Goal: Transaction & Acquisition: Purchase product/service

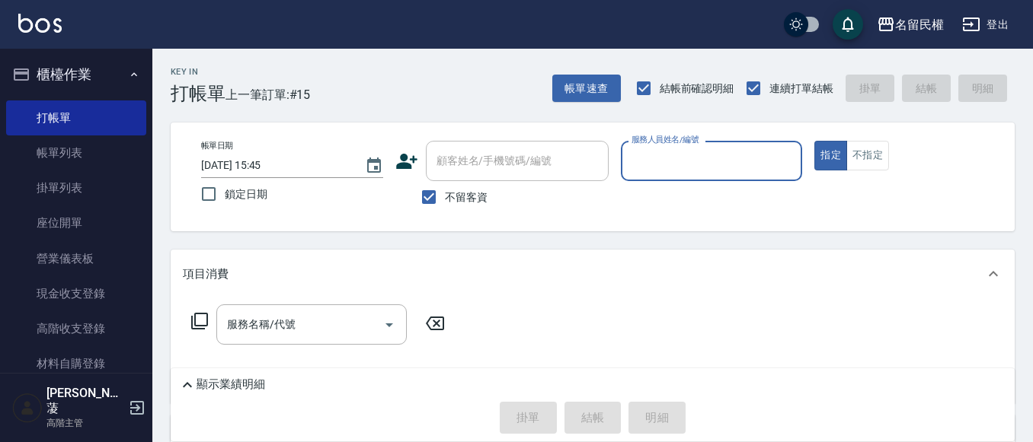
click at [413, 161] on icon at bounding box center [406, 161] width 21 height 15
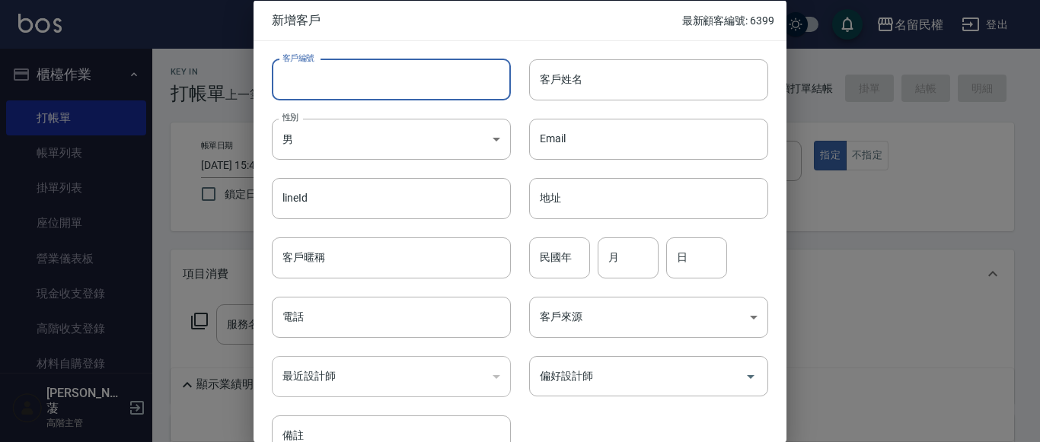
click at [394, 87] on input "客戶編號" at bounding box center [391, 79] width 239 height 41
click at [559, 77] on input "客戶姓名" at bounding box center [648, 79] width 239 height 41
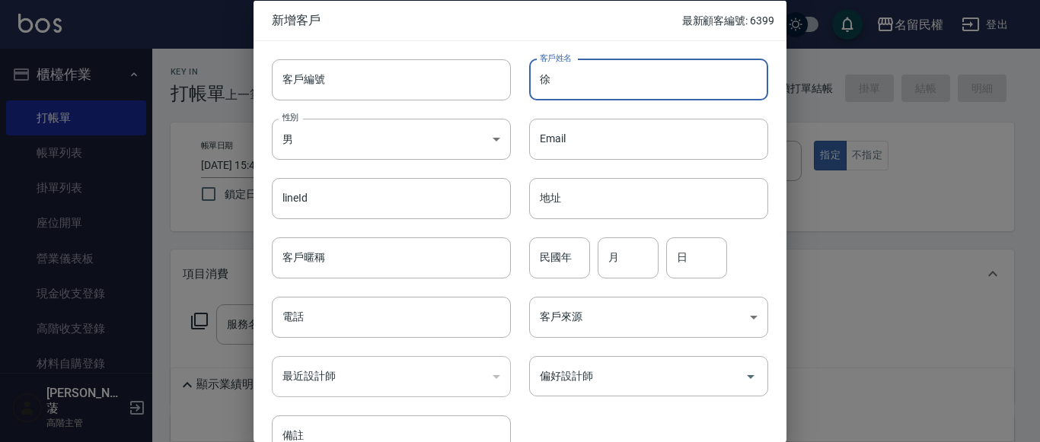
type input "徐"
click at [845, 93] on div at bounding box center [520, 221] width 1040 height 442
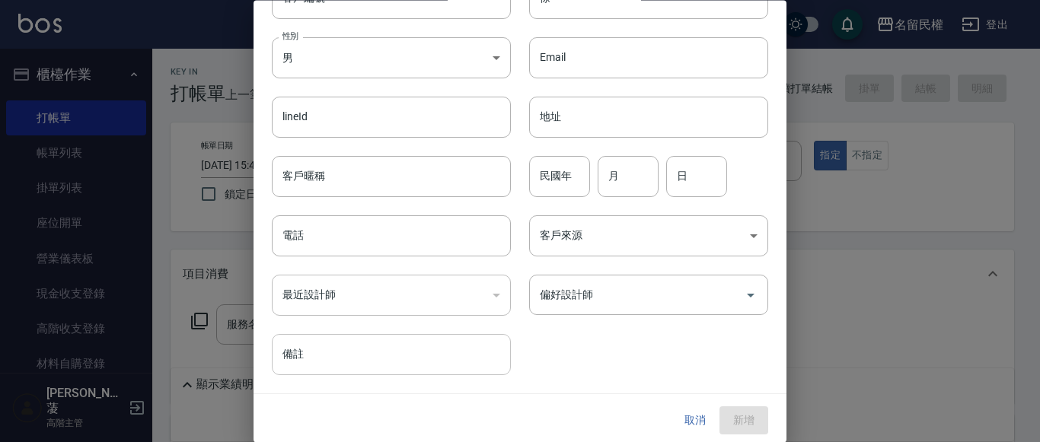
scroll to position [85, 0]
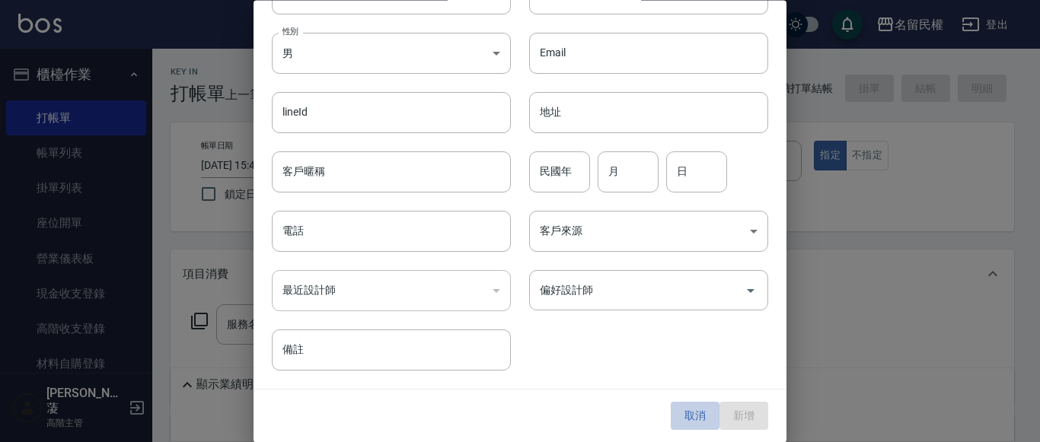
click at [693, 423] on button "取消" at bounding box center [695, 417] width 49 height 28
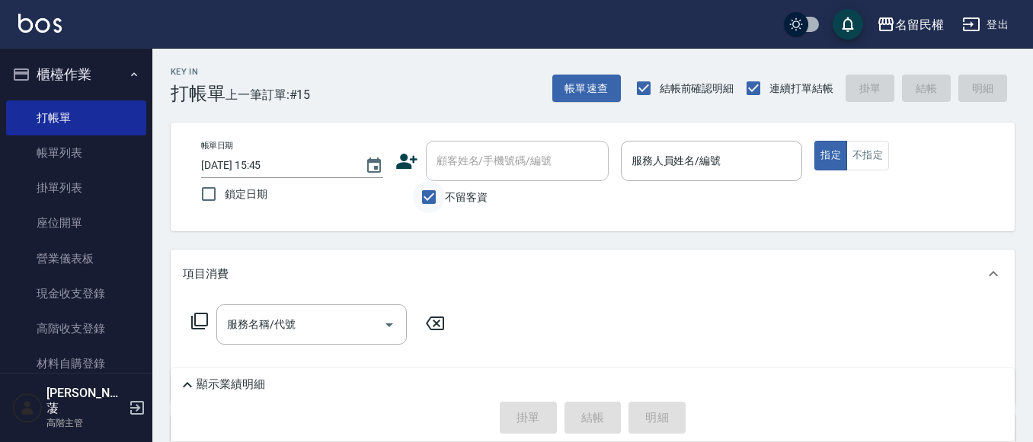
click at [440, 190] on input "不留客資" at bounding box center [429, 197] width 32 height 32
checkbox input "false"
click at [472, 136] on div "帳單日期 [DATE] 15:45 鎖定日期 顧客姓名/手機號碼/編號 顧客姓名/手機號碼/編號 不留客資 服務人員姓名/編號 服務人員姓名/編號 指定 不指定" at bounding box center [593, 177] width 844 height 109
click at [471, 145] on div "顧客姓名/手機號碼/編號" at bounding box center [517, 161] width 183 height 40
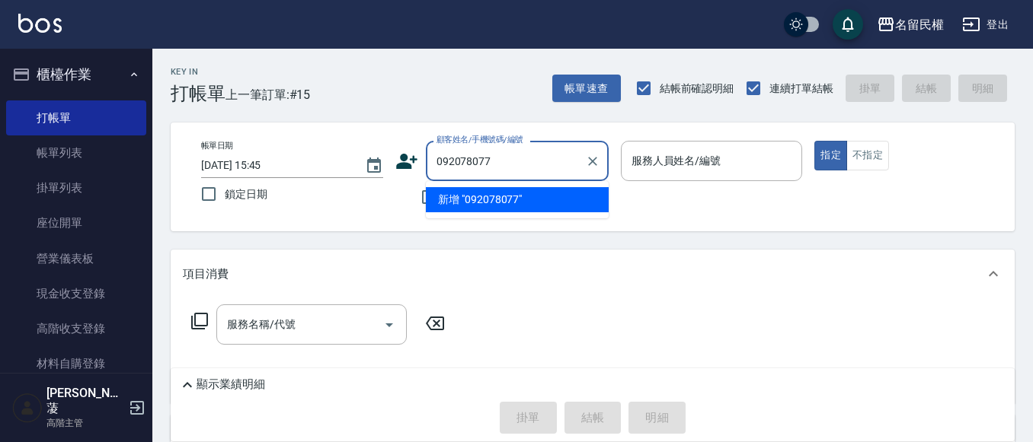
type input "0920780771"
click at [589, 162] on icon "Clear" at bounding box center [592, 161] width 15 height 15
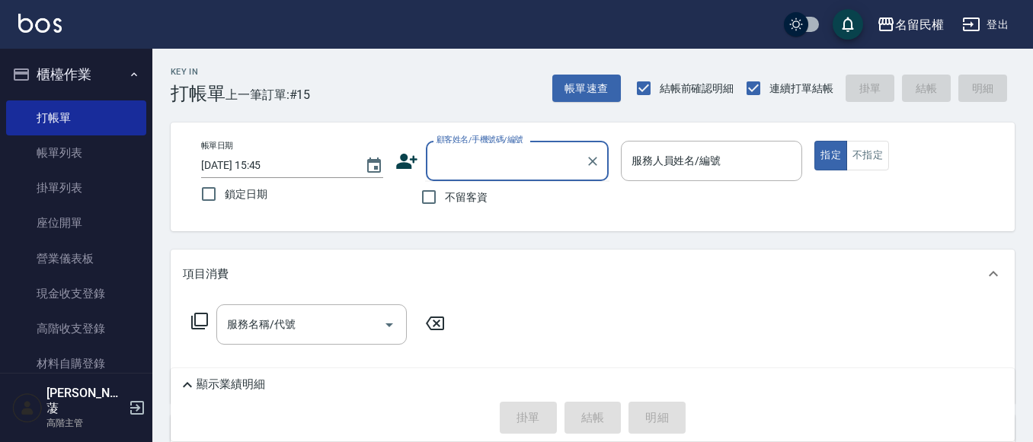
click at [407, 162] on icon at bounding box center [406, 161] width 23 height 23
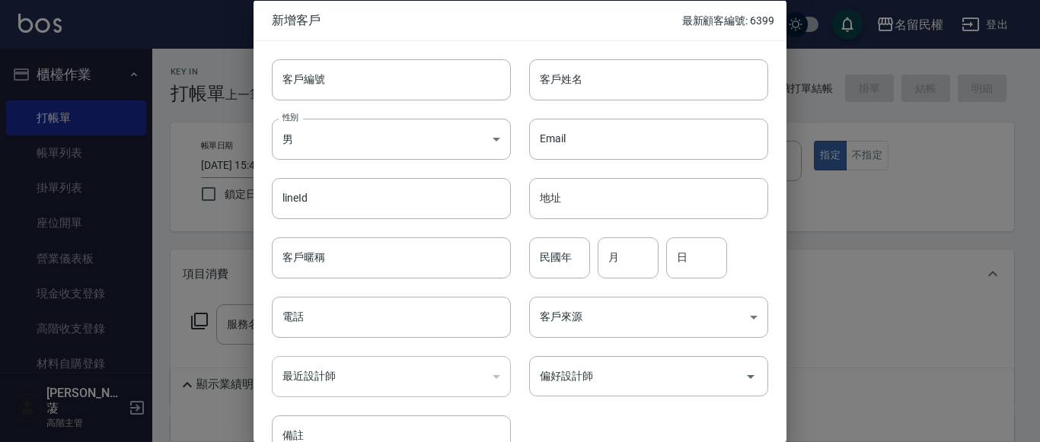
drag, startPoint x: 800, startPoint y: 84, endPoint x: 798, endPoint y: 91, distance: 7.8
click at [800, 85] on div at bounding box center [520, 221] width 1040 height 442
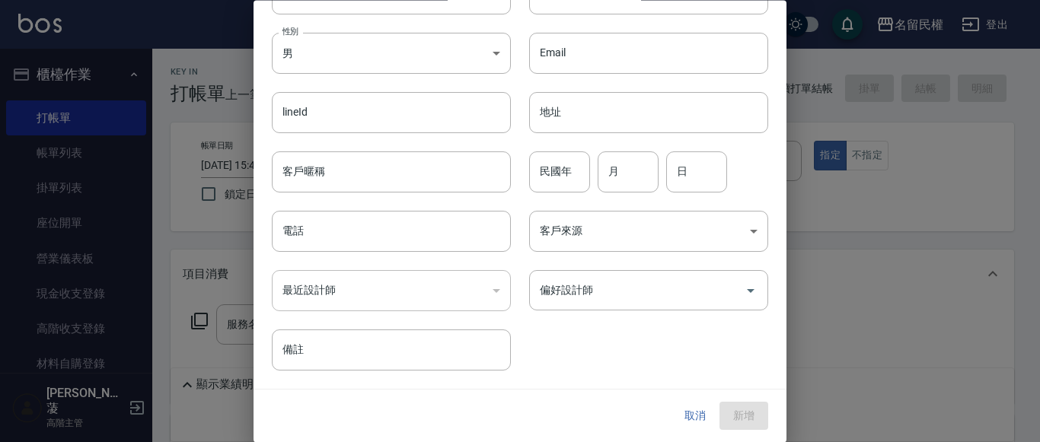
click at [676, 410] on button "取消" at bounding box center [695, 417] width 49 height 28
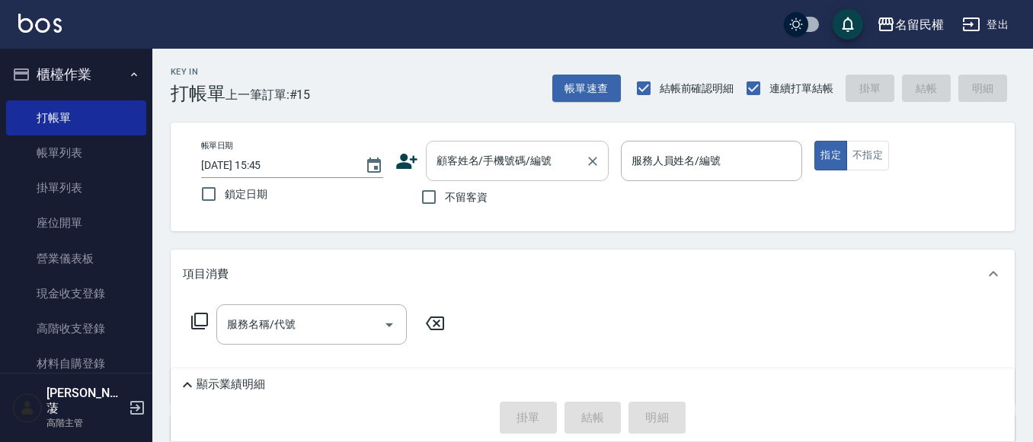
click at [562, 169] on input "顧客姓名/手機號碼/編號" at bounding box center [506, 161] width 146 height 27
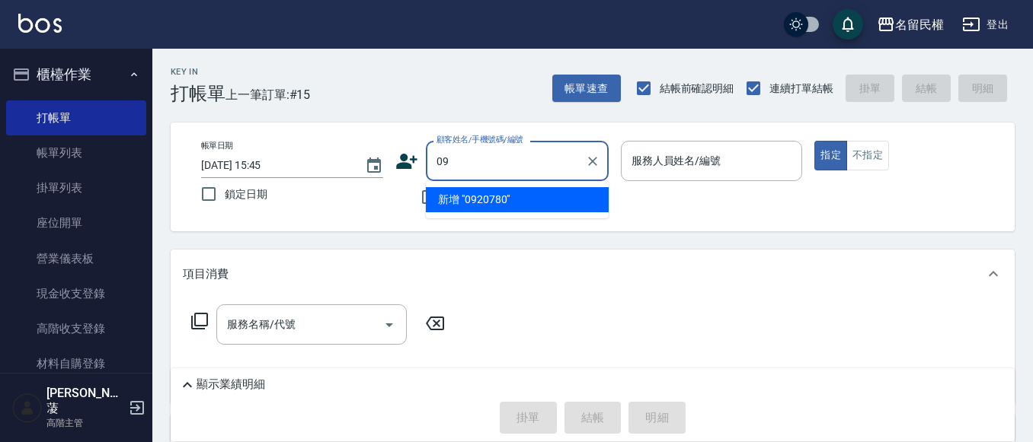
type input "0"
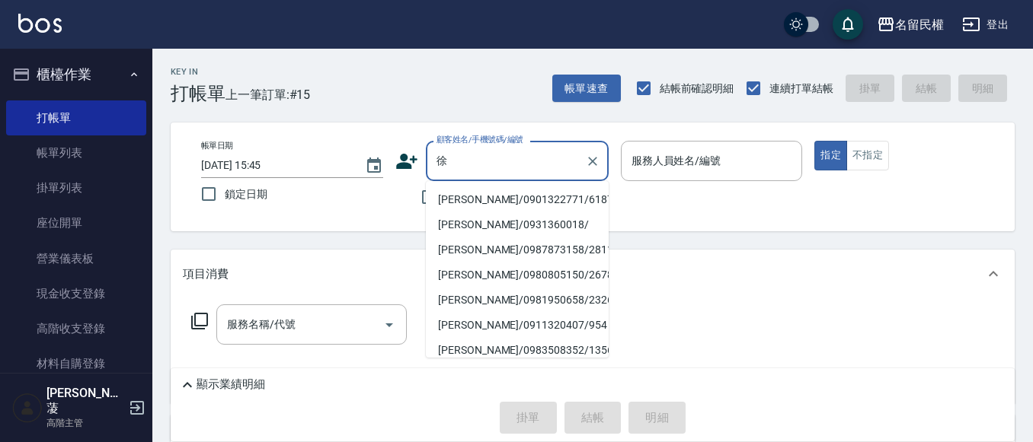
click at [535, 196] on li "[PERSON_NAME]/0901322771/6187" at bounding box center [517, 199] width 183 height 25
type input "[PERSON_NAME]/0901322771/6187"
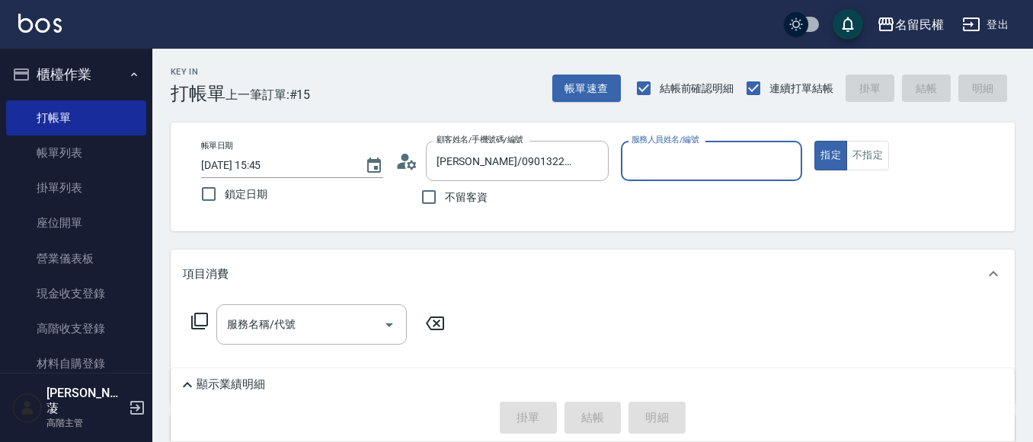
click at [403, 166] on icon at bounding box center [401, 165] width 9 height 7
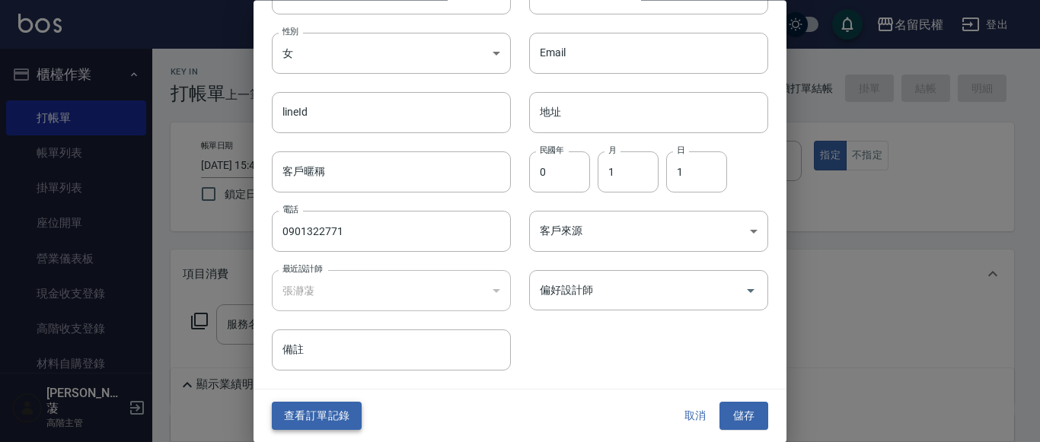
click at [305, 410] on button "查看訂單記錄" at bounding box center [317, 417] width 90 height 28
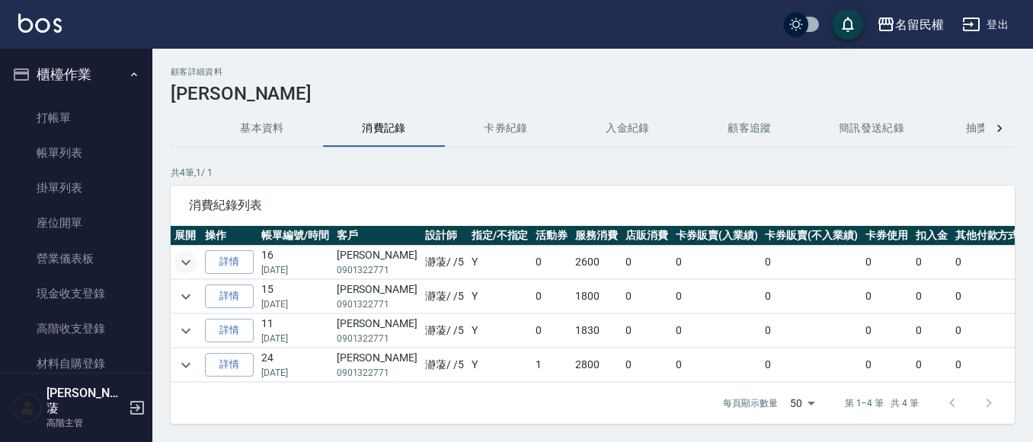
click at [189, 267] on icon "expand row" at bounding box center [186, 263] width 18 height 18
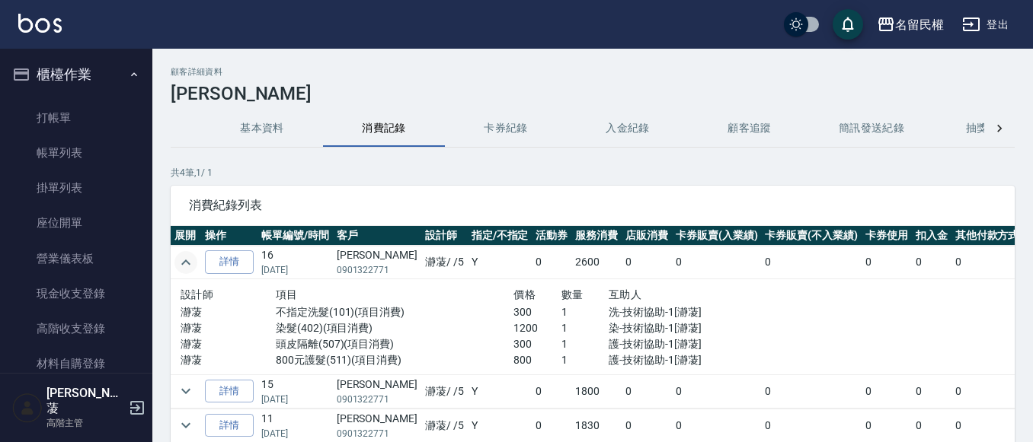
scroll to position [49, 0]
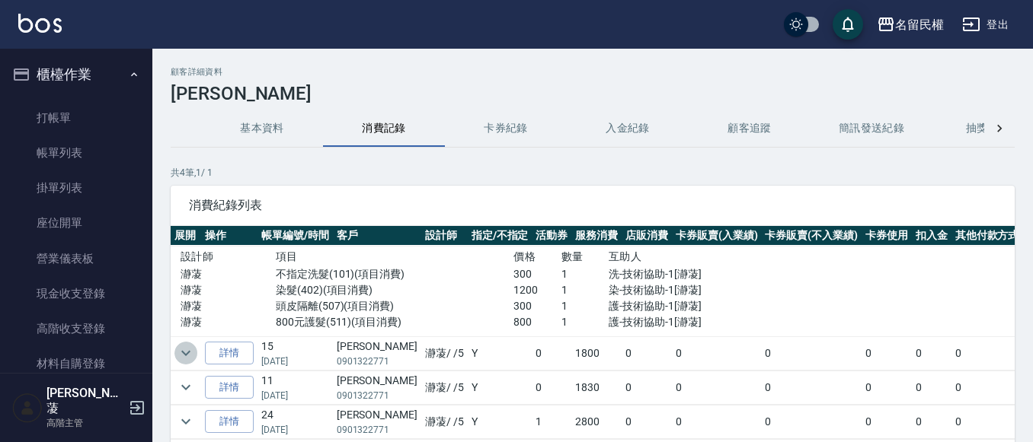
click at [196, 346] on button "expand row" at bounding box center [185, 353] width 23 height 23
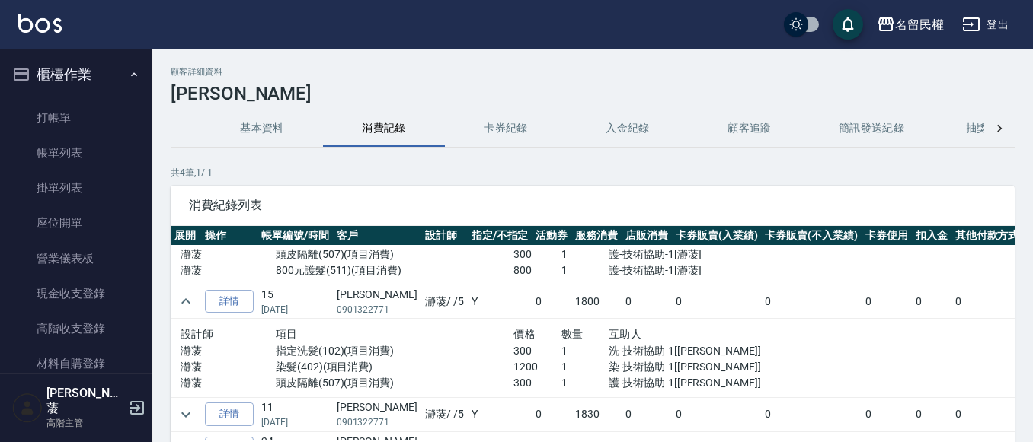
scroll to position [128, 0]
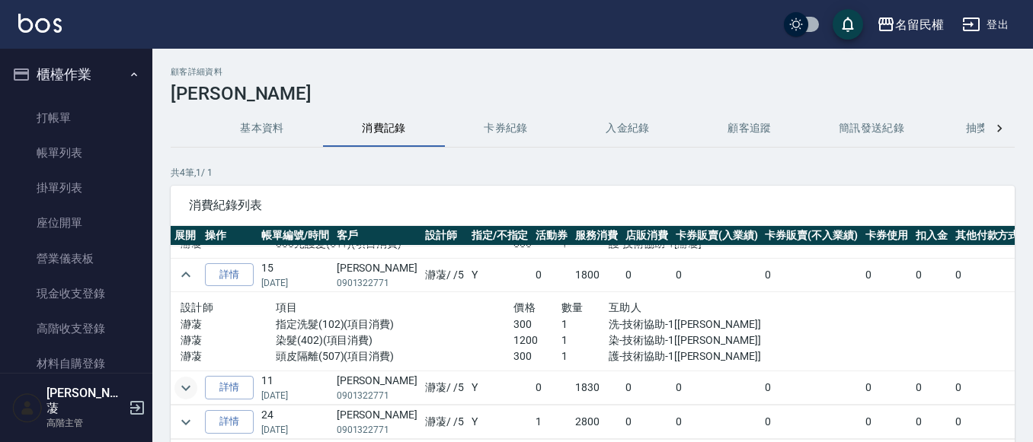
click at [191, 379] on icon "expand row" at bounding box center [186, 388] width 18 height 18
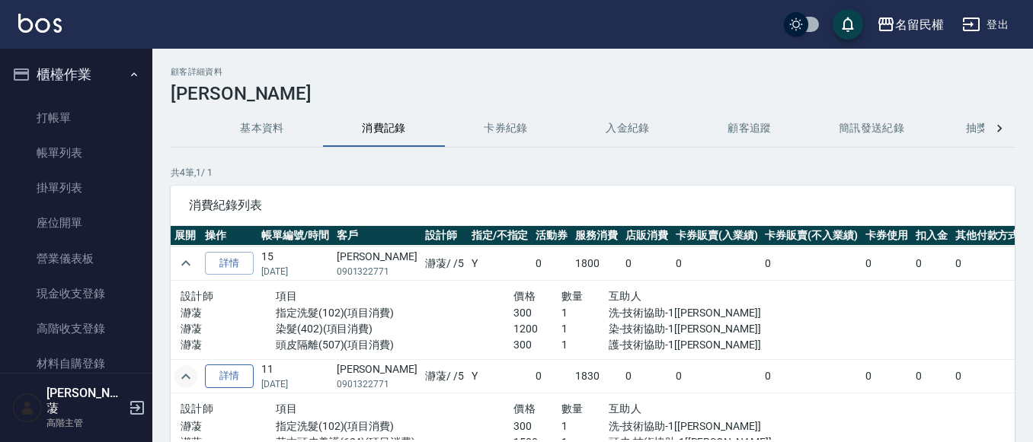
scroll to position [207, 0]
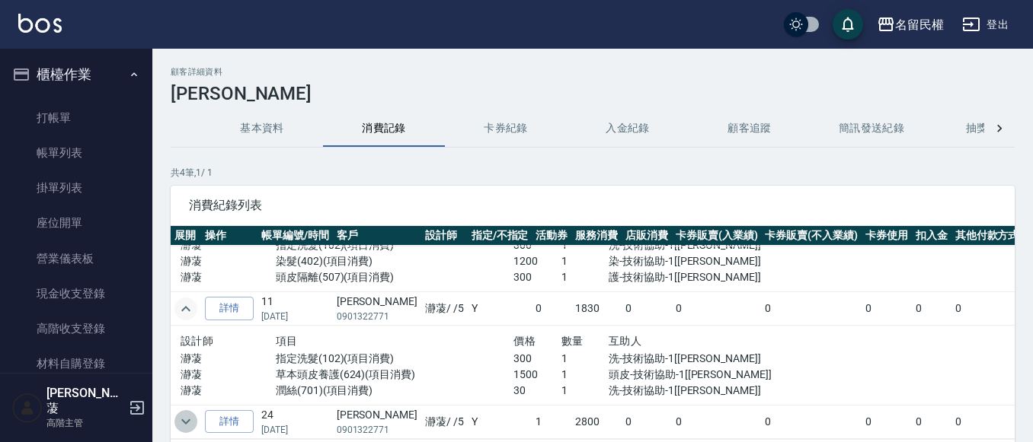
click at [187, 410] on button "expand row" at bounding box center [185, 421] width 23 height 23
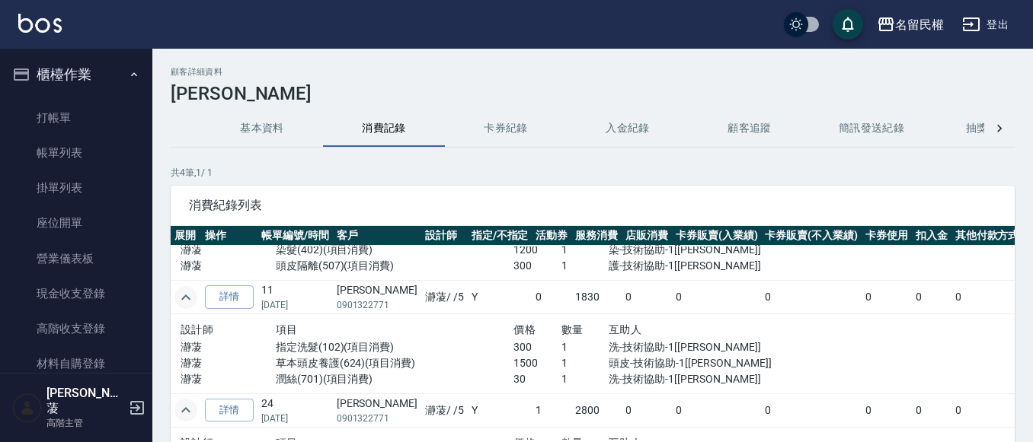
click at [187, 410] on icon "expand row" at bounding box center [185, 409] width 9 height 5
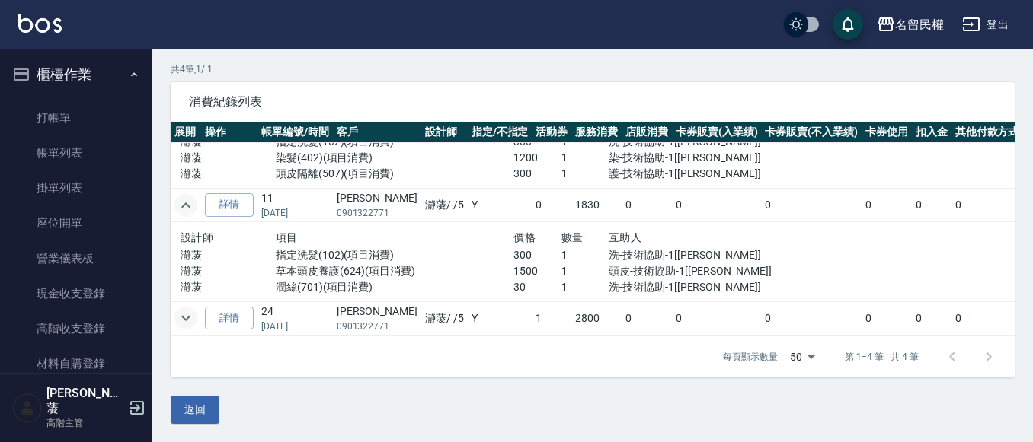
click at [187, 309] on icon "expand row" at bounding box center [186, 318] width 18 height 18
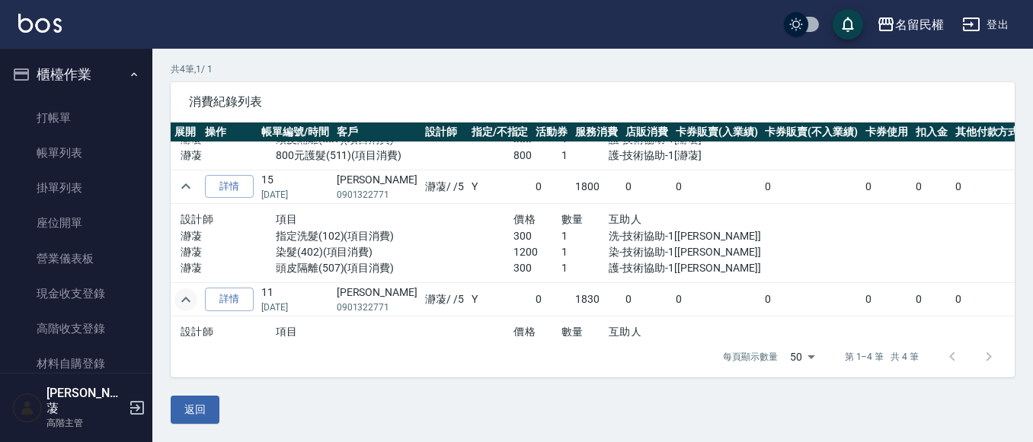
scroll to position [76, 0]
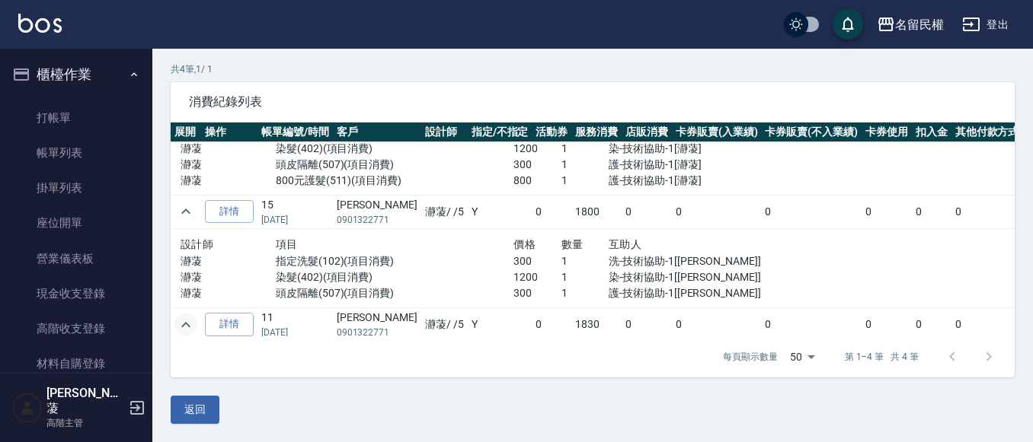
click at [168, 410] on div "顧客詳細資料 [PERSON_NAME]資料 消費記錄 卡券紀錄 入金紀錄 顧客追蹤 簡訊發送紀錄 抽獎券紀錄 共 4 筆, 1 / 1 消費紀錄列表 展開 …" at bounding box center [592, 193] width 880 height 461
drag, startPoint x: 193, startPoint y: 402, endPoint x: 238, endPoint y: 361, distance: 60.9
click at [193, 401] on button "返回" at bounding box center [195, 410] width 49 height 28
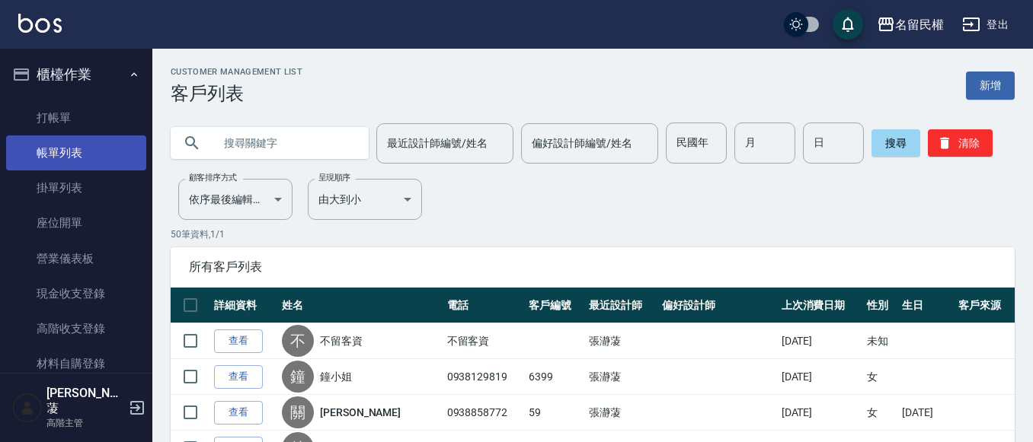
click at [77, 136] on link "帳單列表" at bounding box center [76, 153] width 140 height 35
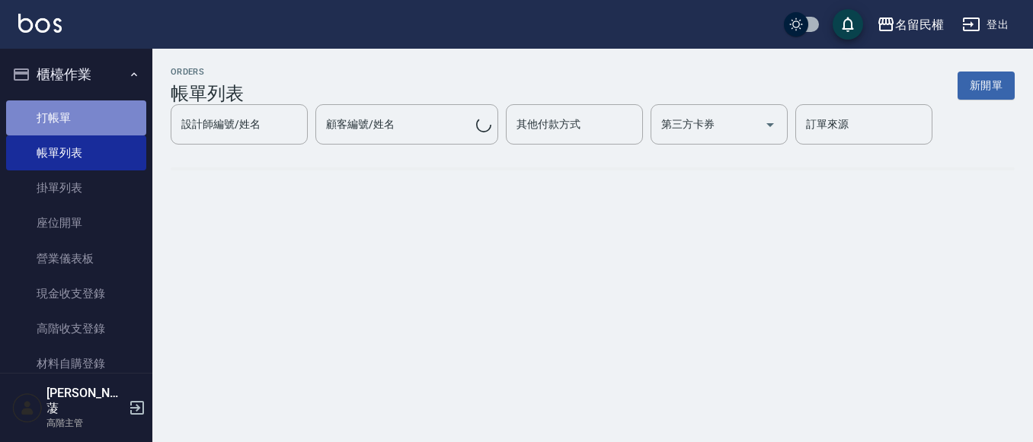
click at [80, 120] on link "打帳單" at bounding box center [76, 118] width 140 height 35
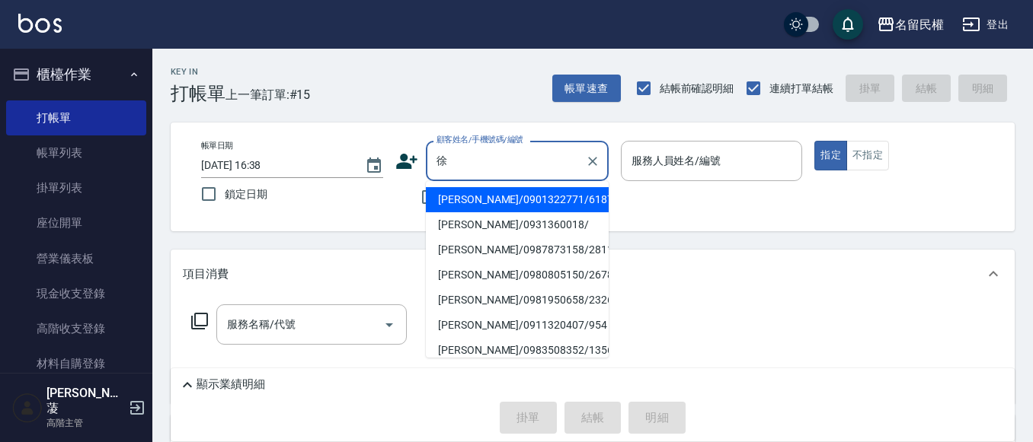
click at [503, 196] on li "[PERSON_NAME]/0901322771/6187" at bounding box center [517, 199] width 183 height 25
type input "[PERSON_NAME]/0901322771/6187"
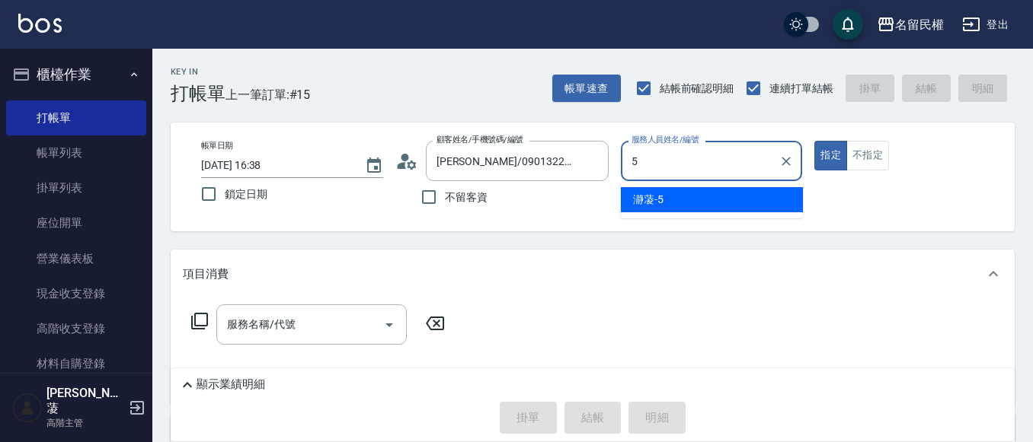
type input "瀞蓤-5"
type button "true"
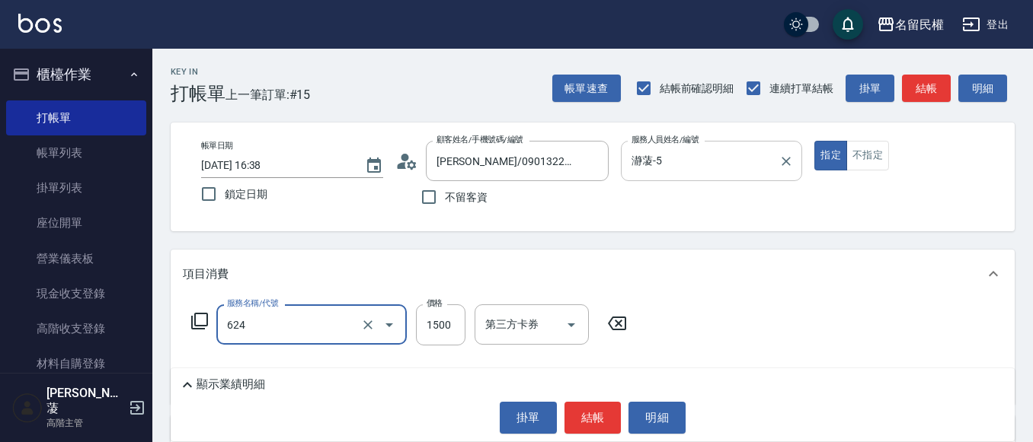
type input "草本頭皮養護(624)"
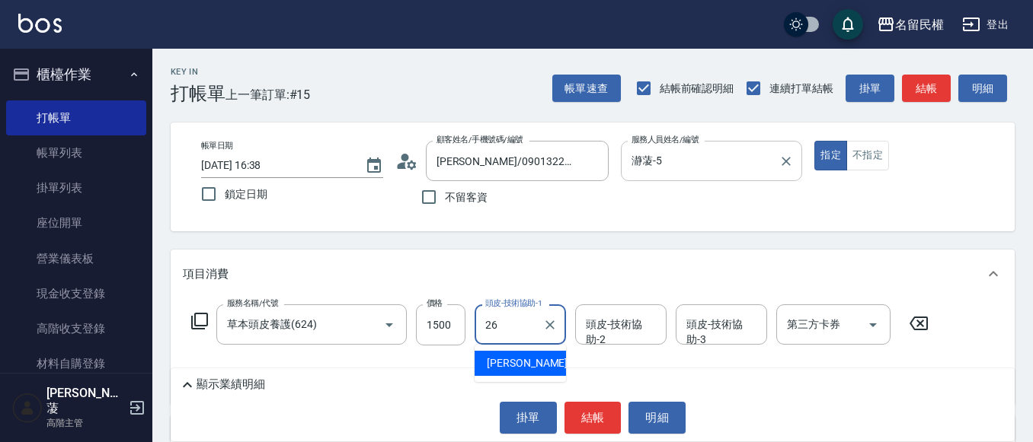
type input "沅莘-26"
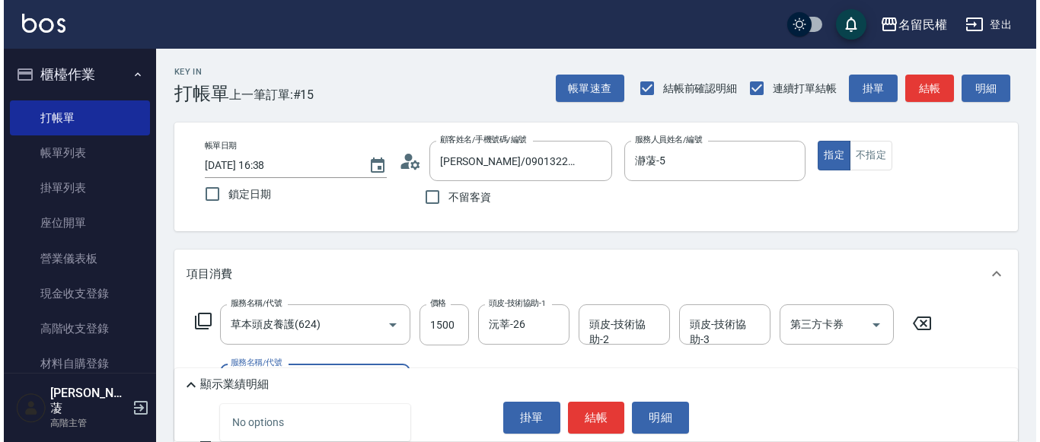
scroll to position [228, 0]
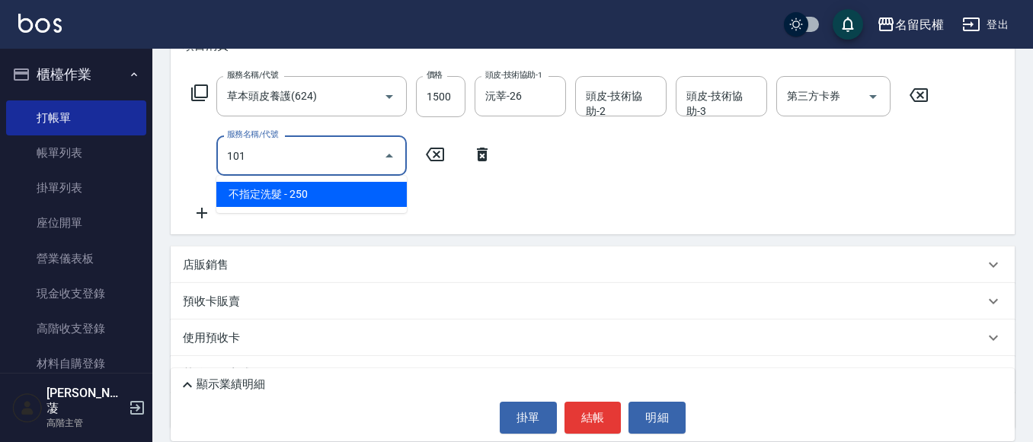
type input "不指定洗髮(101)"
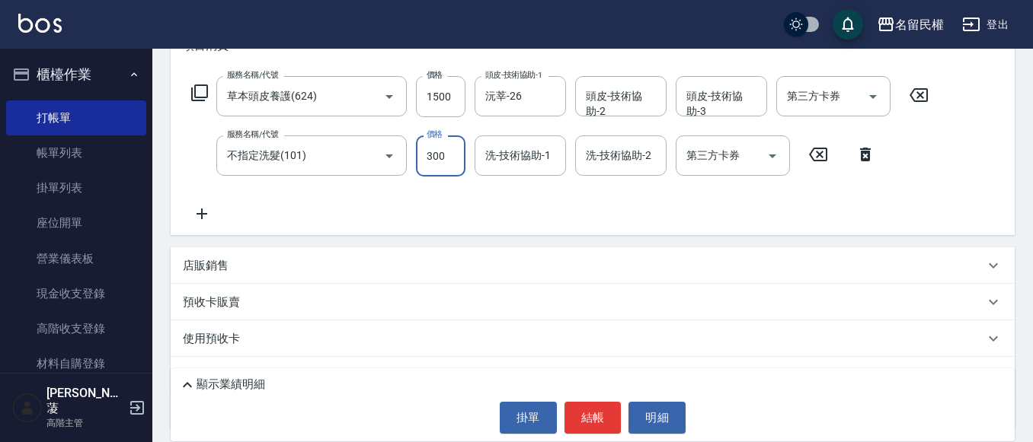
type input "300"
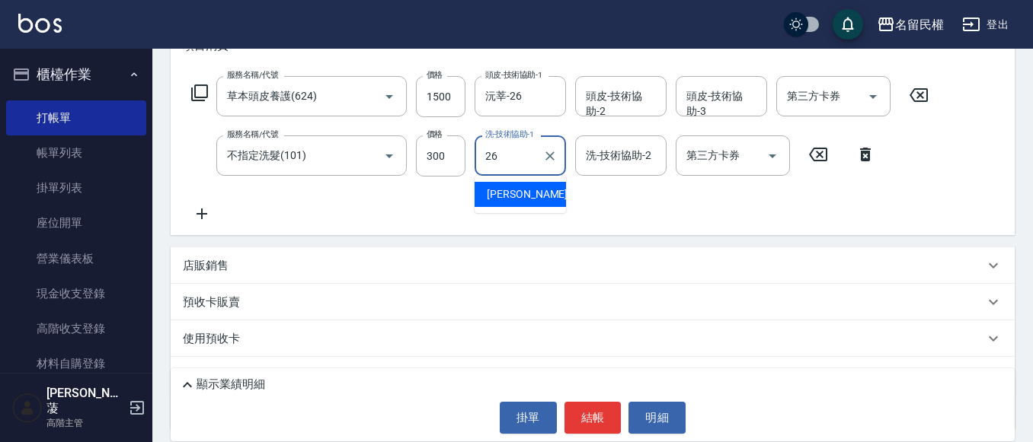
type input "沅莘-26"
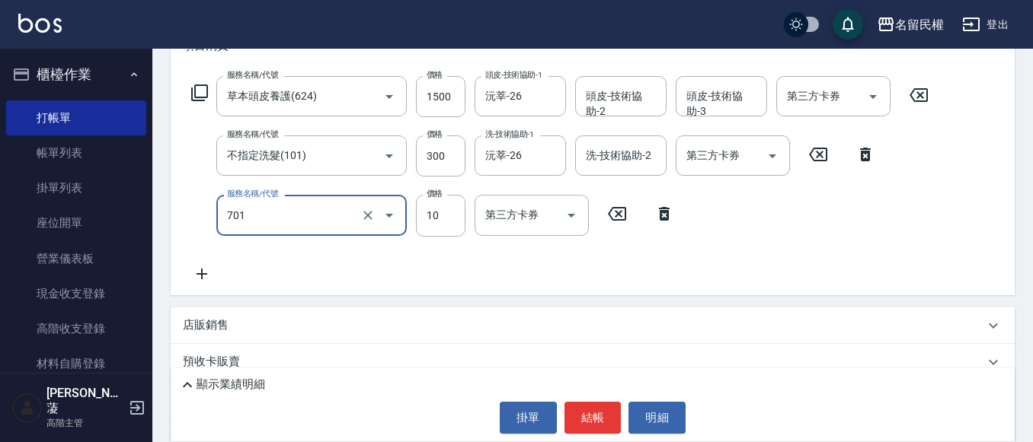
type input "[PERSON_NAME](701)"
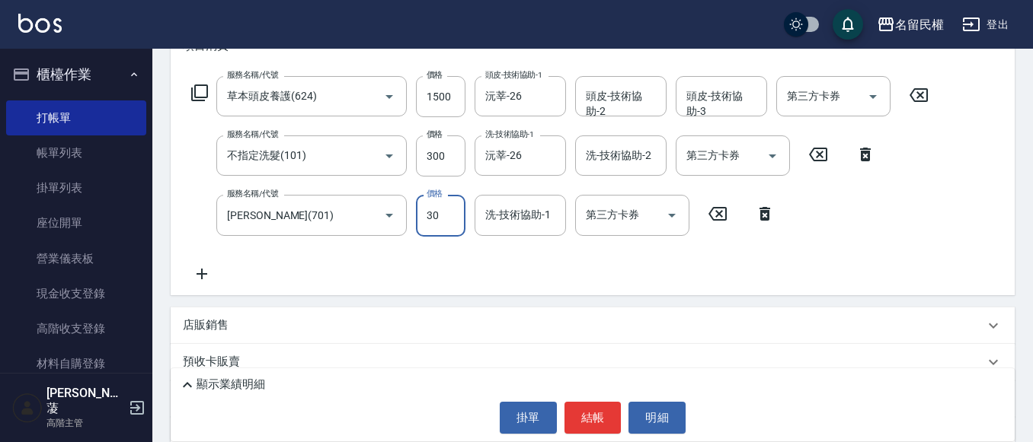
type input "30"
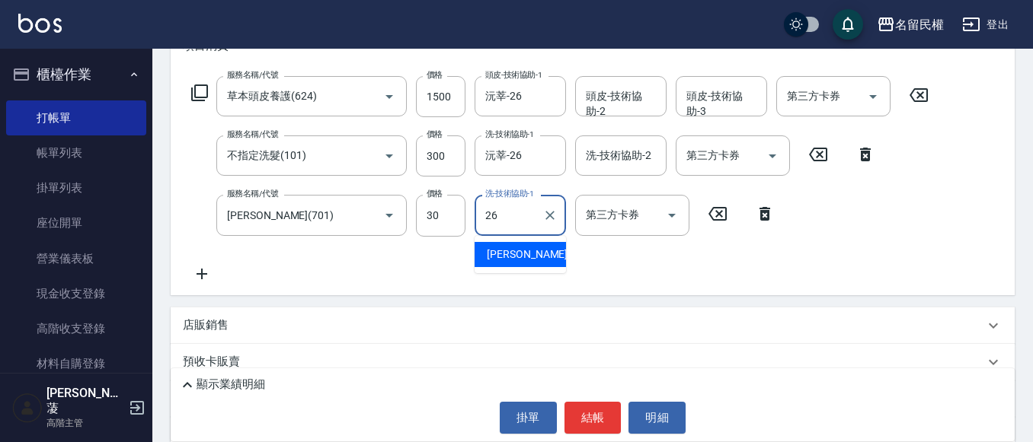
type input "沅莘-26"
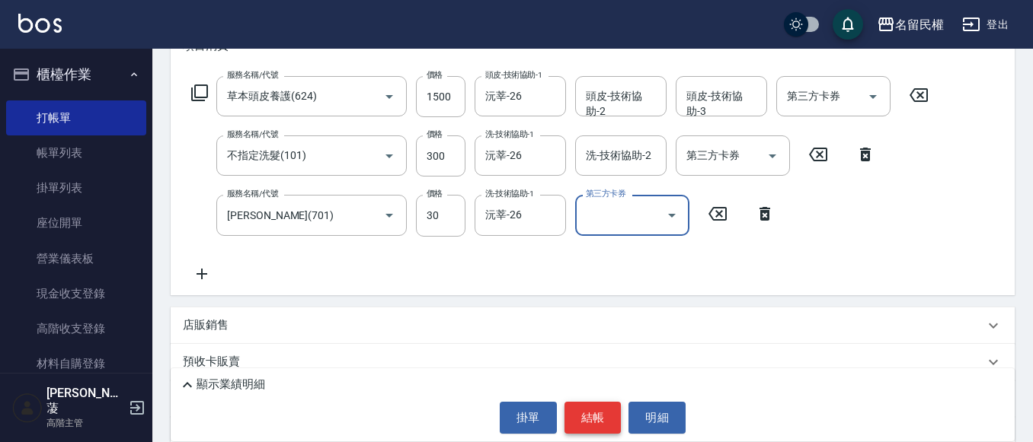
click at [587, 417] on button "結帳" at bounding box center [592, 418] width 57 height 32
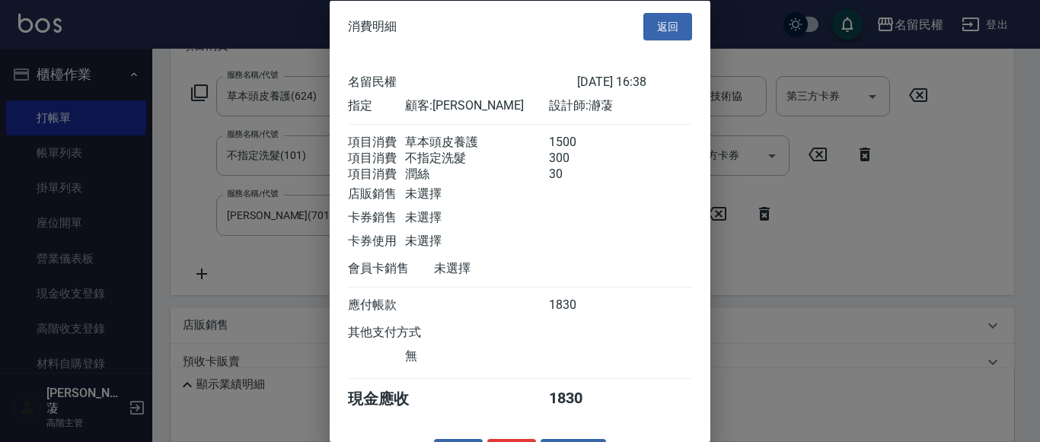
scroll to position [56, 0]
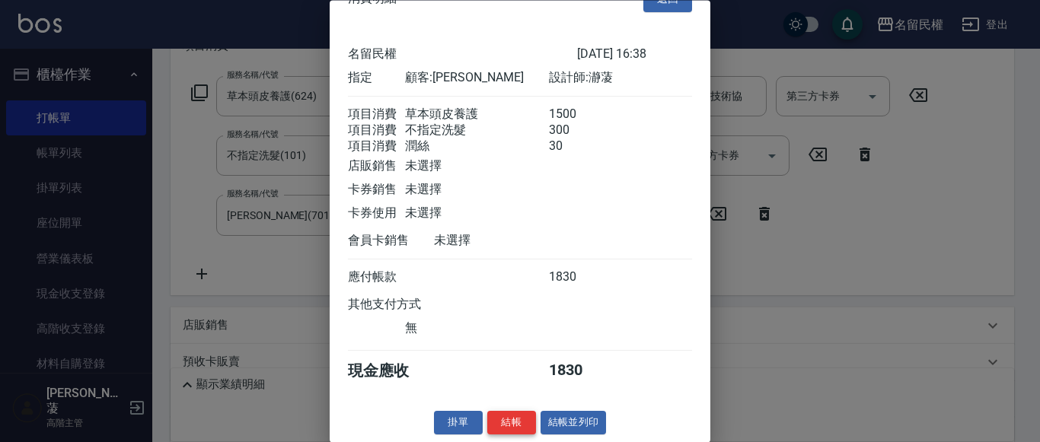
click at [506, 414] on button "結帳" at bounding box center [511, 424] width 49 height 24
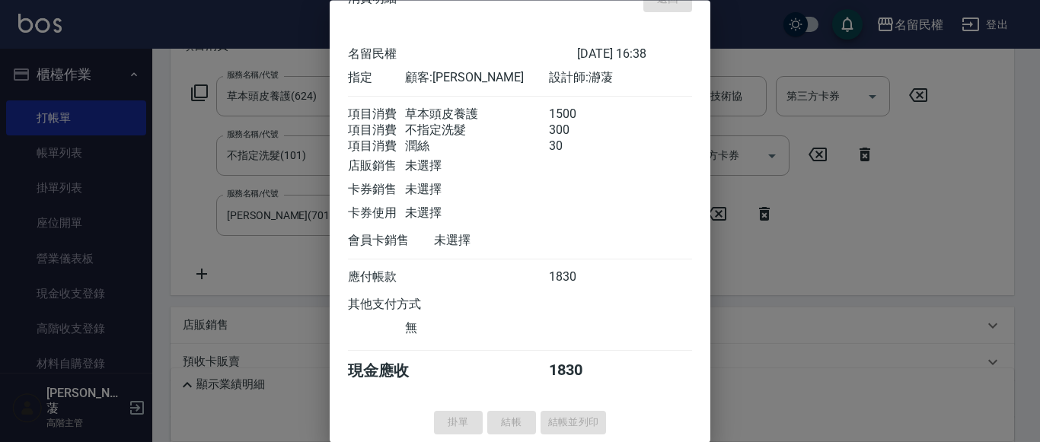
type input "[DATE] 16:39"
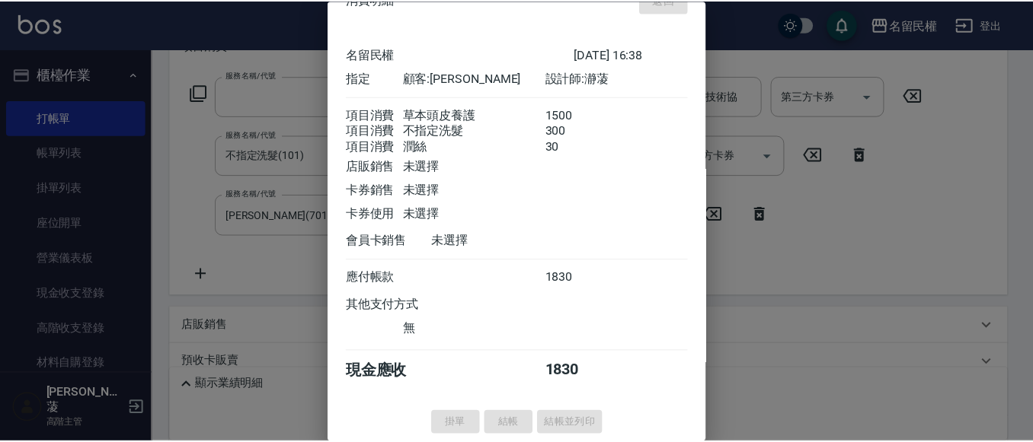
scroll to position [0, 0]
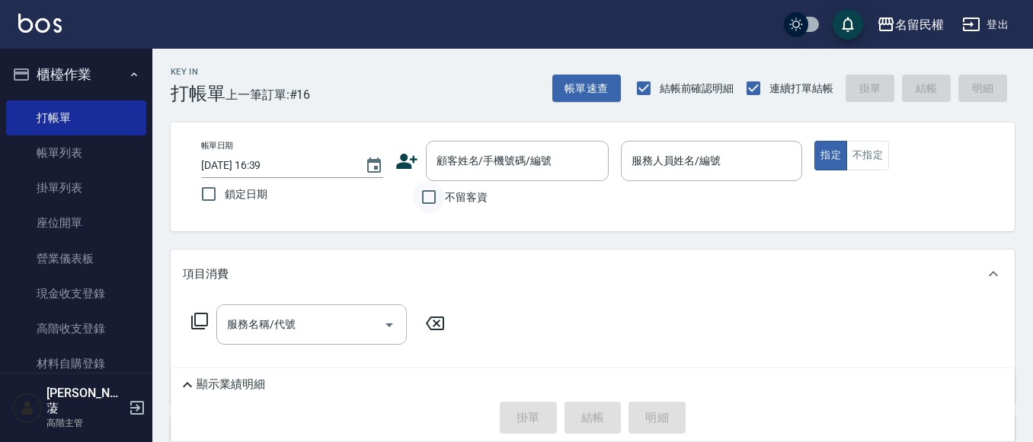
click at [443, 193] on input "不留客資" at bounding box center [429, 197] width 32 height 32
checkbox input "true"
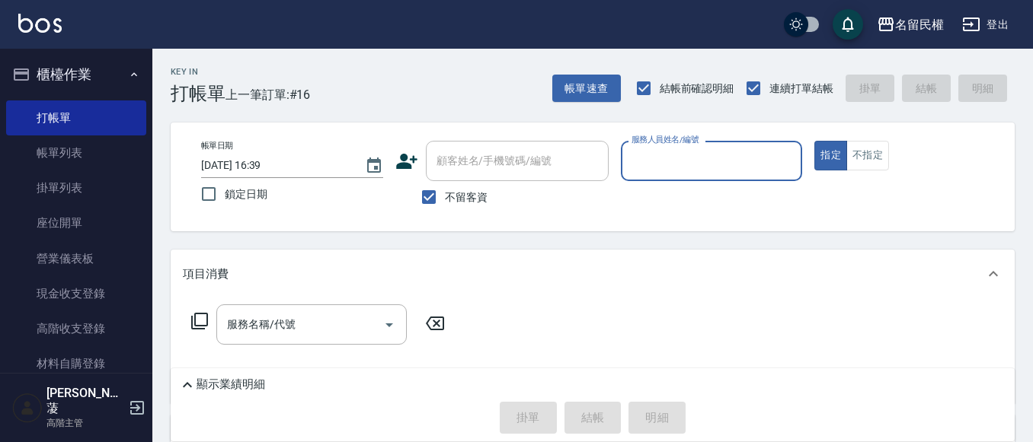
click at [649, 166] on input "服務人員姓名/編號" at bounding box center [711, 161] width 168 height 27
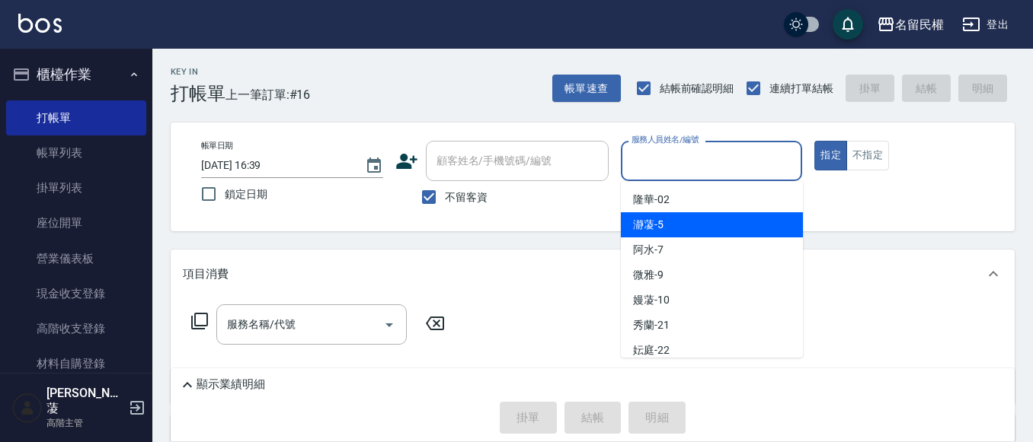
click at [667, 225] on div "瀞蓤 -5" at bounding box center [712, 224] width 182 height 25
type input "瀞蓤-5"
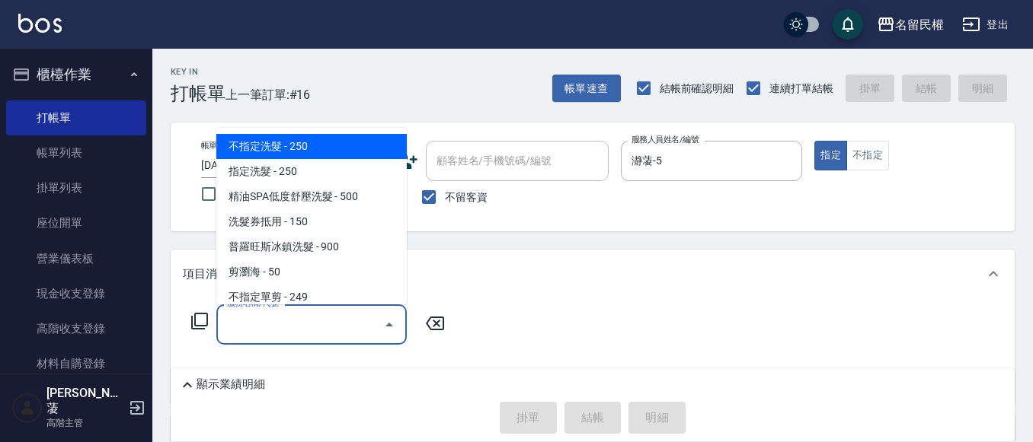
drag, startPoint x: 277, startPoint y: 321, endPoint x: 277, endPoint y: 223, distance: 98.2
click at [277, 319] on input "服務名稱/代號" at bounding box center [300, 324] width 154 height 27
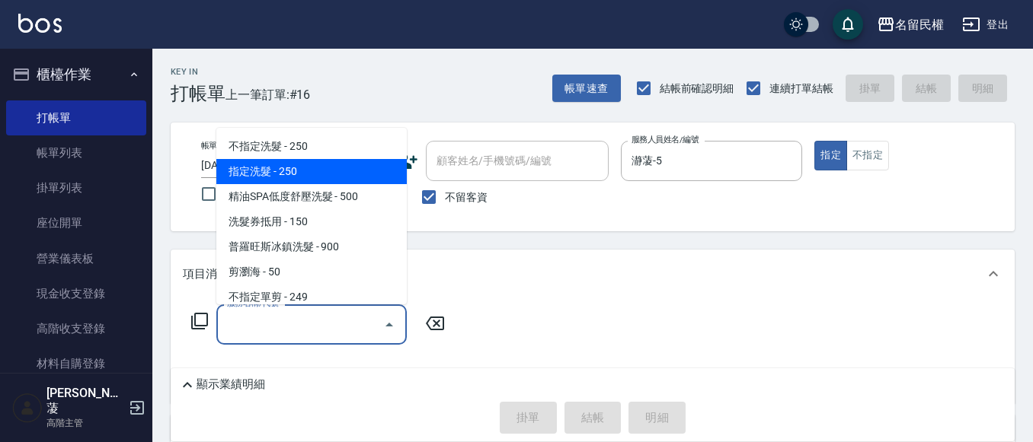
click at [267, 168] on span "指定洗髮 - 250" at bounding box center [311, 171] width 190 height 25
type input "指定洗髮(102)"
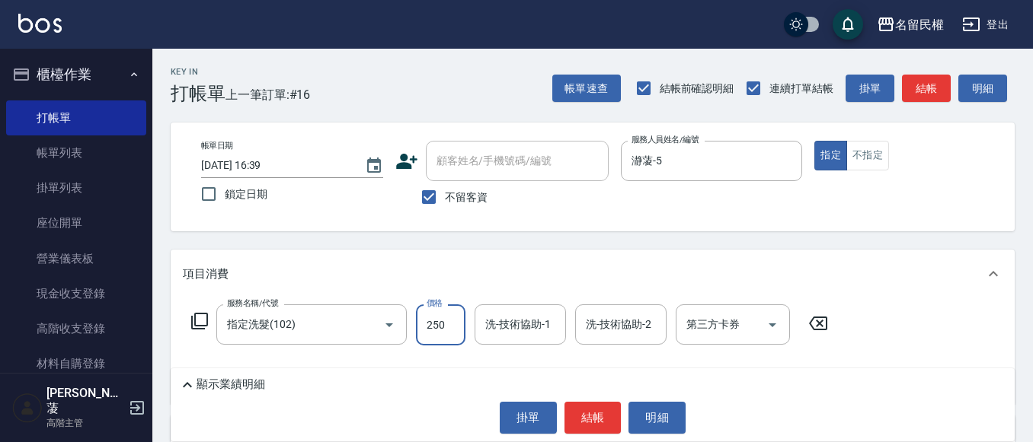
click at [446, 337] on input "250" at bounding box center [440, 325] width 49 height 41
type input "300"
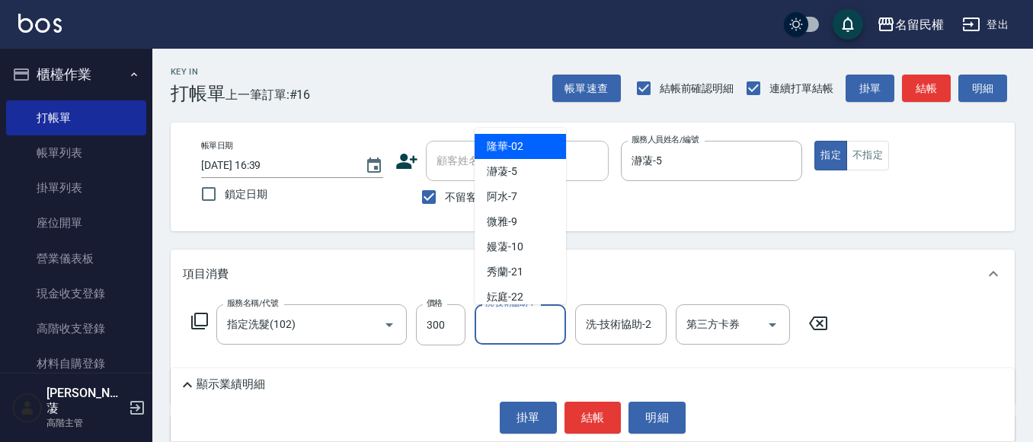
click at [522, 324] on input "洗-技術協助-1" at bounding box center [520, 324] width 78 height 27
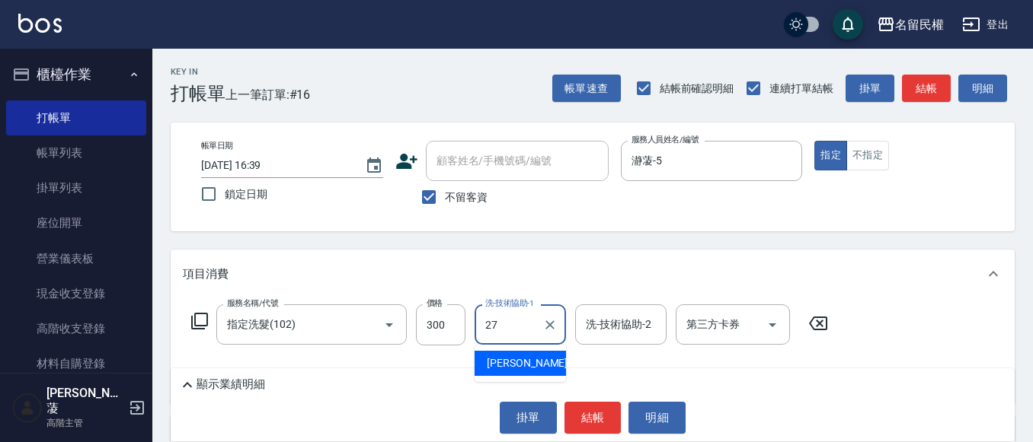
type input "[PERSON_NAME]-27"
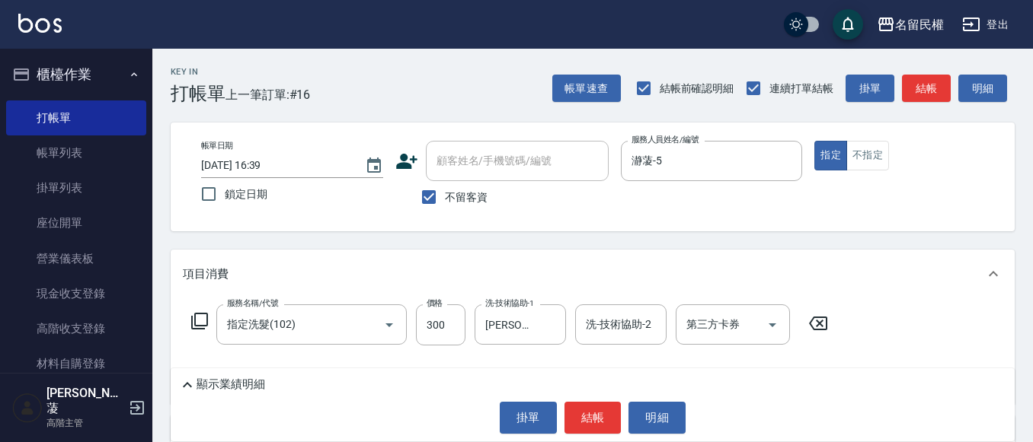
click at [536, 225] on div "帳單日期 [DATE] 16:39 鎖定日期 顧客姓名/手機號碼/編號 顧客姓名/手機號碼/編號 不留客資 服務人員姓名/編號 瀞蓤-5 服務人員姓名/編號 …" at bounding box center [593, 177] width 844 height 109
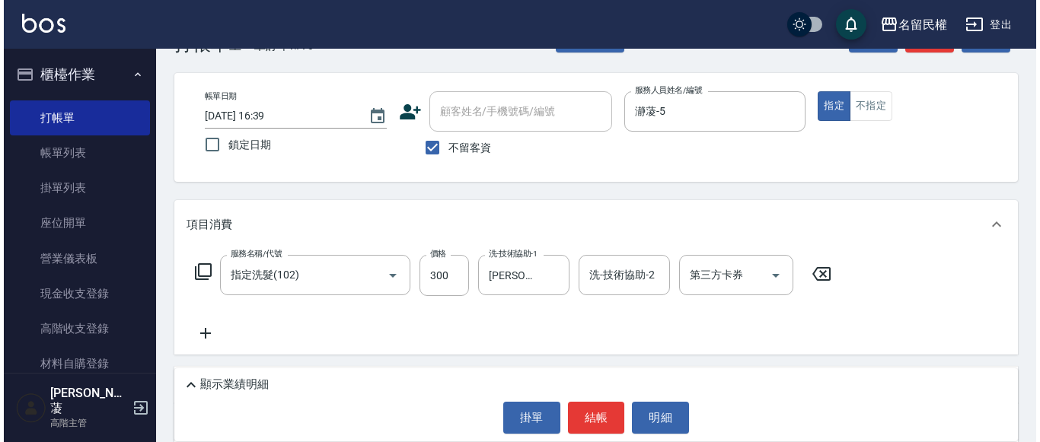
scroll to position [76, 0]
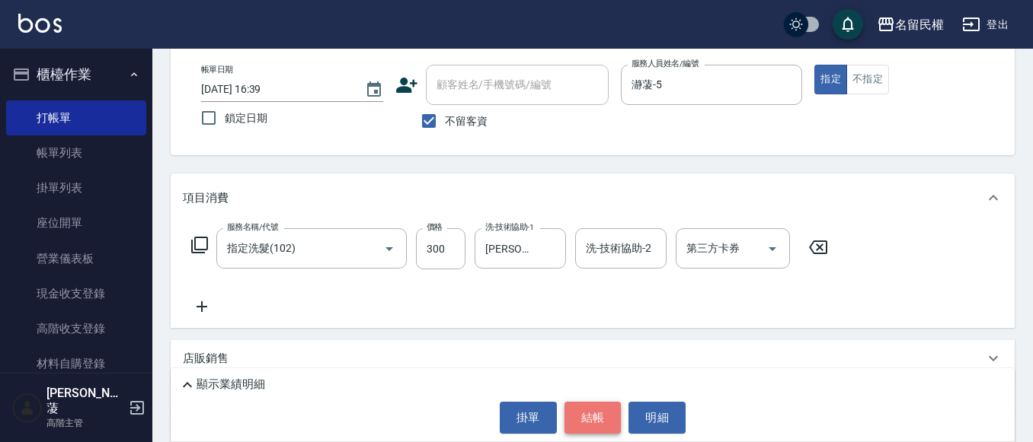
click at [615, 417] on button "結帳" at bounding box center [592, 418] width 57 height 32
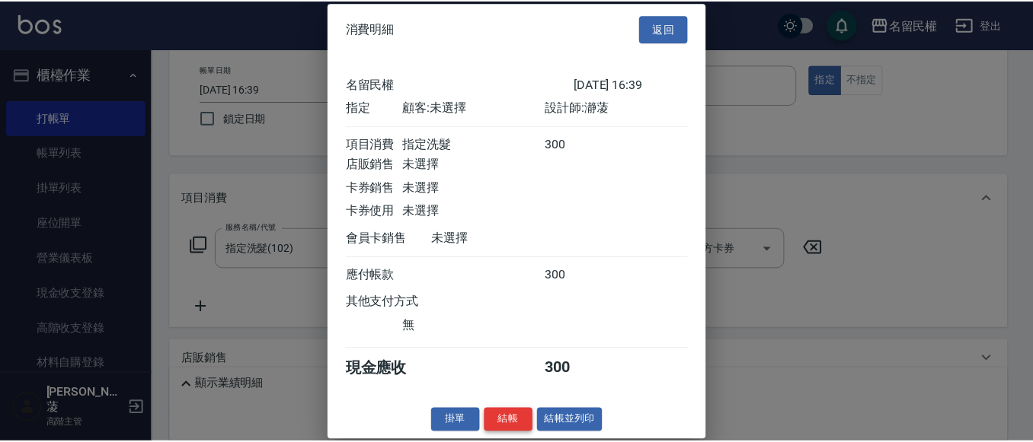
scroll to position [20, 0]
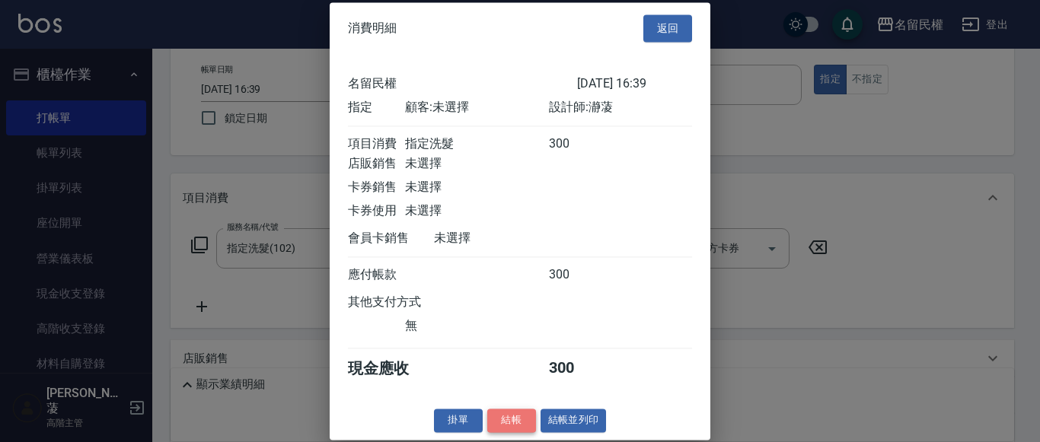
click at [518, 423] on button "結帳" at bounding box center [511, 421] width 49 height 24
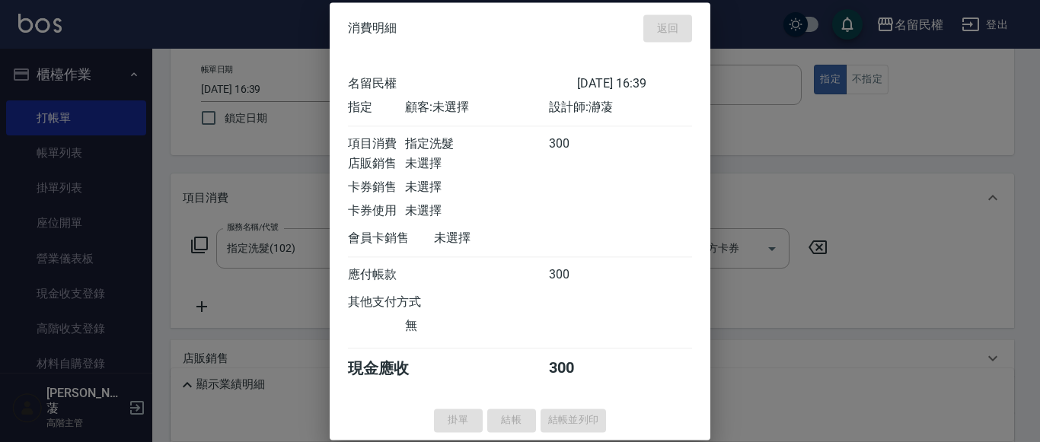
type input "[DATE] 17:01"
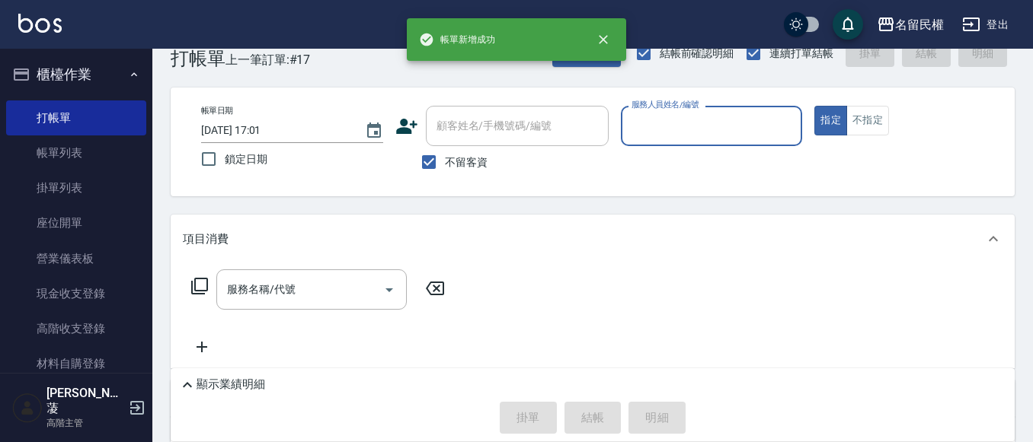
scroll to position [0, 0]
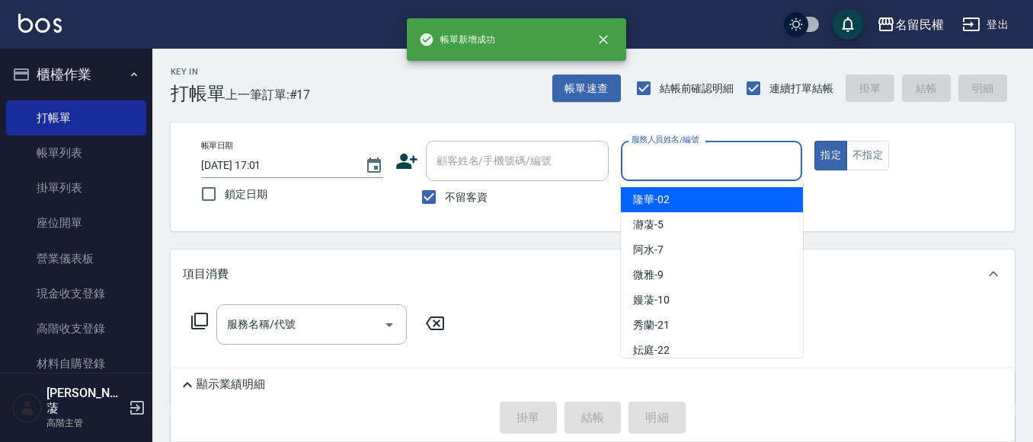
click at [720, 163] on input "服務人員姓名/編號" at bounding box center [711, 161] width 168 height 27
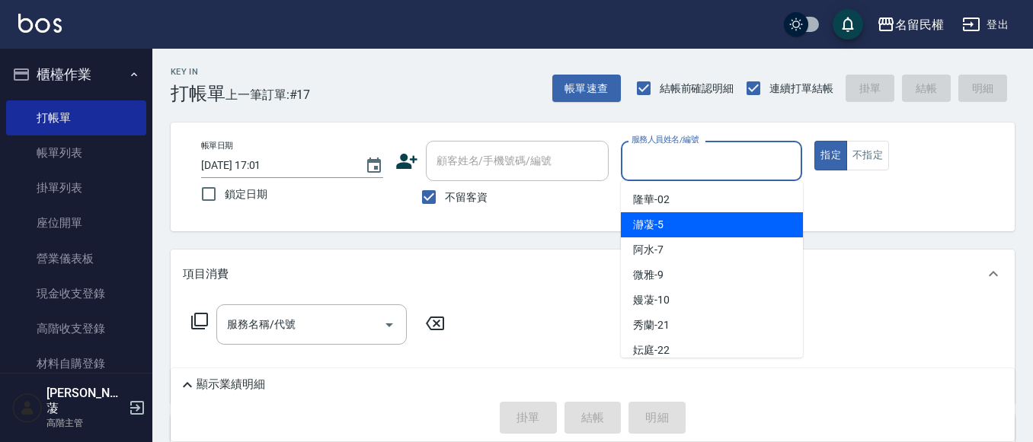
click at [675, 214] on div "瀞蓤 -5" at bounding box center [712, 224] width 182 height 25
type input "瀞蓤-5"
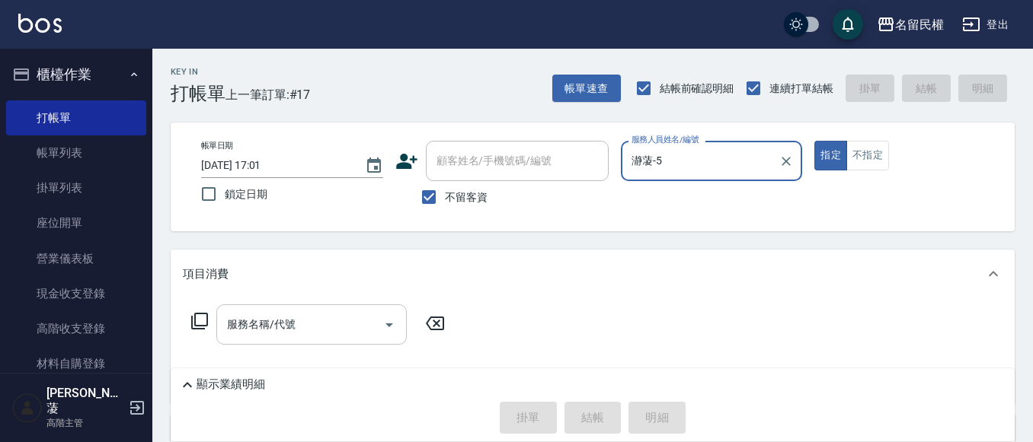
click at [304, 331] on input "服務名稱/代號" at bounding box center [300, 324] width 154 height 27
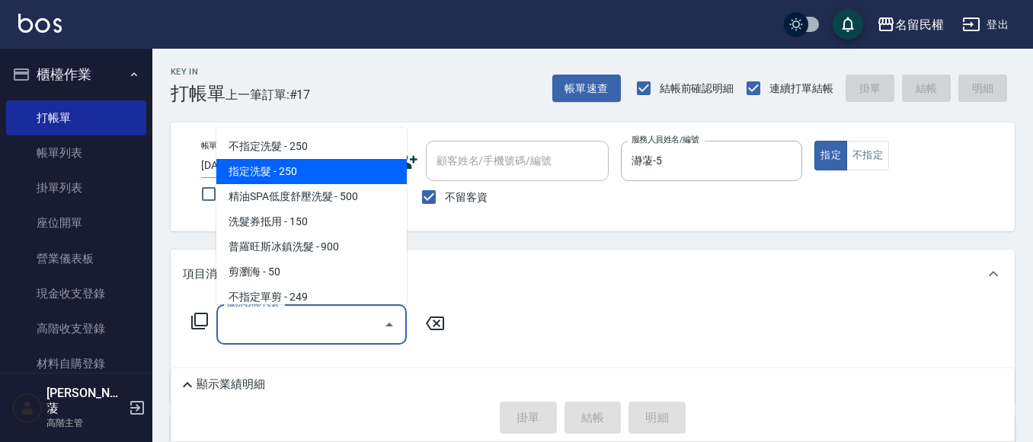
click at [254, 162] on span "指定洗髮 - 250" at bounding box center [311, 171] width 190 height 25
type input "指定洗髮(102)"
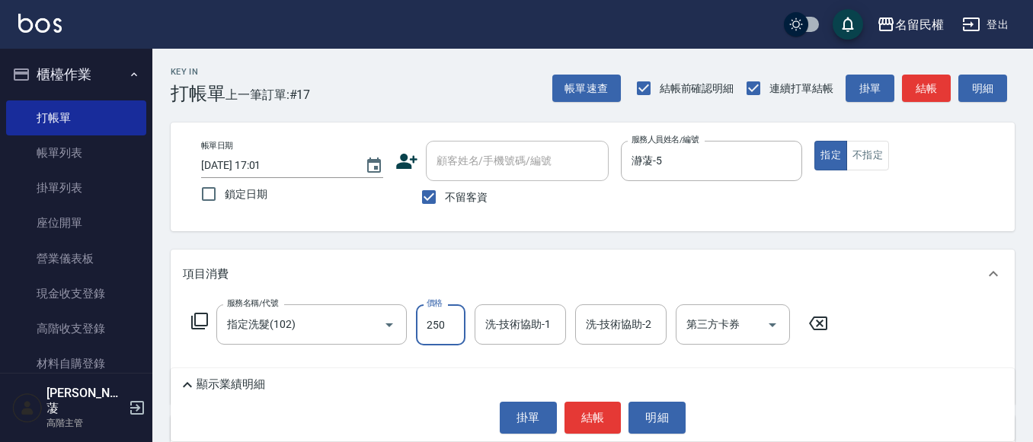
click at [452, 330] on input "250" at bounding box center [440, 325] width 49 height 41
type input "300"
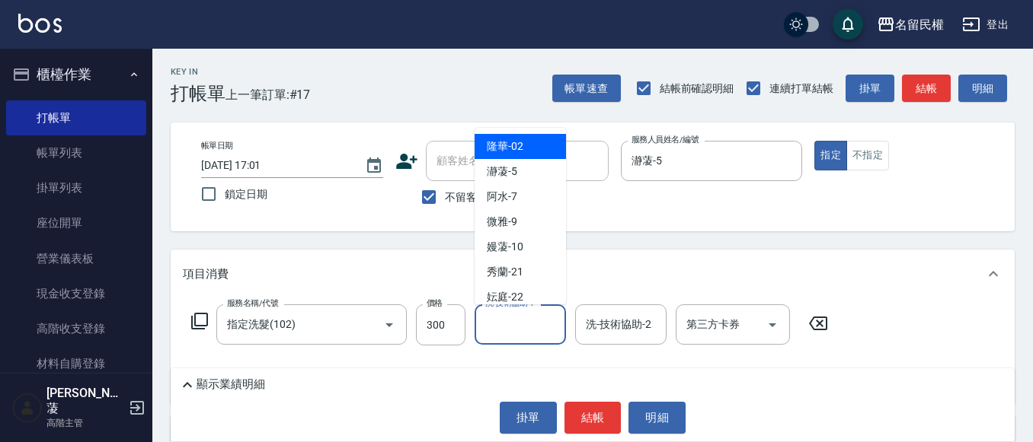
click at [515, 327] on input "洗-技術協助-1" at bounding box center [520, 324] width 78 height 27
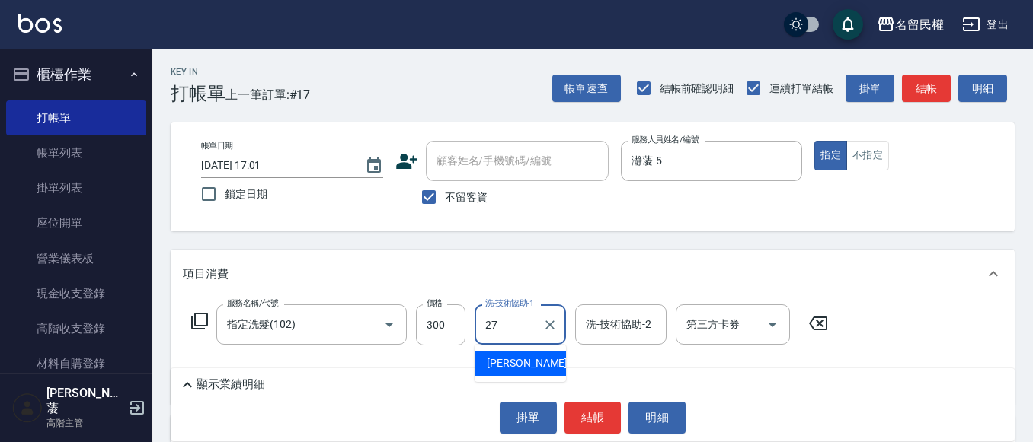
type input "[PERSON_NAME]-27"
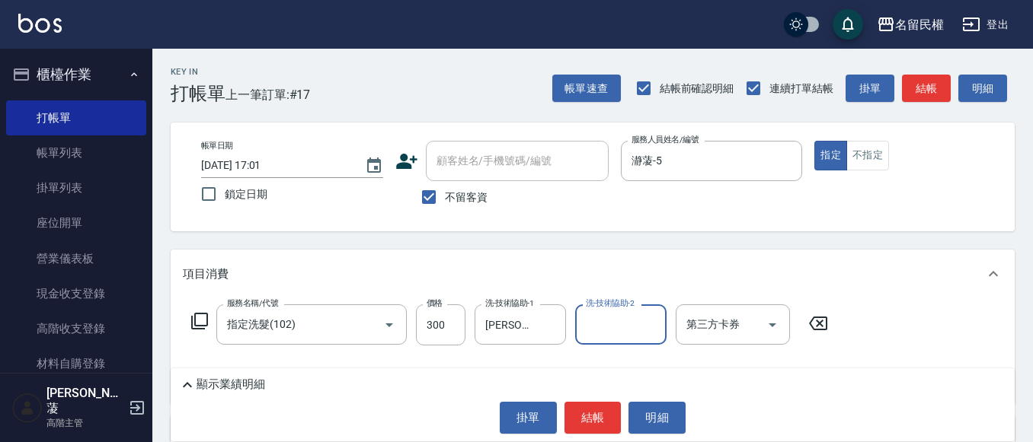
click at [590, 233] on div "Key In 打帳單 上一筆訂單:#17 帳單速查 結帳前確認明細 連續打單結帳 掛單 結帳 明細 帳單日期 [DATE] 17:01 鎖定日期 顧客姓名/手…" at bounding box center [592, 348] width 880 height 598
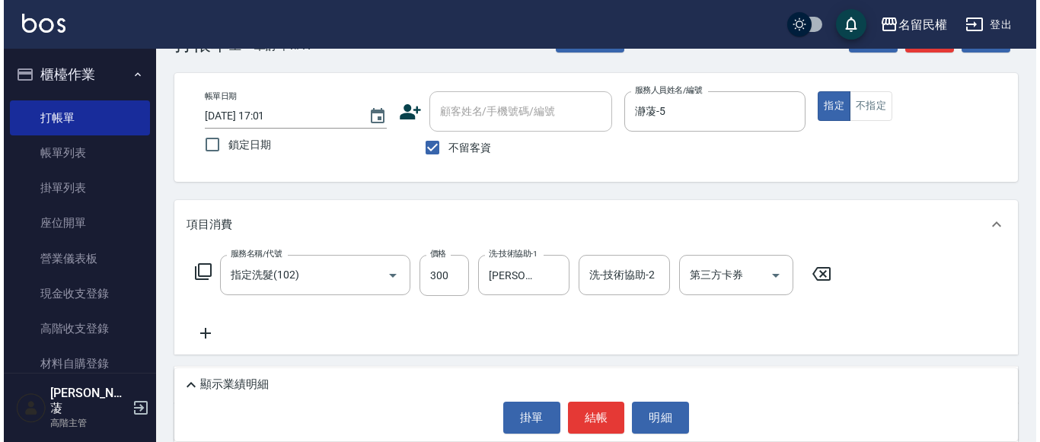
scroll to position [76, 0]
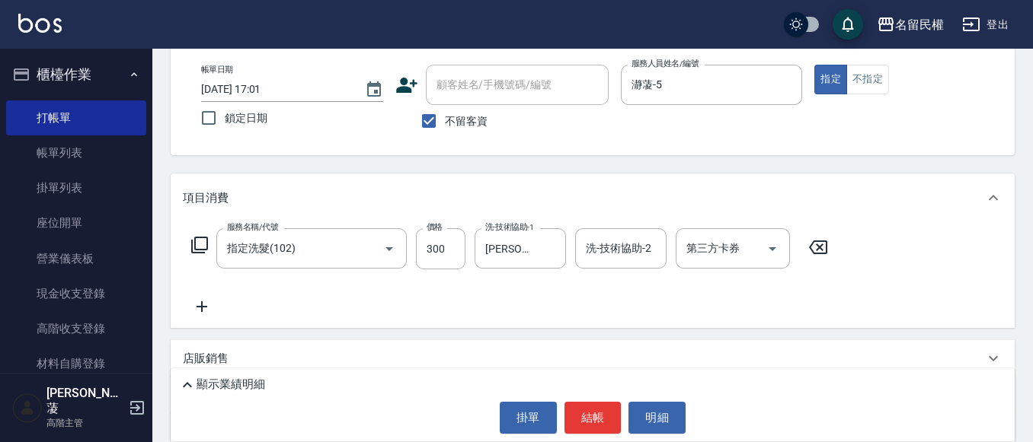
click at [200, 300] on icon at bounding box center [202, 307] width 38 height 18
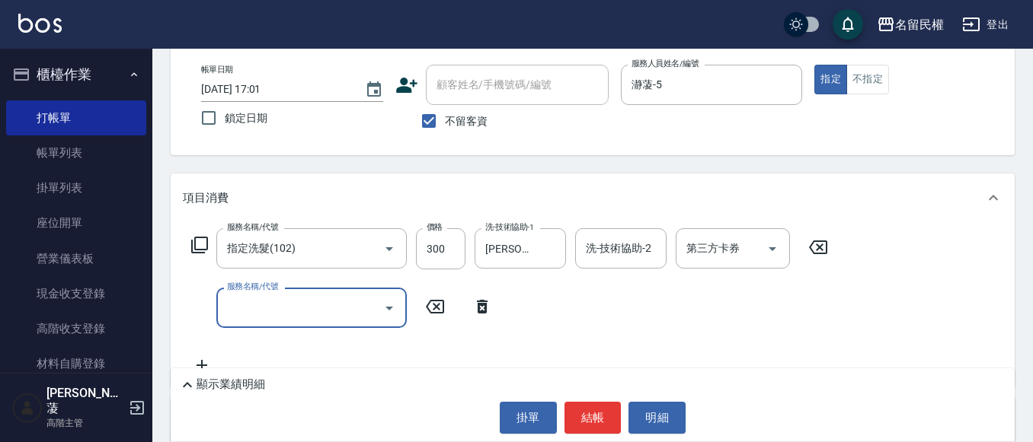
click at [245, 295] on input "服務名稱/代號" at bounding box center [300, 308] width 154 height 27
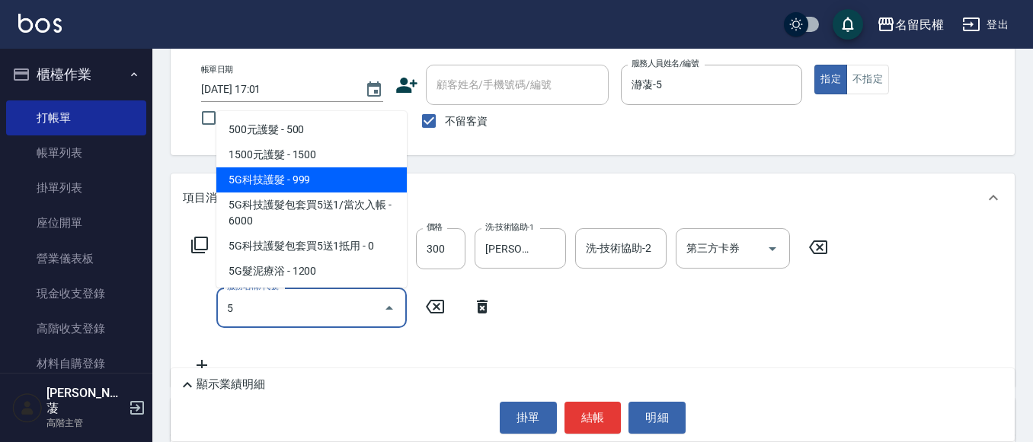
click at [273, 175] on span "5G科技護髮 - 999" at bounding box center [311, 180] width 190 height 25
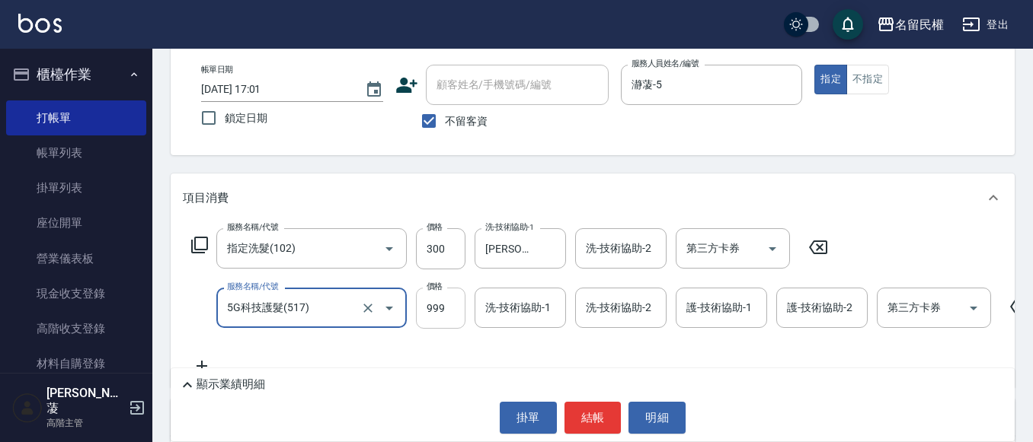
type input "5G科技護髮(517)"
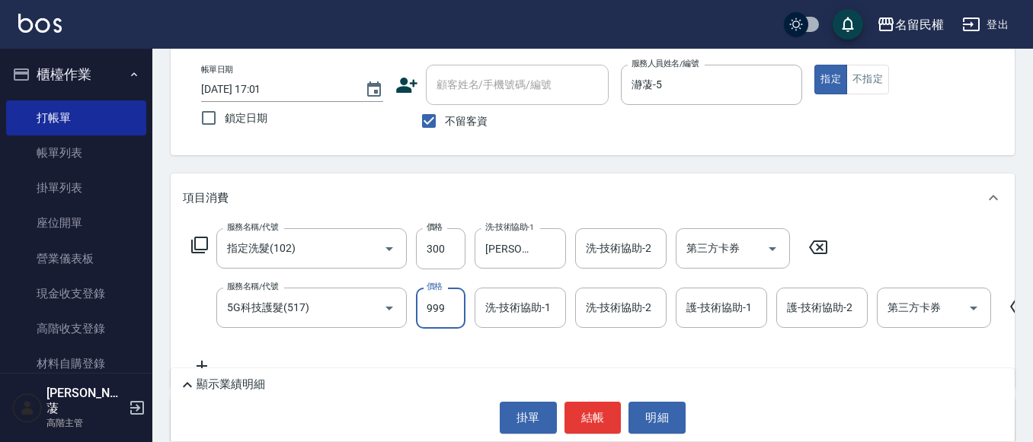
click at [450, 313] on input "999" at bounding box center [440, 308] width 49 height 41
type input "1000"
click at [517, 315] on input "洗-技術協助-1" at bounding box center [520, 308] width 78 height 27
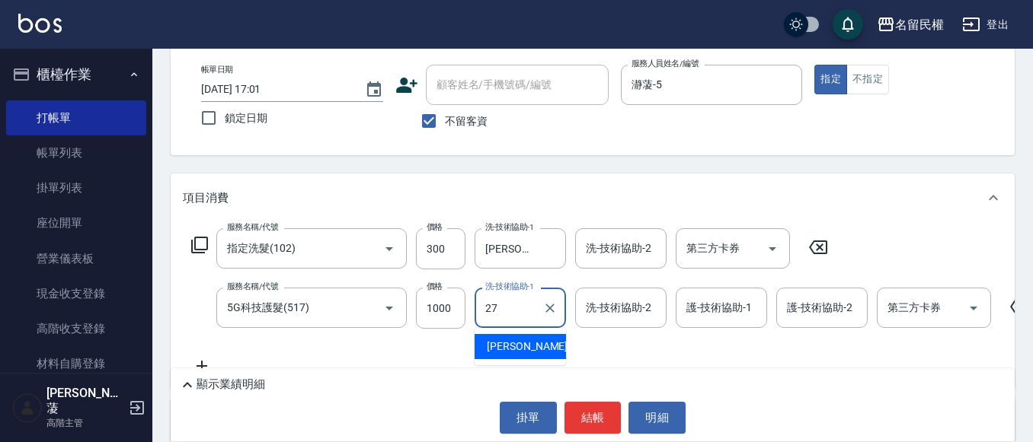
type input "[PERSON_NAME]-27"
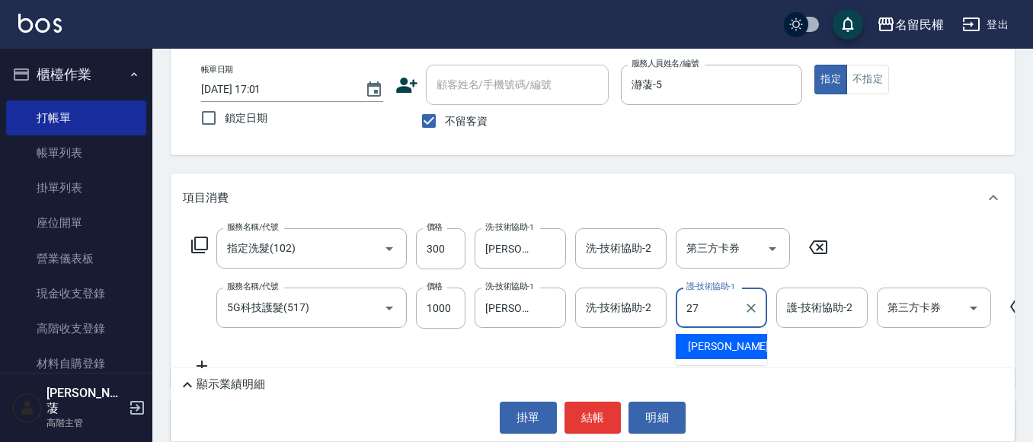
type input "[PERSON_NAME]-27"
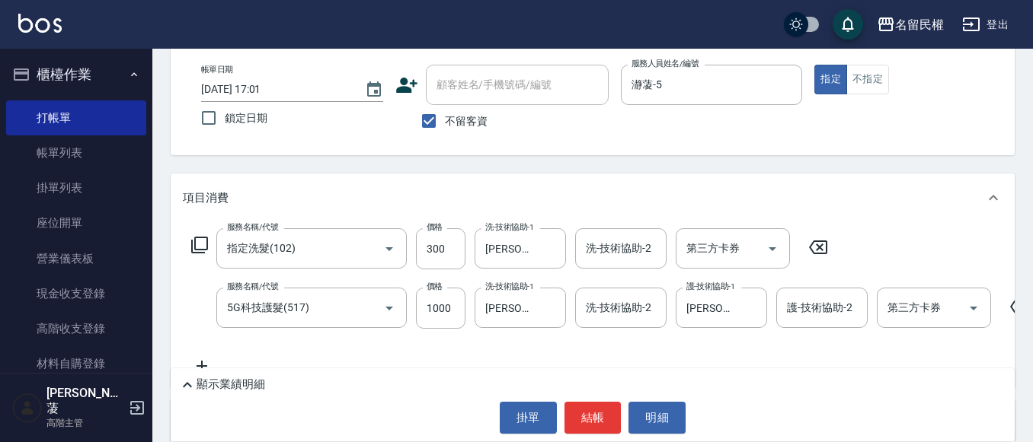
click at [716, 166] on div "Key In 打帳單 上一筆訂單:#17 帳單速查 結帳前確認明細 連續打單結帳 掛單 結帳 明細 帳單日期 [DATE] 17:01 鎖定日期 顧客姓名/手…" at bounding box center [592, 301] width 880 height 657
click at [595, 413] on button "結帳" at bounding box center [592, 418] width 57 height 32
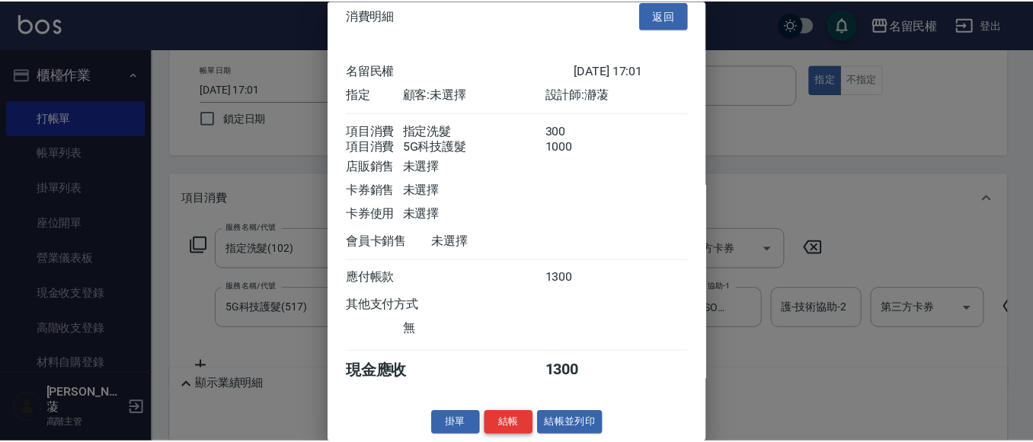
scroll to position [38, 0]
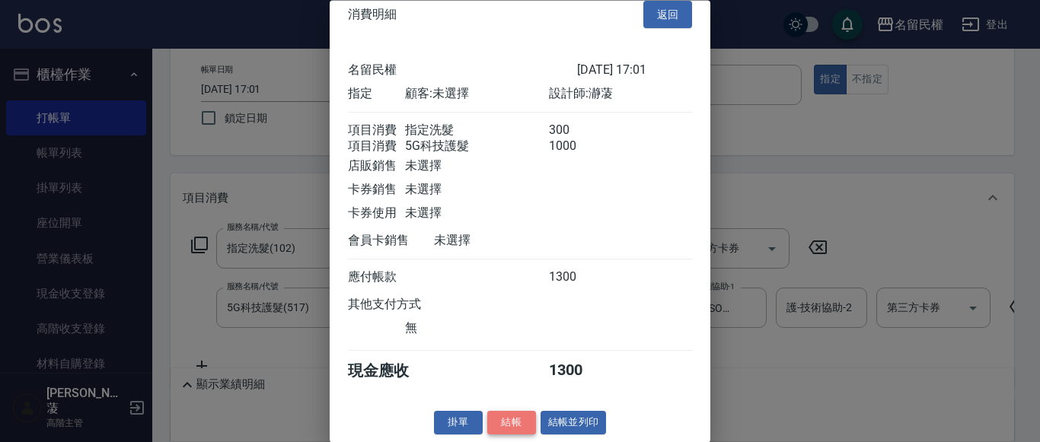
click at [503, 424] on button "結帳" at bounding box center [511, 424] width 49 height 24
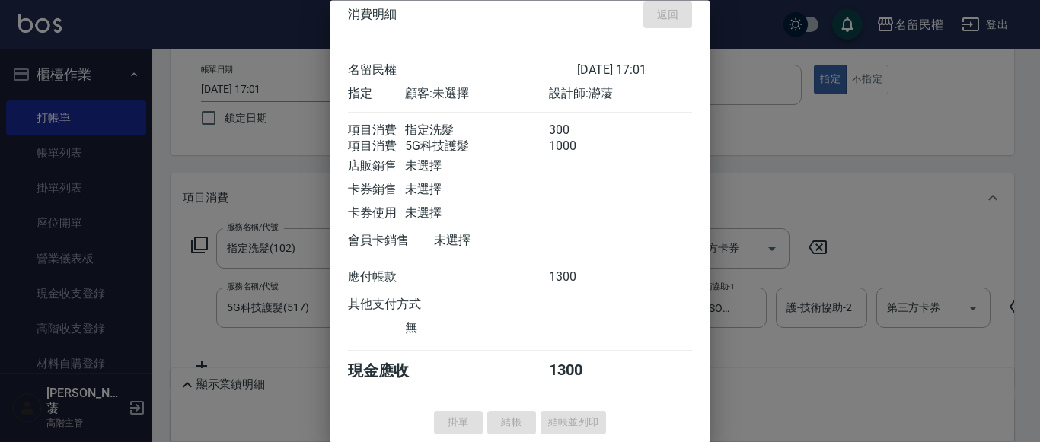
type input "[DATE] 17:02"
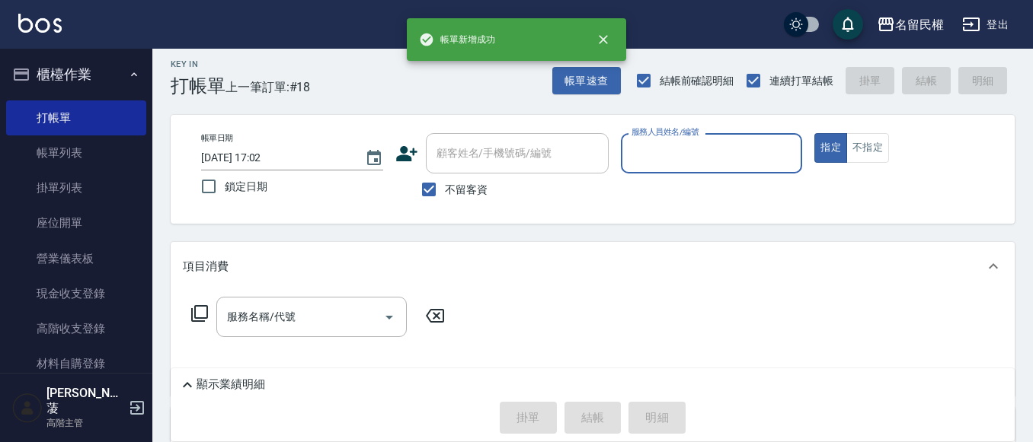
scroll to position [0, 0]
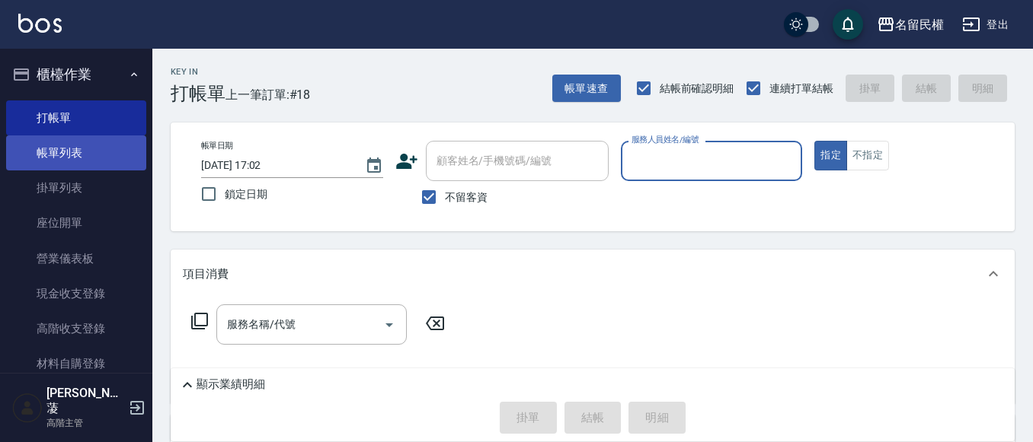
click at [56, 159] on link "帳單列表" at bounding box center [76, 153] width 140 height 35
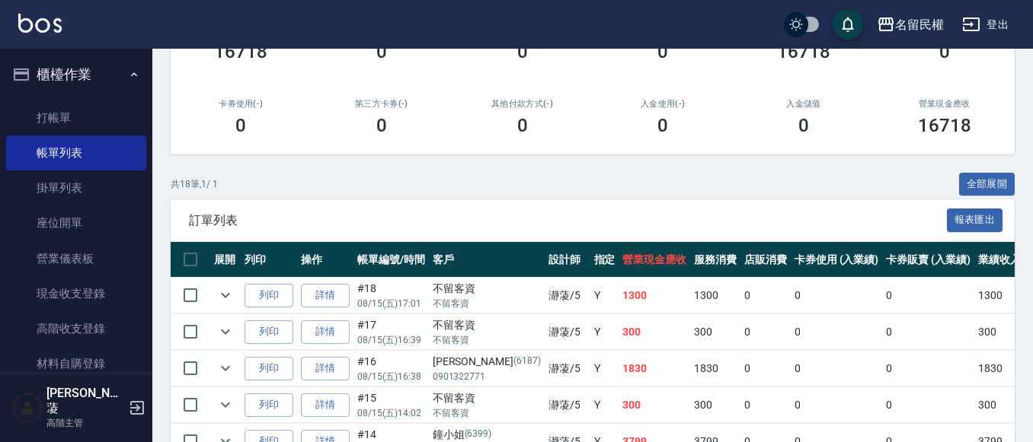
scroll to position [305, 0]
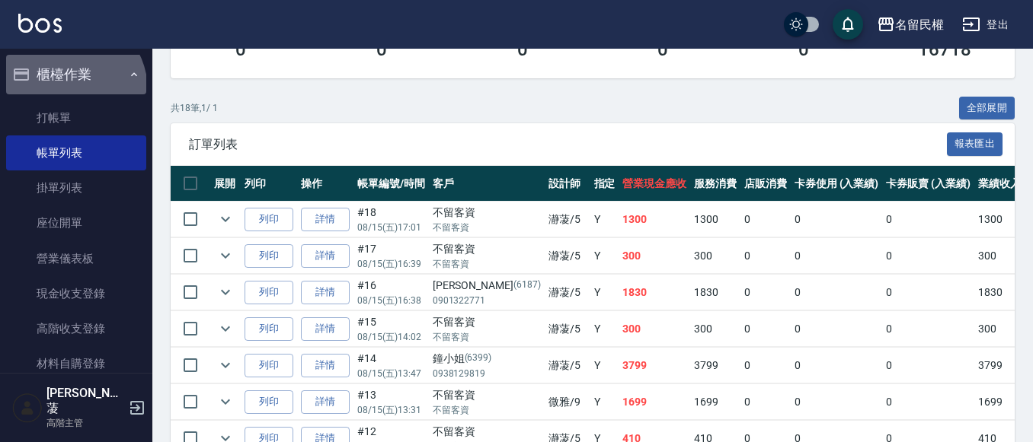
click at [68, 90] on button "櫃檯作業" at bounding box center [76, 75] width 140 height 40
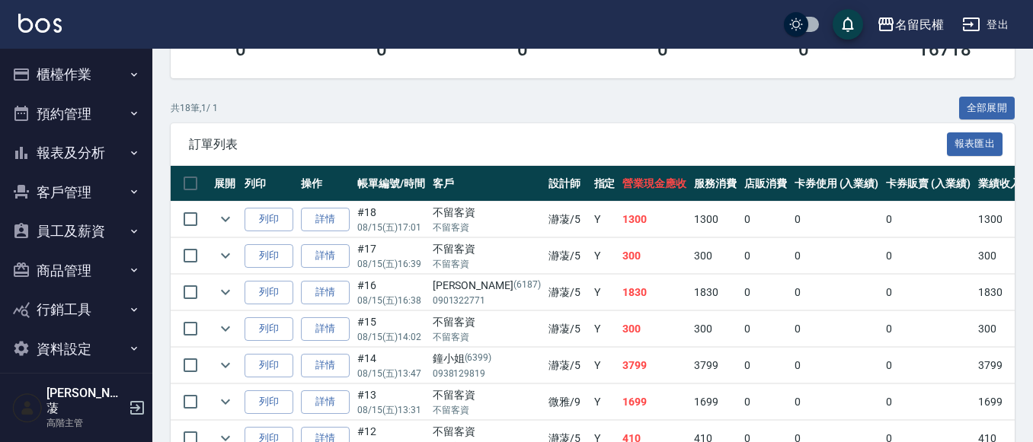
click at [73, 74] on button "櫃檯作業" at bounding box center [76, 75] width 140 height 40
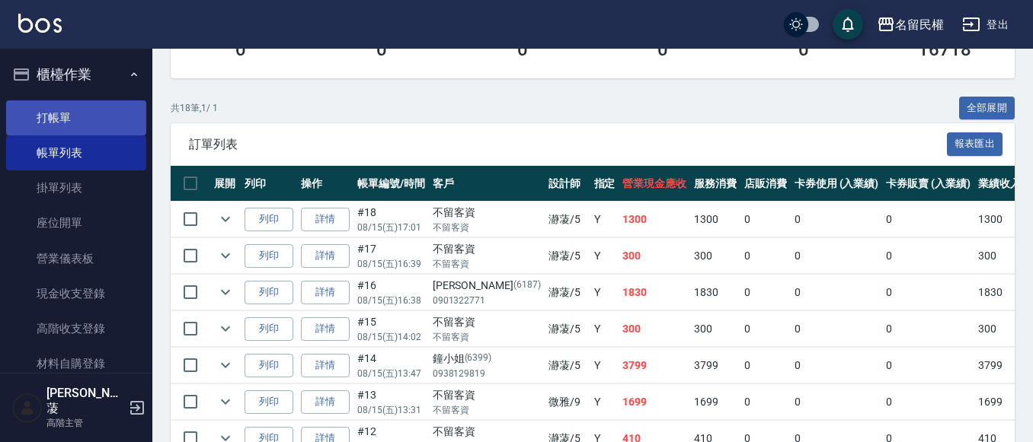
click at [72, 106] on link "打帳單" at bounding box center [76, 118] width 140 height 35
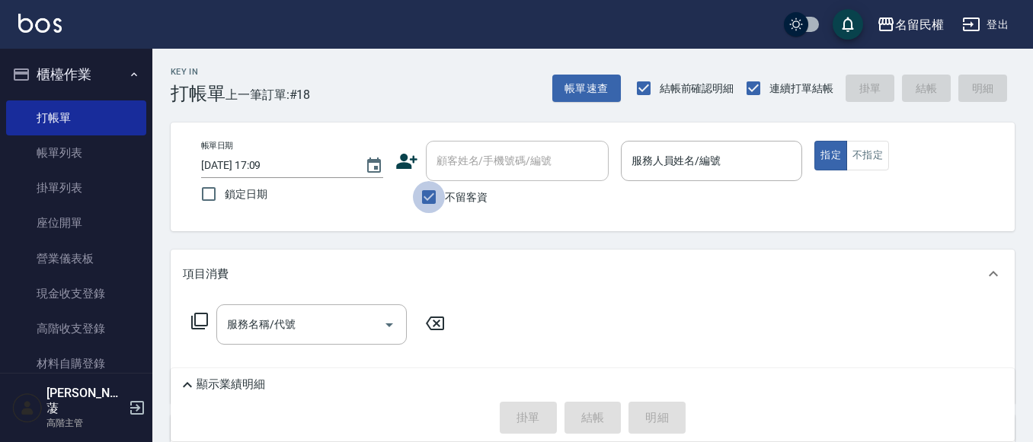
drag, startPoint x: 423, startPoint y: 193, endPoint x: 455, endPoint y: 179, distance: 35.1
click at [424, 192] on input "不留客資" at bounding box center [429, 197] width 32 height 32
checkbox input "false"
click at [465, 177] on div "顧客姓名/手機號碼/編號" at bounding box center [517, 161] width 183 height 40
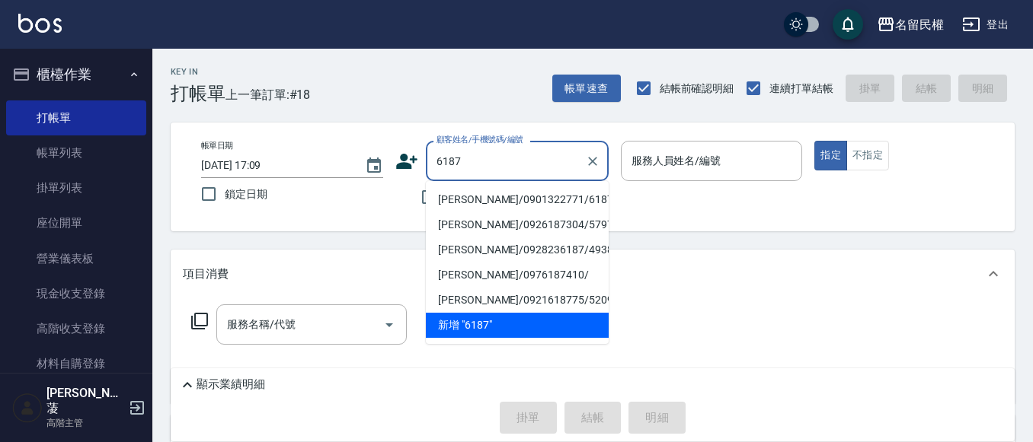
click at [459, 200] on li "[PERSON_NAME]/0901322771/6187" at bounding box center [517, 199] width 183 height 25
type input "[PERSON_NAME]/0901322771/6187"
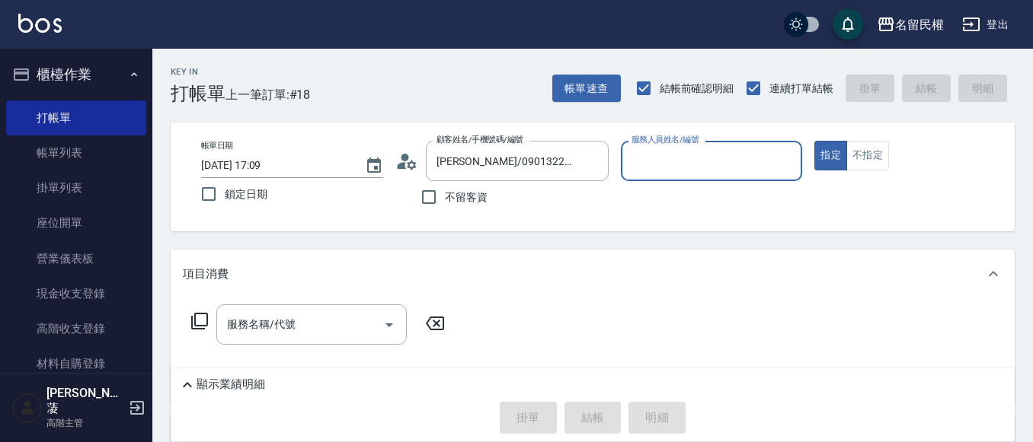
click at [398, 164] on icon at bounding box center [406, 161] width 23 height 23
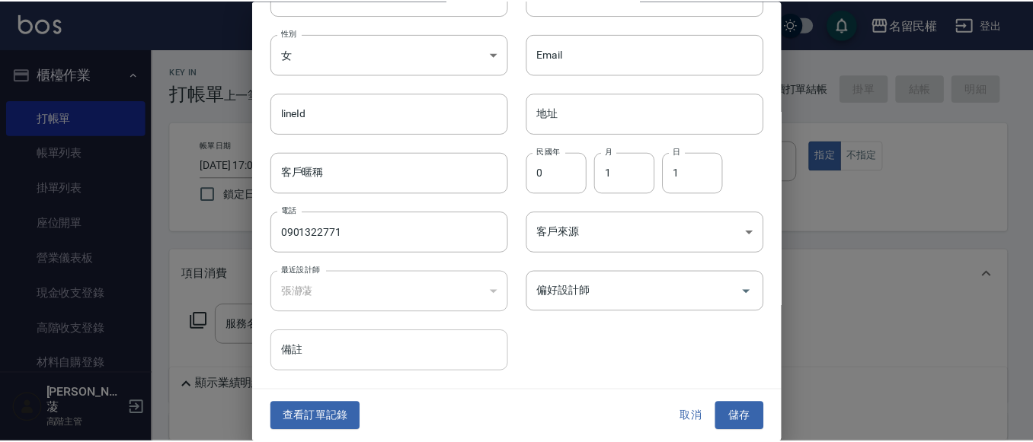
scroll to position [85, 0]
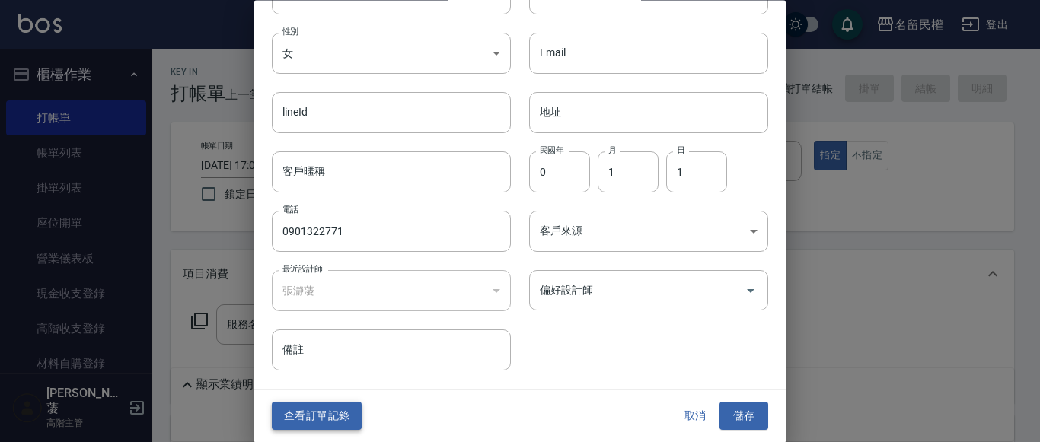
click at [314, 426] on button "查看訂單記錄" at bounding box center [317, 417] width 90 height 28
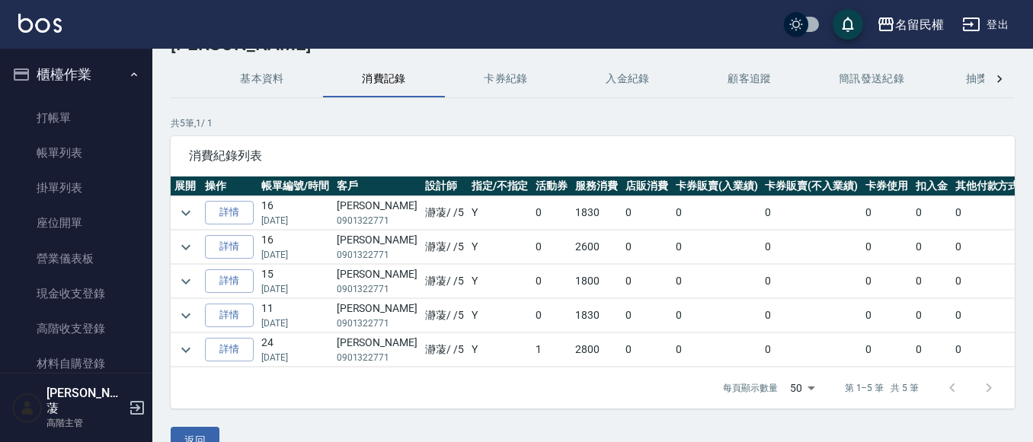
scroll to position [76, 0]
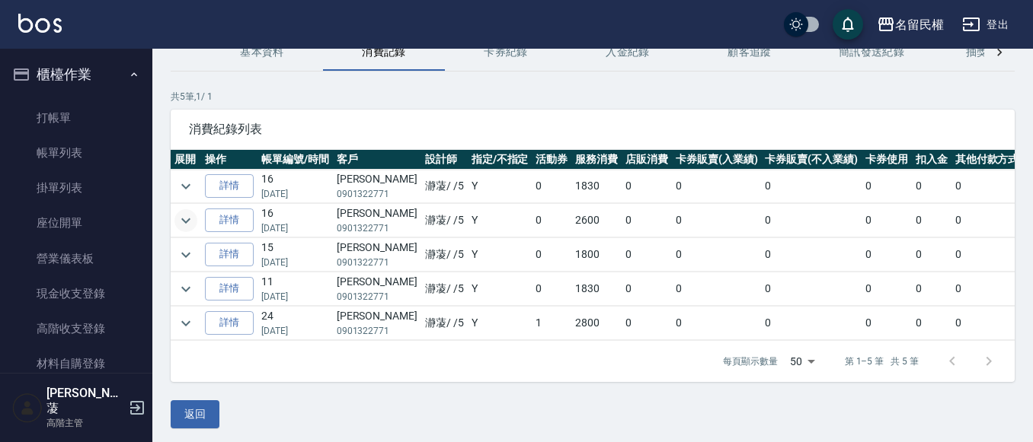
click at [185, 220] on icon "expand row" at bounding box center [186, 221] width 18 height 18
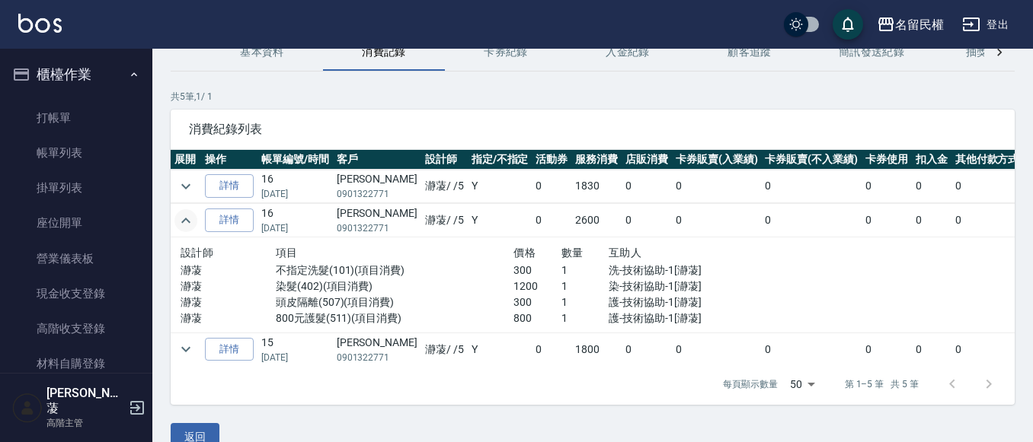
click at [187, 222] on icon "expand row" at bounding box center [186, 221] width 18 height 18
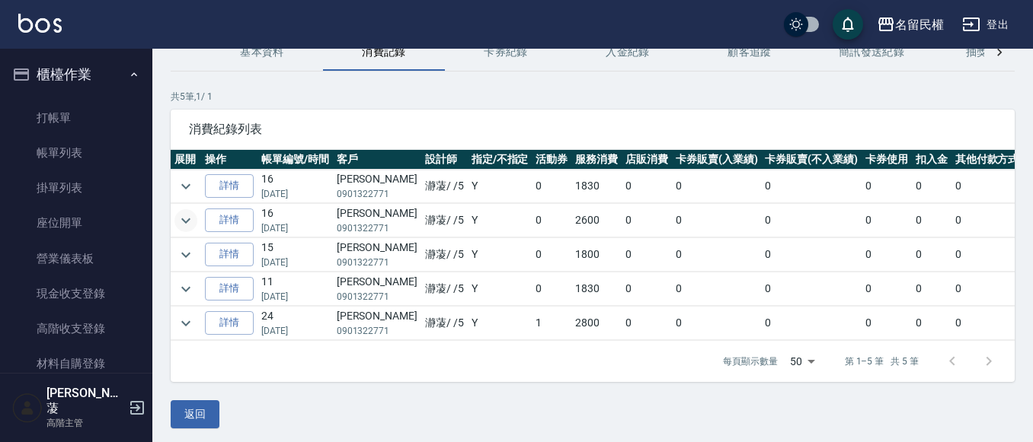
scroll to position [92, 0]
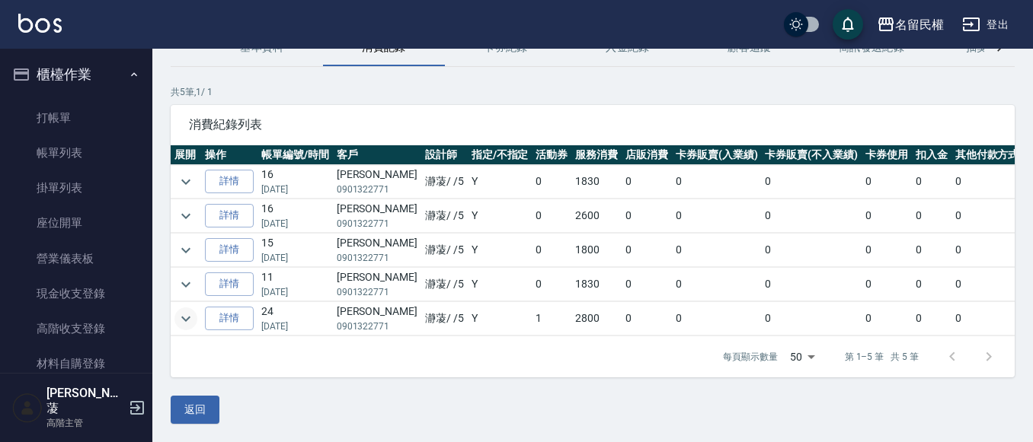
click at [184, 310] on icon "expand row" at bounding box center [186, 319] width 18 height 18
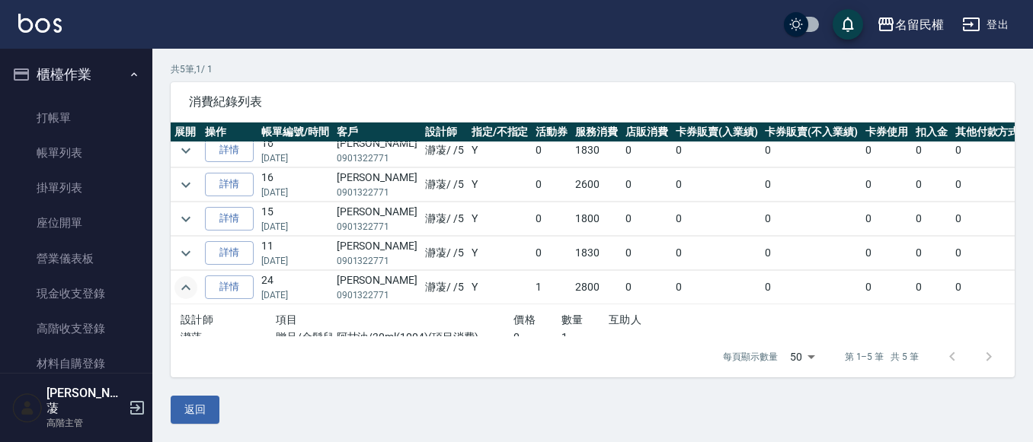
scroll to position [0, 0]
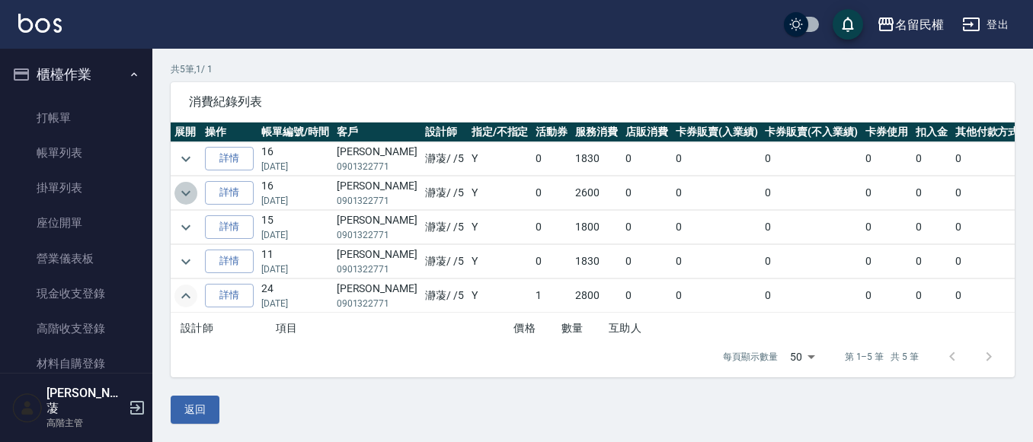
click at [187, 189] on icon "expand row" at bounding box center [186, 193] width 18 height 18
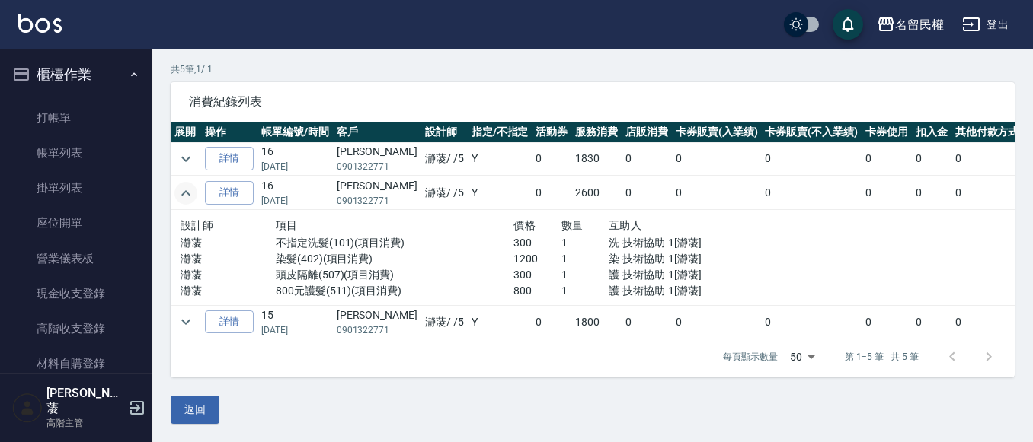
click at [187, 190] on icon "expand row" at bounding box center [186, 193] width 18 height 18
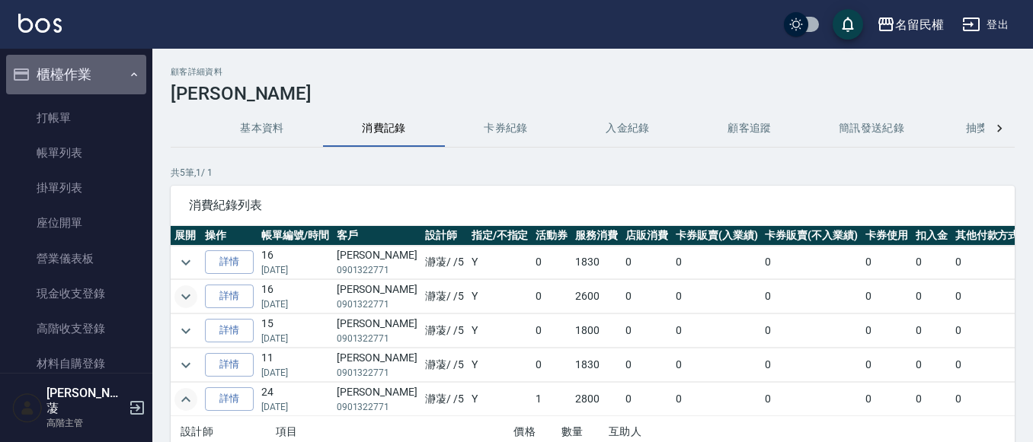
click at [82, 85] on button "櫃檯作業" at bounding box center [76, 75] width 140 height 40
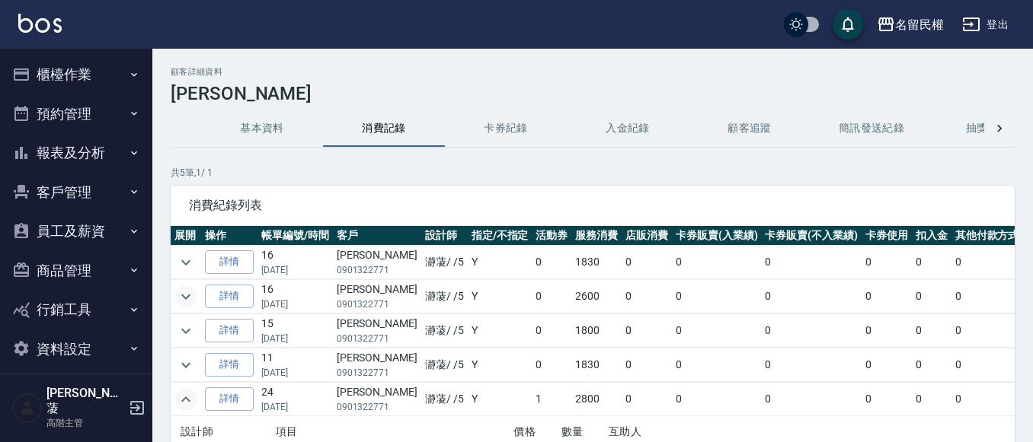
click at [77, 129] on button "預約管理" at bounding box center [76, 114] width 140 height 40
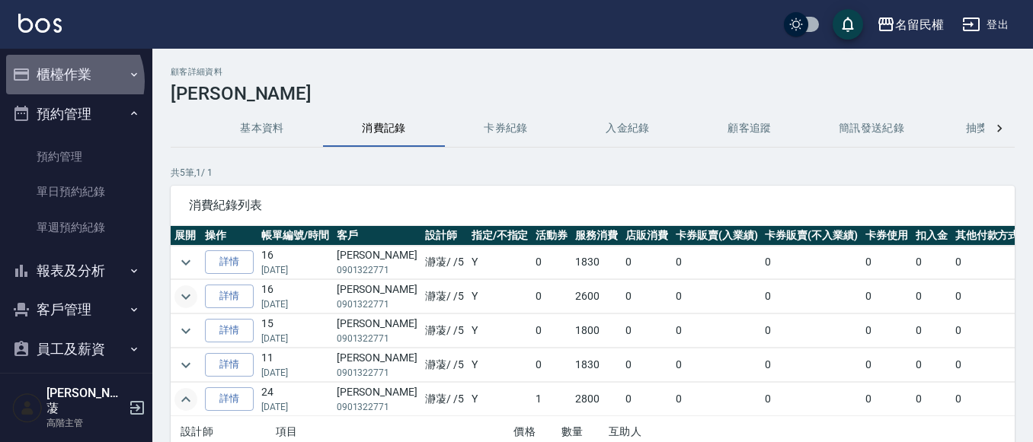
click at [69, 81] on button "櫃檯作業" at bounding box center [76, 75] width 140 height 40
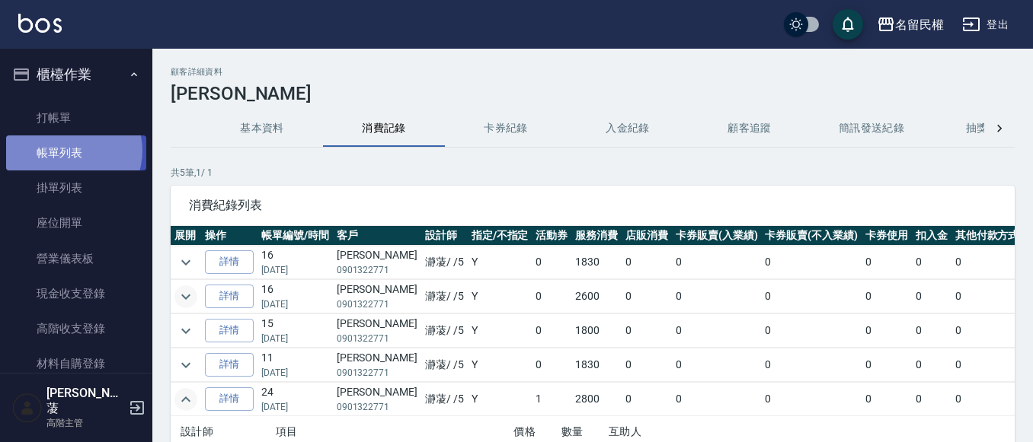
click at [70, 151] on link "帳單列表" at bounding box center [76, 153] width 140 height 35
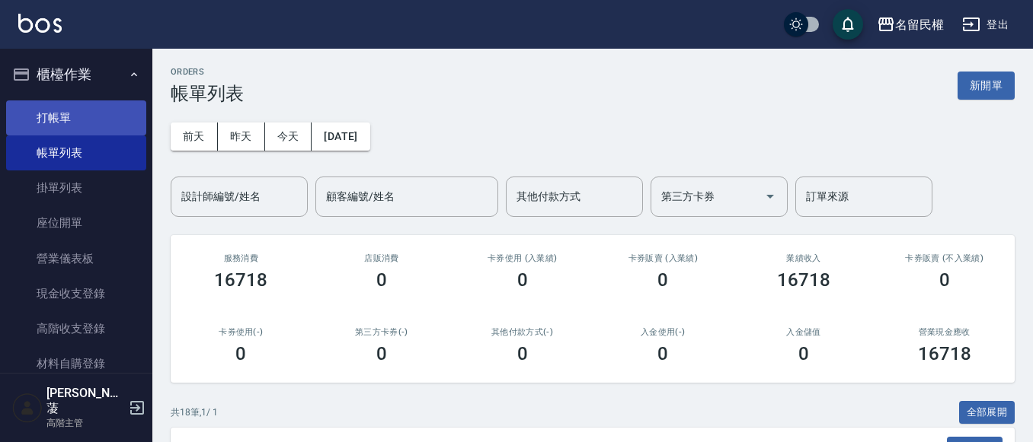
click at [74, 133] on link "打帳單" at bounding box center [76, 118] width 140 height 35
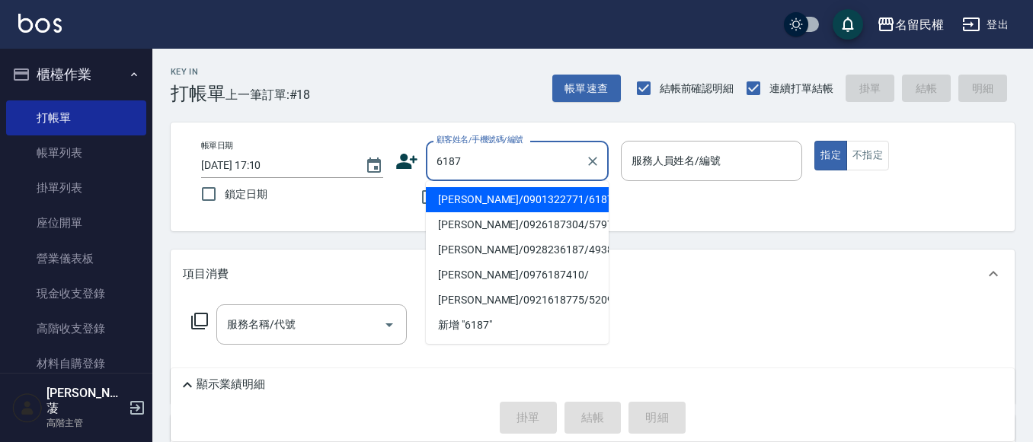
click at [462, 199] on li "[PERSON_NAME]/0901322771/6187" at bounding box center [517, 199] width 183 height 25
type input "[PERSON_NAME]/0901322771/6187"
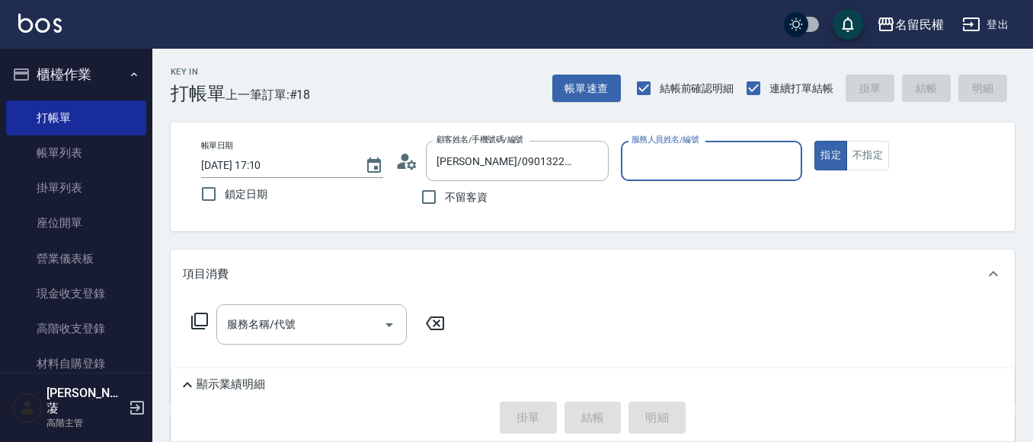
click at [663, 159] on input "服務人員姓名/編號" at bounding box center [711, 161] width 168 height 27
type input "瀞蓤-5"
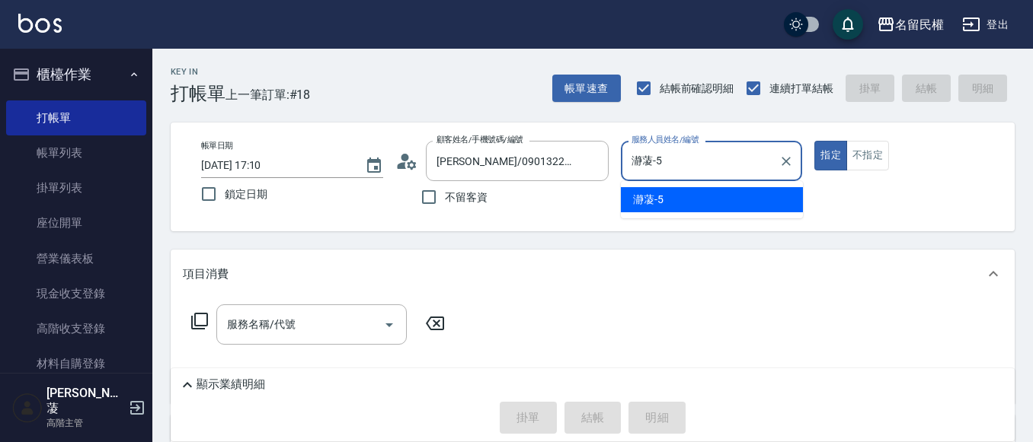
type button "true"
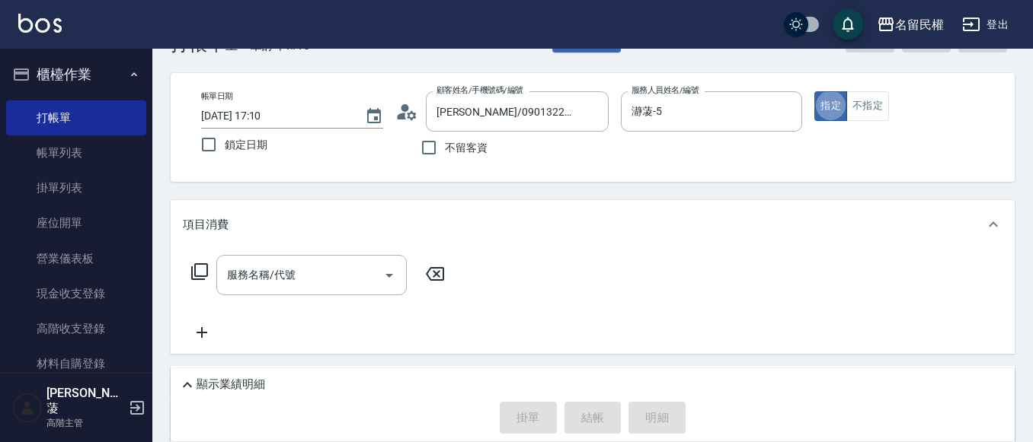
scroll to position [76, 0]
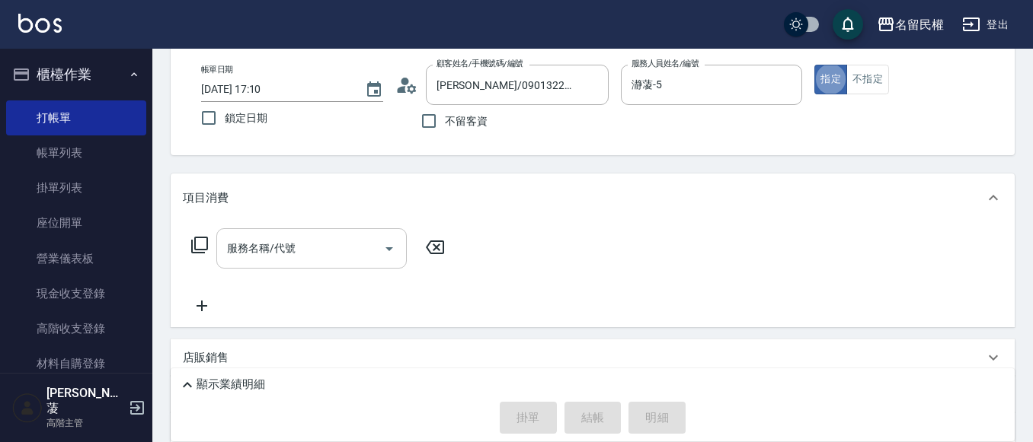
click at [254, 238] on div "服務名稱/代號 服務名稱/代號" at bounding box center [311, 248] width 190 height 40
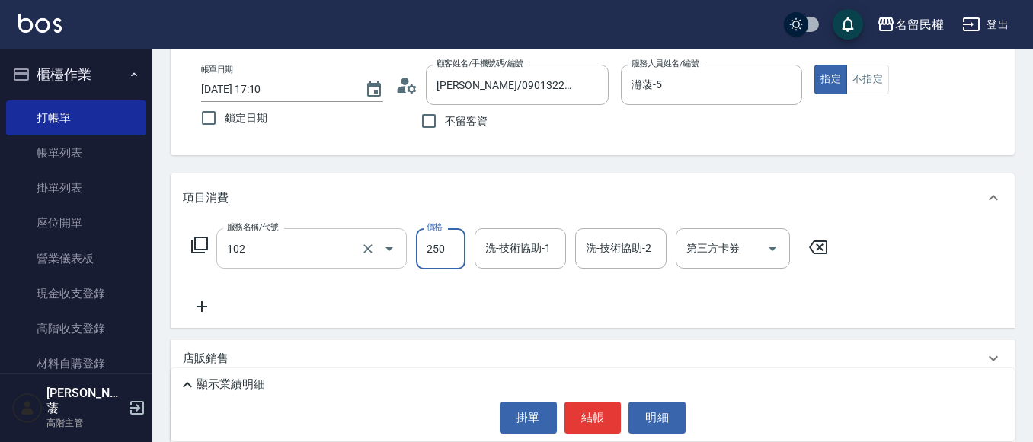
type input "指定洗髮(102)"
type input "300"
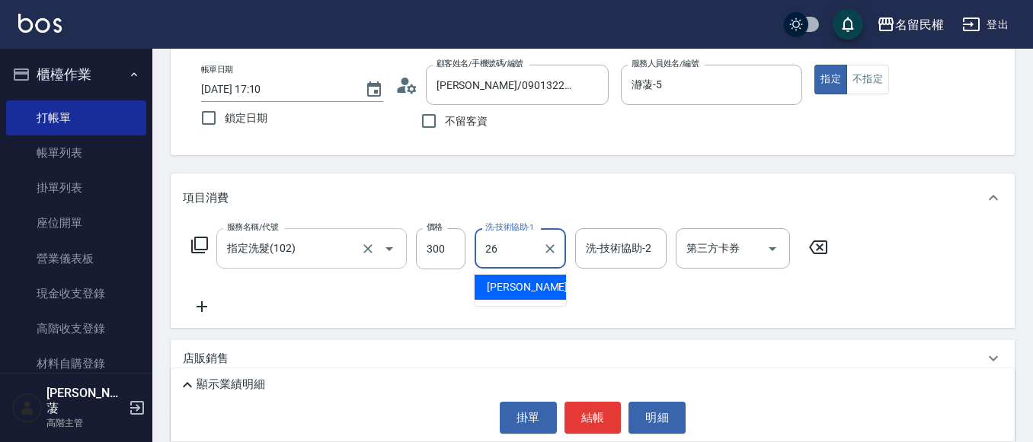
type input "沅莘-26"
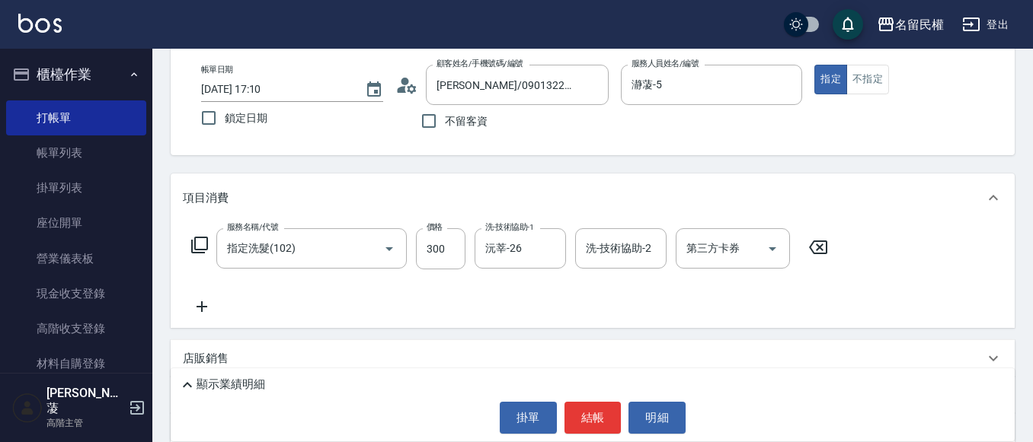
click at [212, 303] on icon at bounding box center [202, 307] width 38 height 18
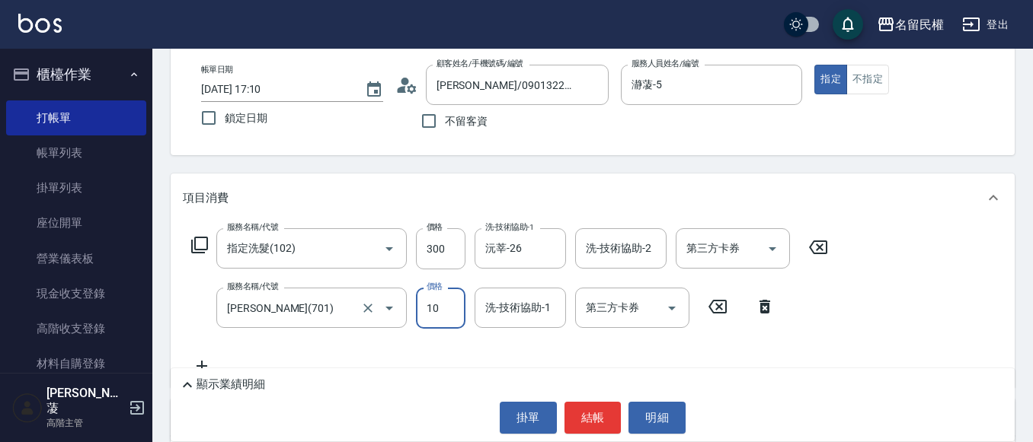
click at [263, 292] on label "服務名稱/代號" at bounding box center [252, 286] width 51 height 11
click at [263, 295] on input "[PERSON_NAME](701)" at bounding box center [290, 308] width 134 height 27
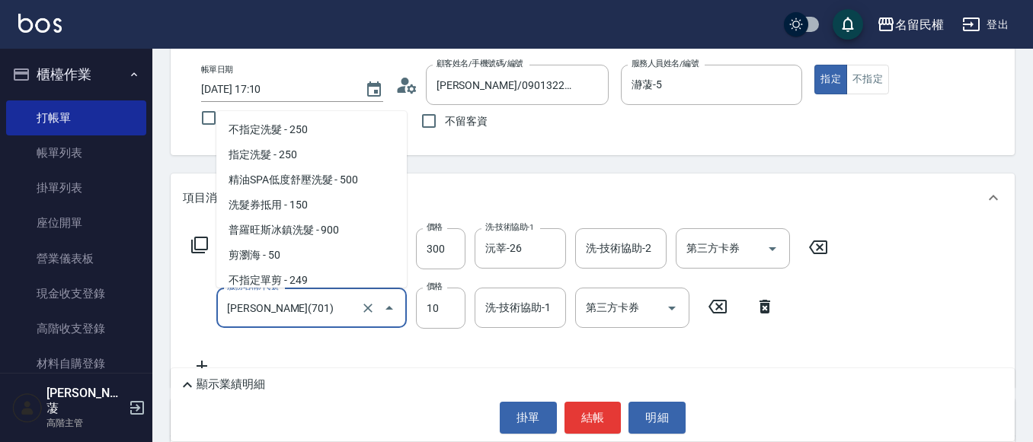
click at [260, 314] on input "[PERSON_NAME](701)" at bounding box center [290, 308] width 134 height 27
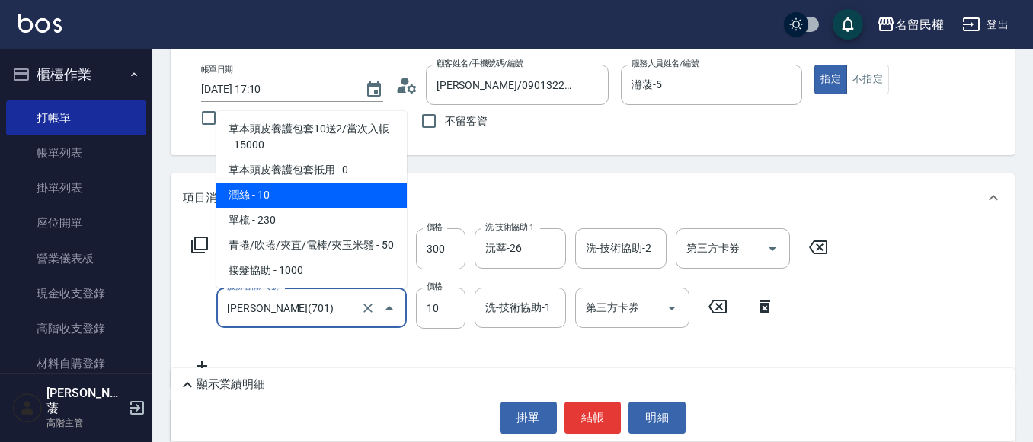
click at [260, 314] on input "[PERSON_NAME](701)" at bounding box center [290, 308] width 134 height 27
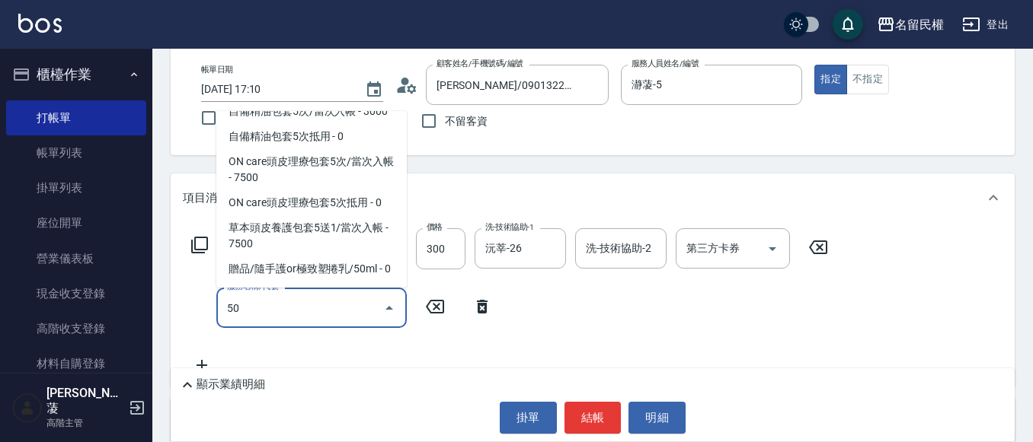
scroll to position [0, 0]
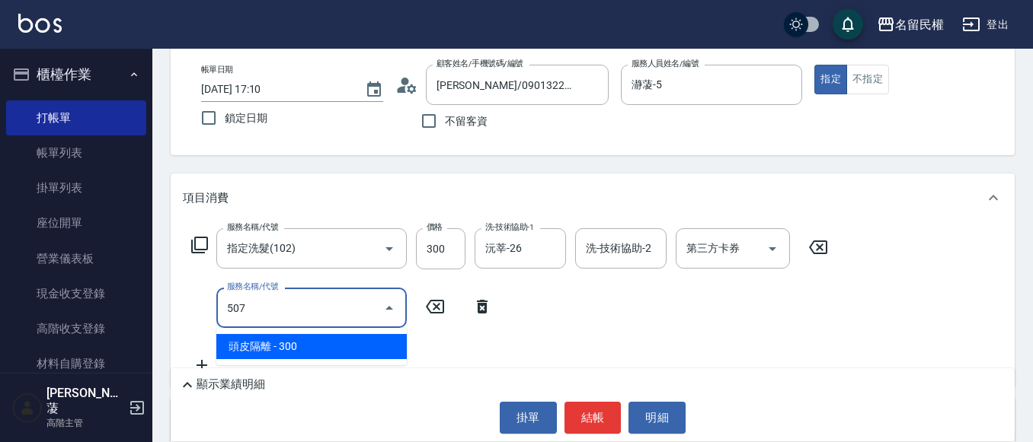
type input "頭皮隔離(507)"
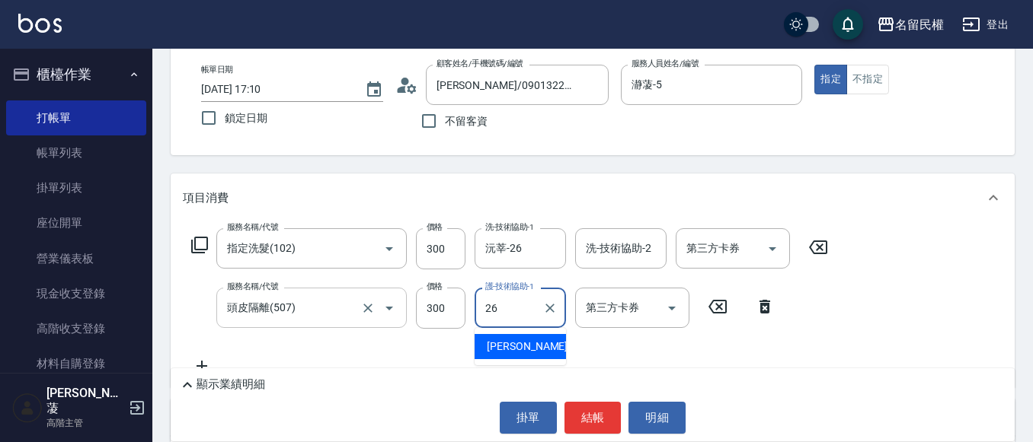
type input "沅莘-26"
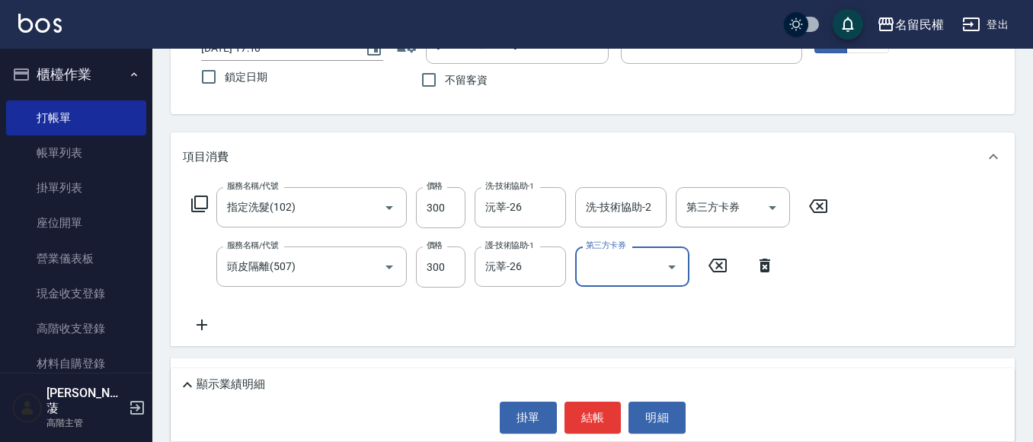
scroll to position [152, 0]
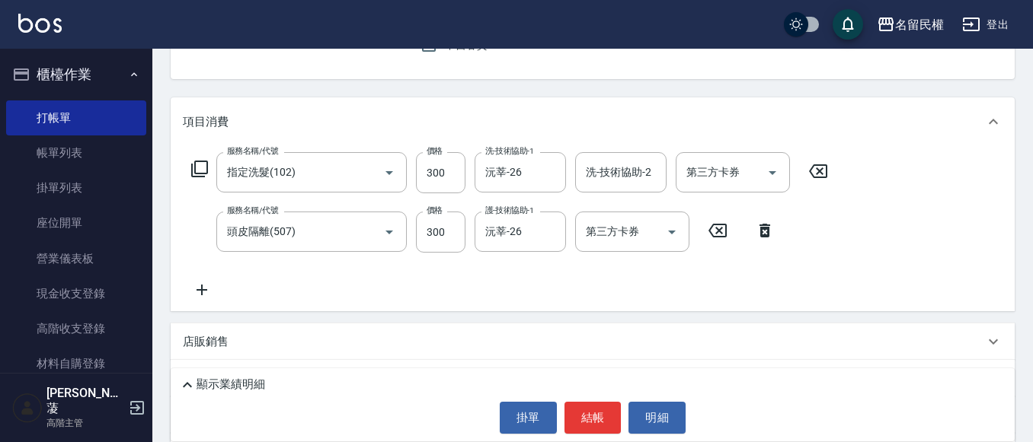
click at [193, 285] on icon at bounding box center [202, 290] width 38 height 18
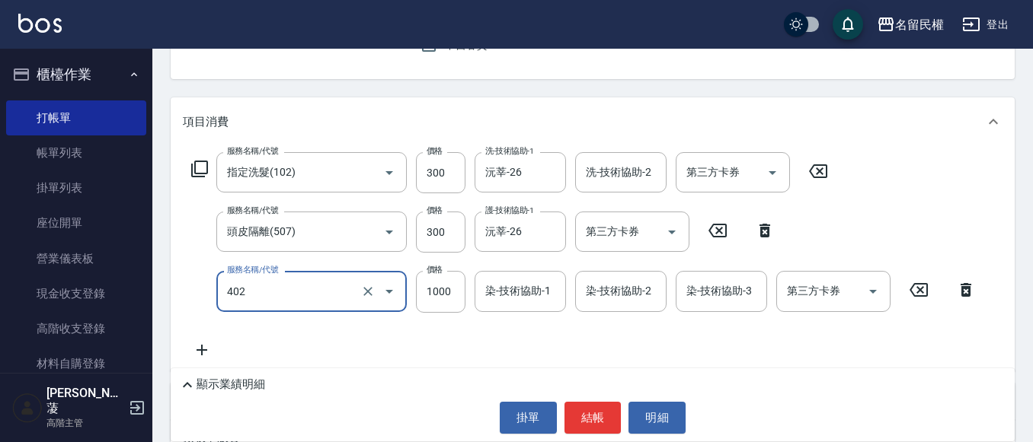
type input "染髮(402)"
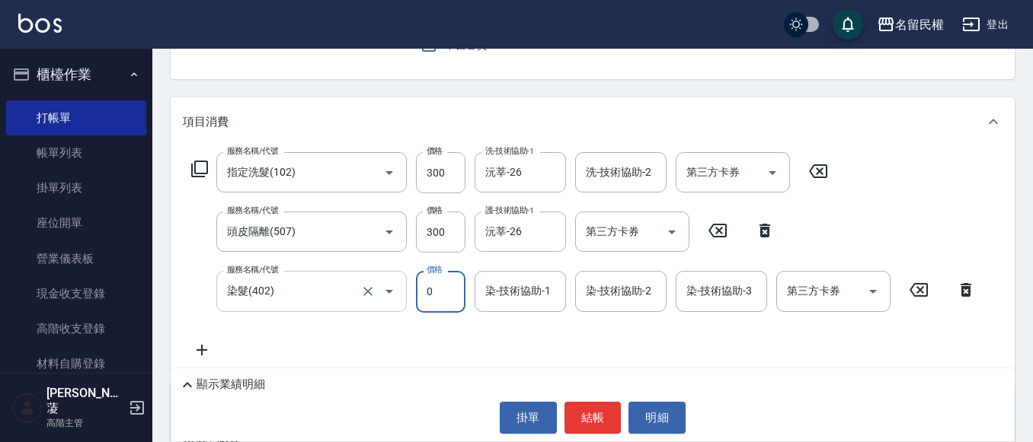
scroll to position [228, 0]
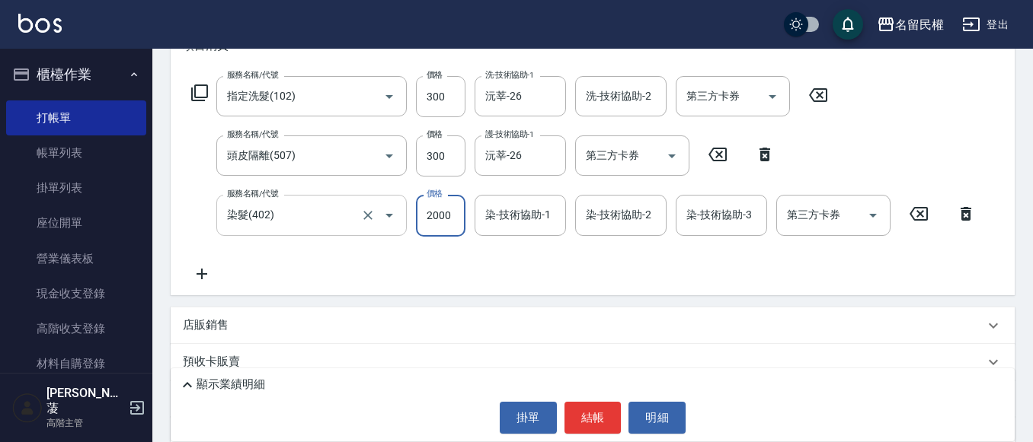
type input "2000"
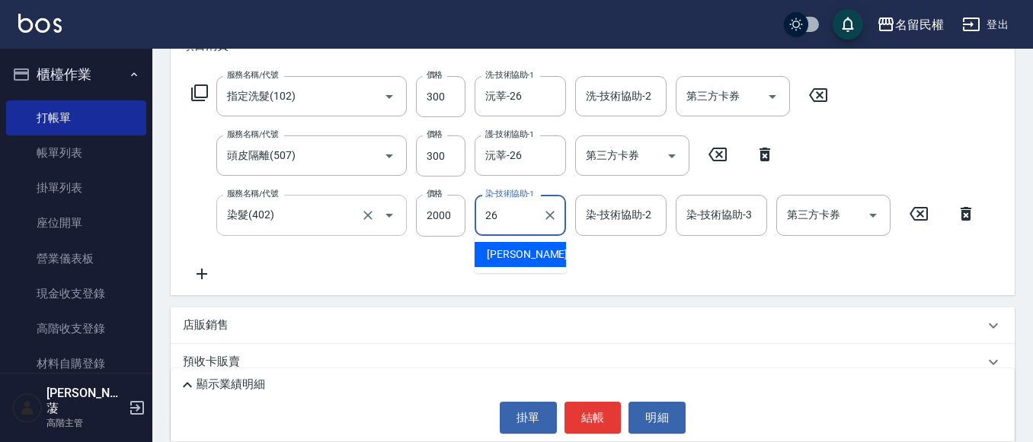
type input "沅莘-26"
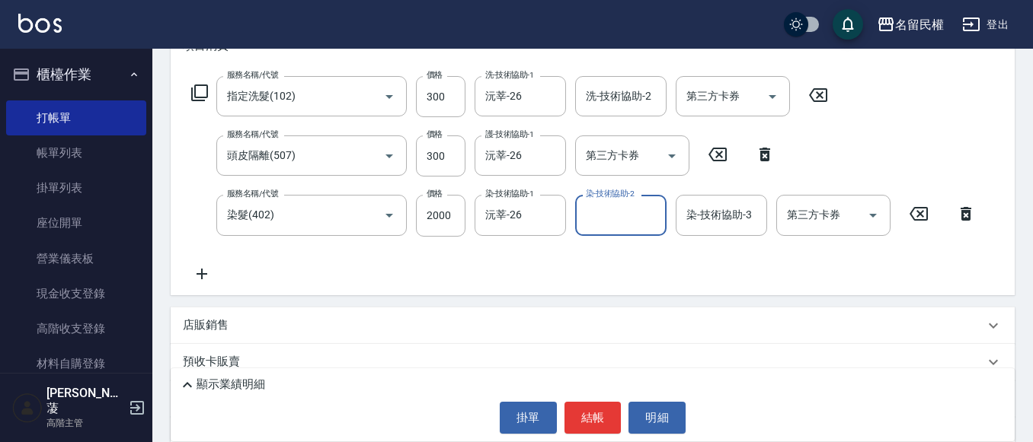
drag, startPoint x: 199, startPoint y: 284, endPoint x: 201, endPoint y: 276, distance: 8.7
click at [200, 279] on div "服務名稱/代號 指定洗髮(102) 服務名稱/代號 價格 300 價格 洗-技術協助-1 沅莘-26 洗-技術協助-1 洗-技術協助-2 洗-技術協助-2 第…" at bounding box center [593, 182] width 844 height 225
click at [202, 274] on icon at bounding box center [201, 274] width 11 height 11
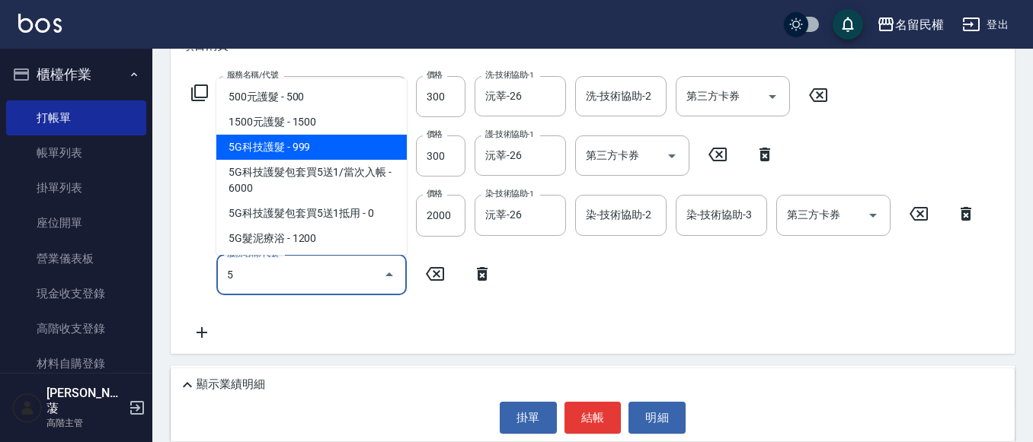
click at [309, 152] on span "5G科技護髮 - 999" at bounding box center [311, 147] width 190 height 25
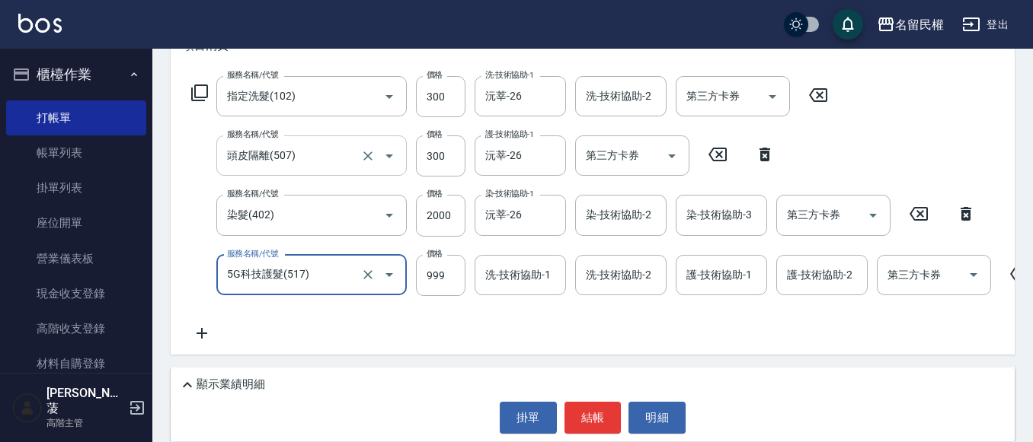
type input "5G科技護髮(517)"
type input "1000"
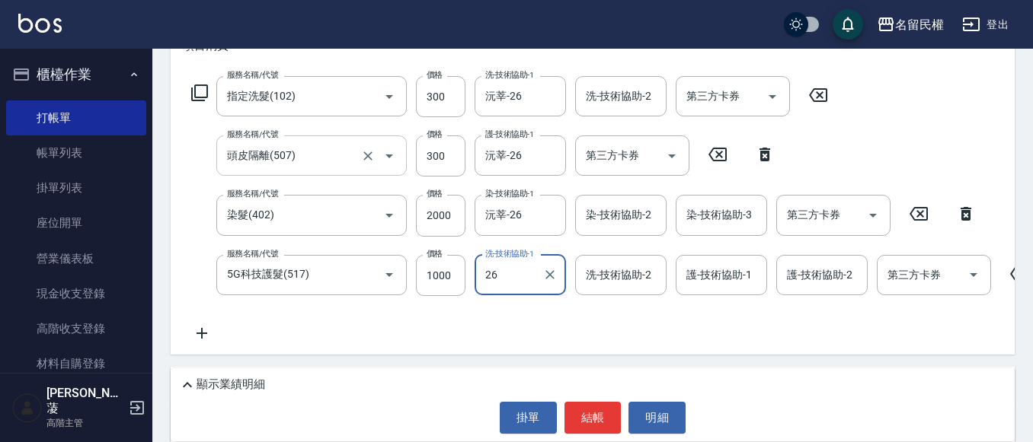
type input "沅莘-26"
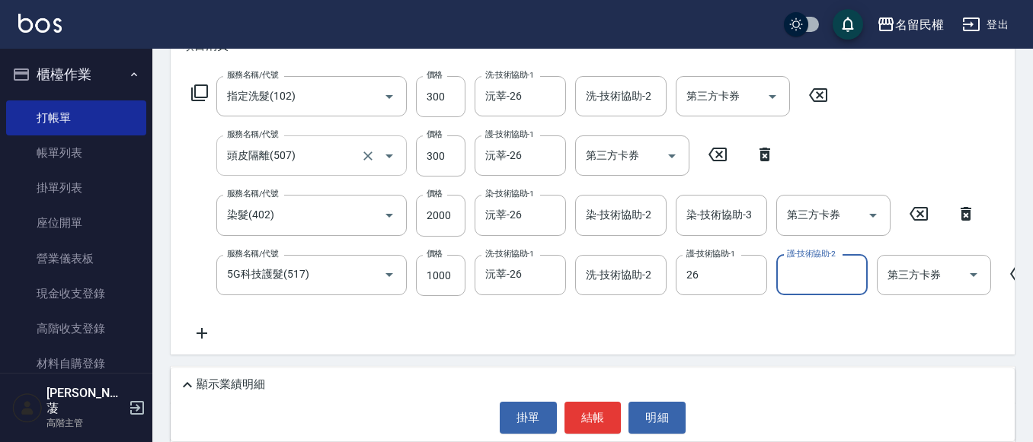
type input "沅莘-26"
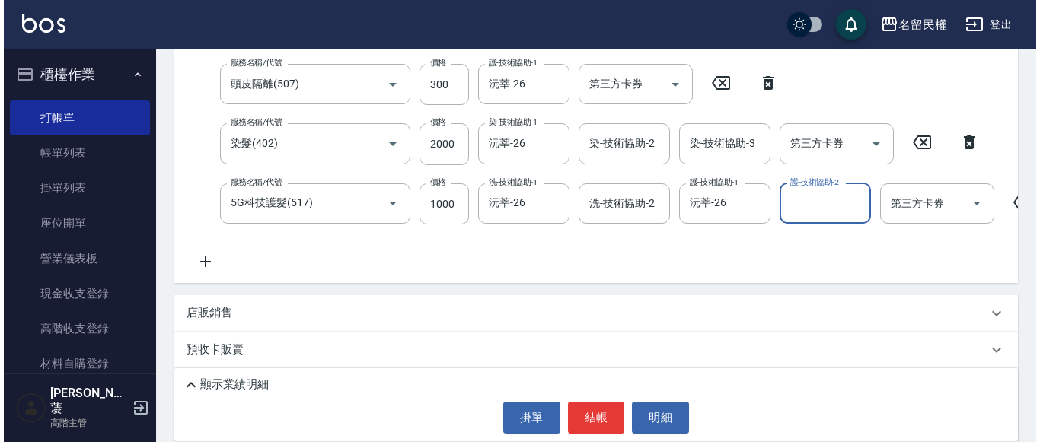
scroll to position [431, 0]
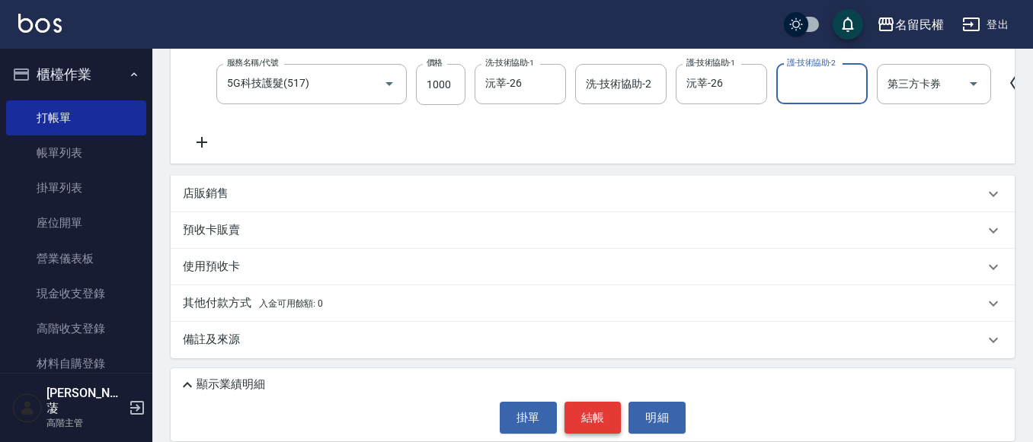
click at [573, 410] on button "結帳" at bounding box center [592, 418] width 57 height 32
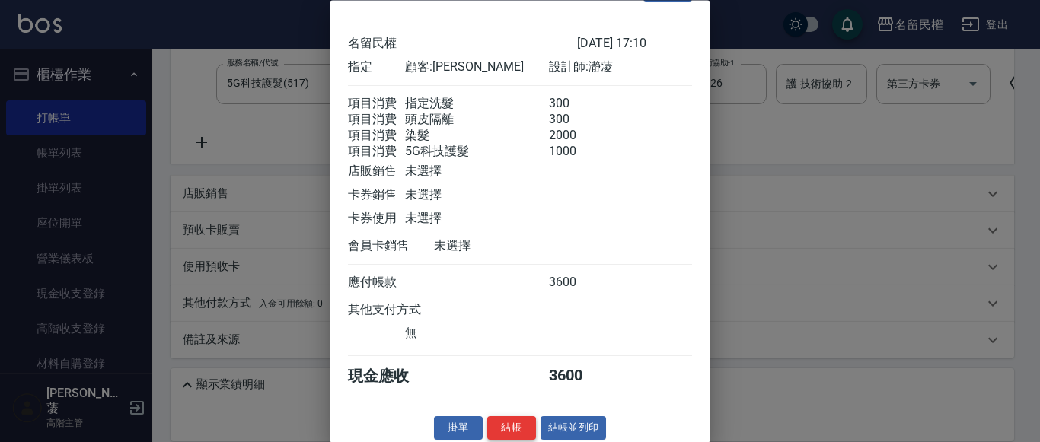
scroll to position [75, 0]
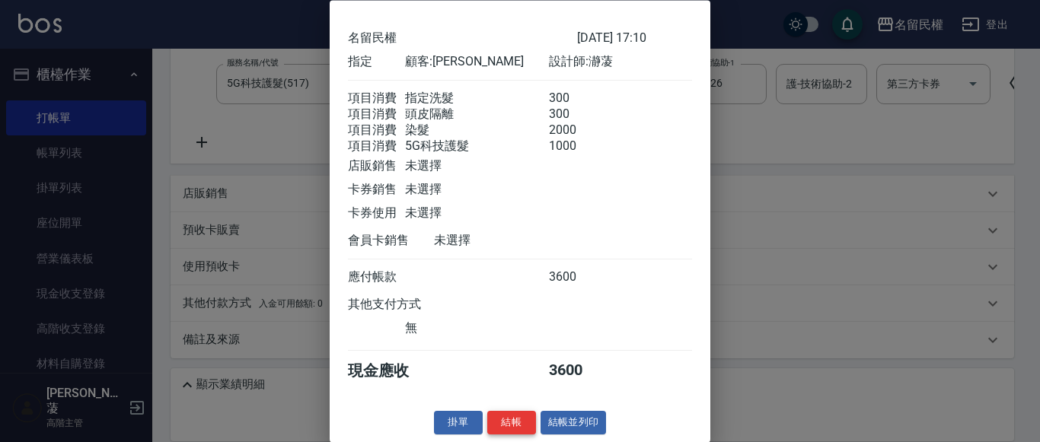
click at [521, 420] on button "結帳" at bounding box center [511, 424] width 49 height 24
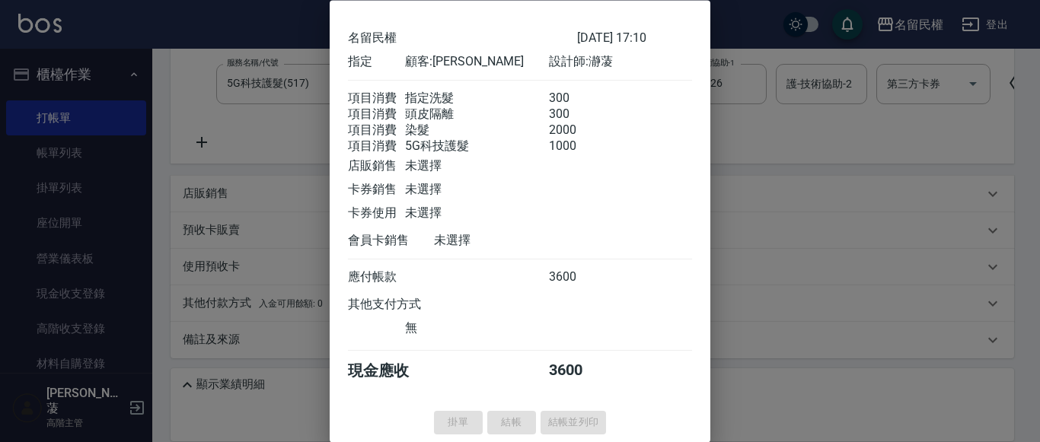
type input "[DATE] 17:11"
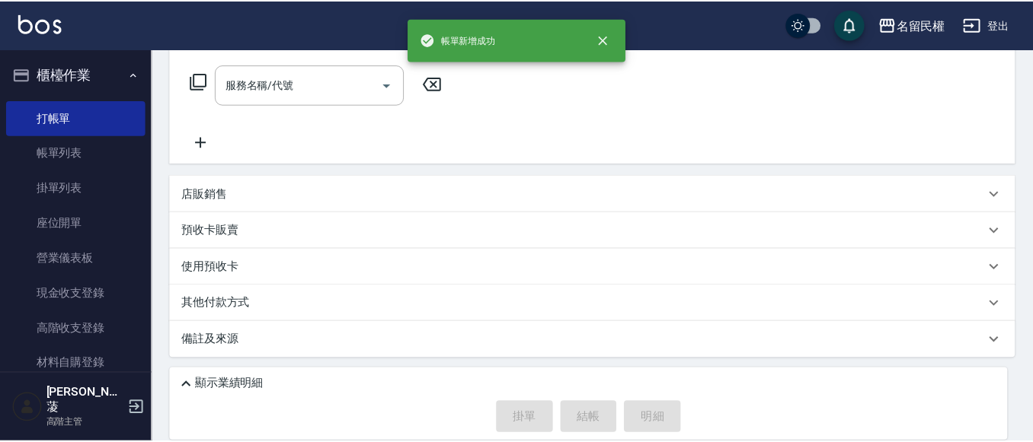
scroll to position [0, 0]
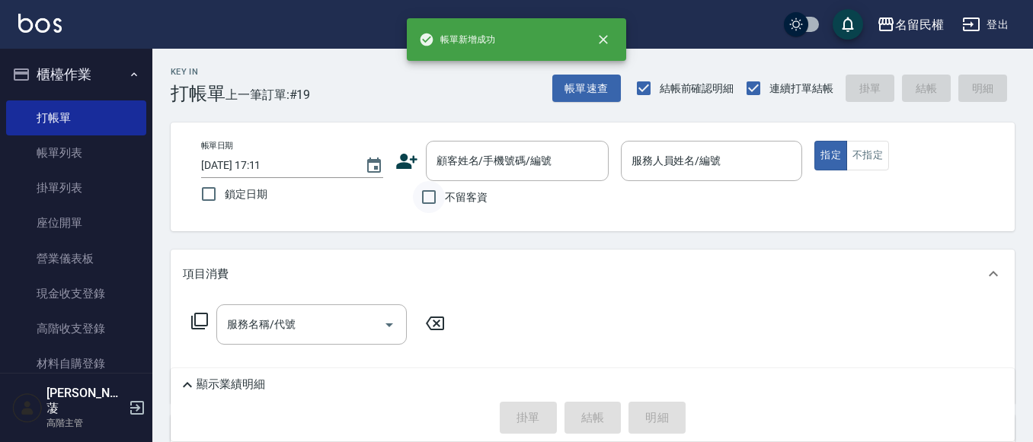
click at [429, 197] on input "不留客資" at bounding box center [429, 197] width 32 height 32
checkbox input "true"
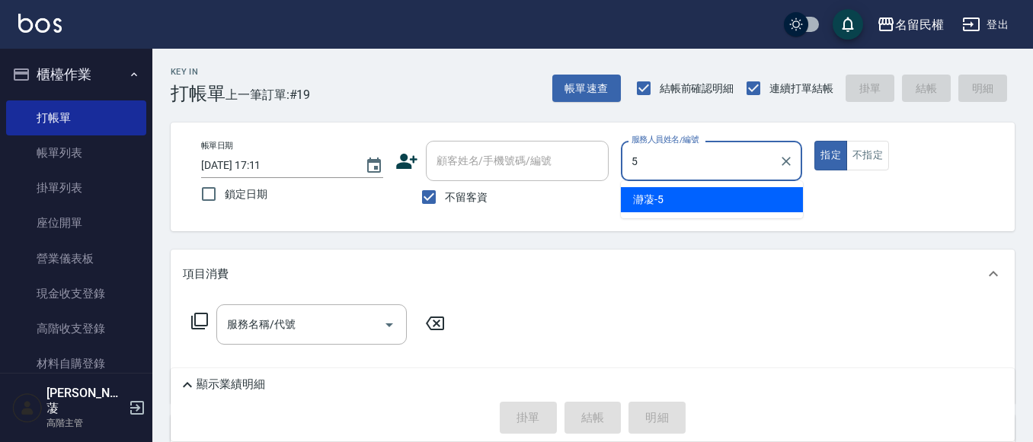
type input "瀞蓤-5"
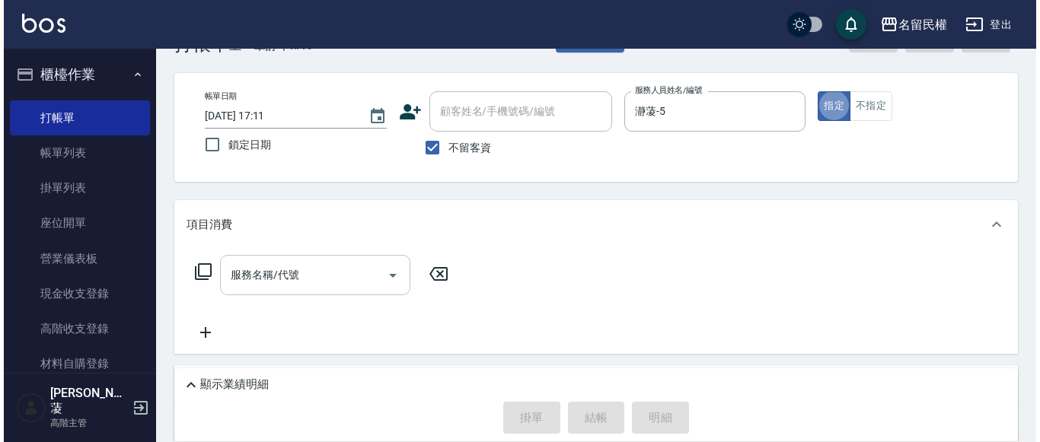
scroll to position [76, 0]
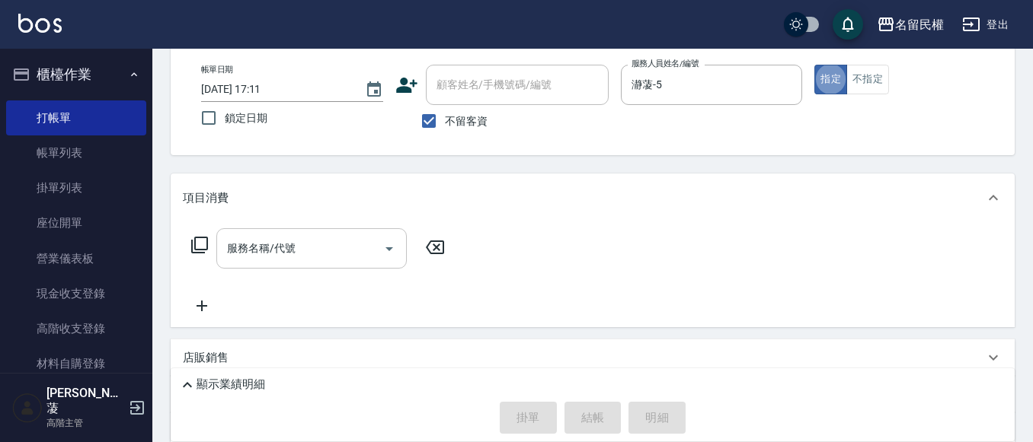
click at [325, 251] on input "服務名稱/代號" at bounding box center [300, 248] width 154 height 27
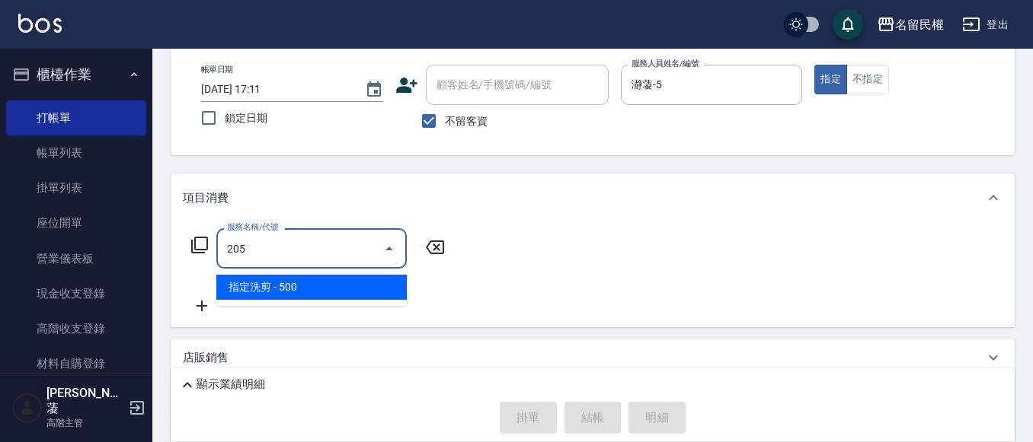
type input "指定洗剪(205)"
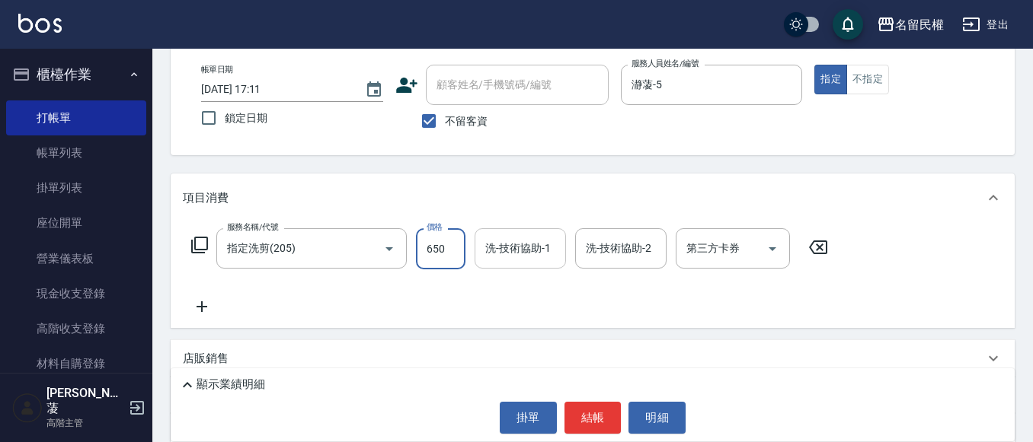
type input "650"
click at [507, 253] on input "洗-技術協助-1" at bounding box center [520, 248] width 78 height 27
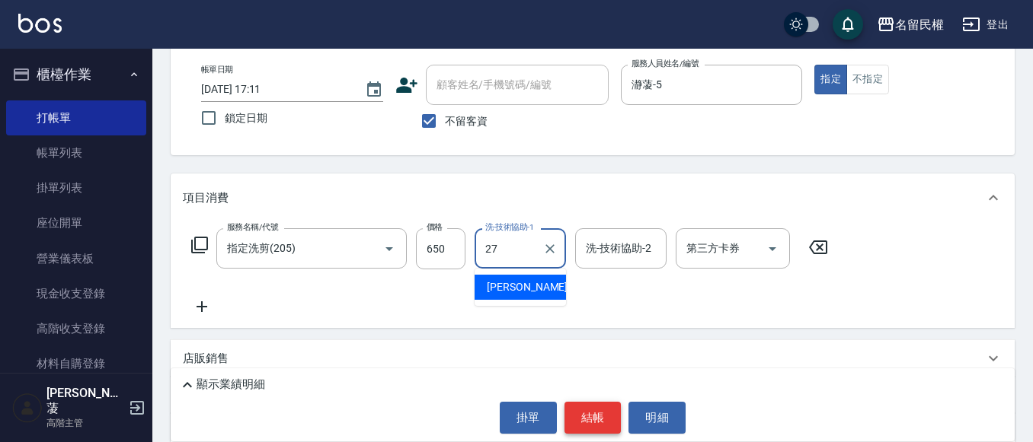
type input "[PERSON_NAME]-27"
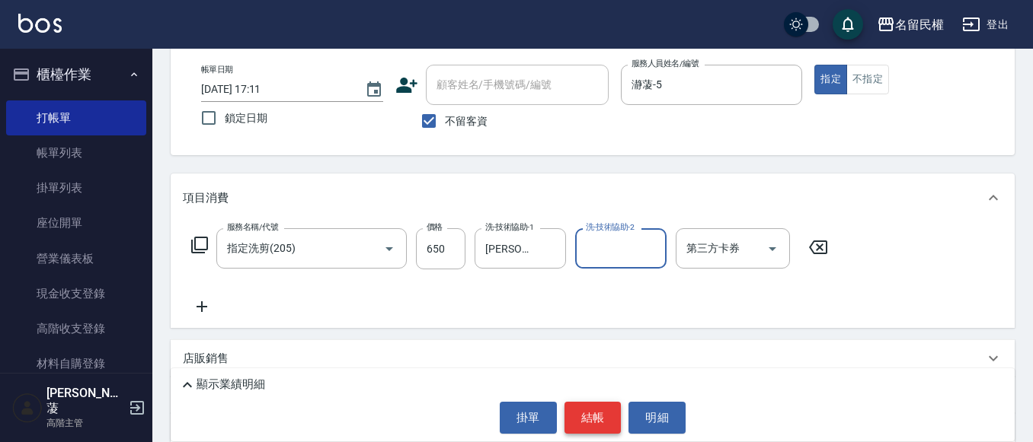
click at [592, 422] on button "結帳" at bounding box center [592, 418] width 57 height 32
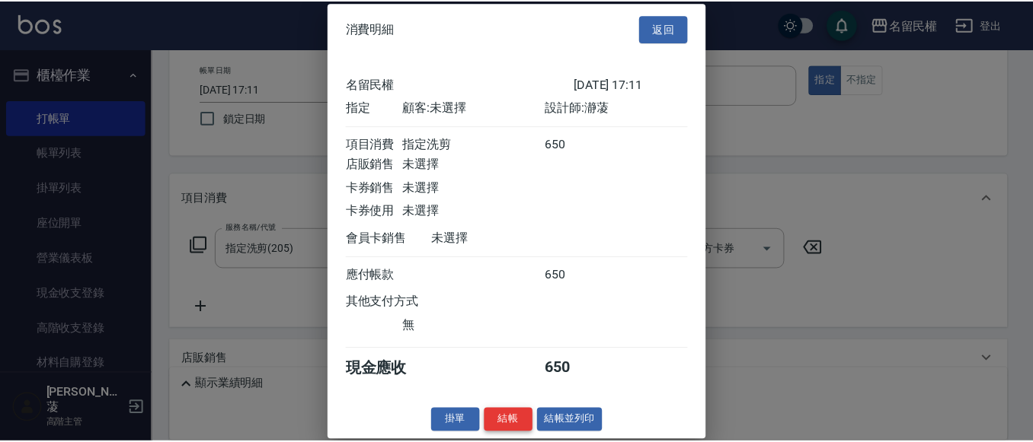
scroll to position [20, 0]
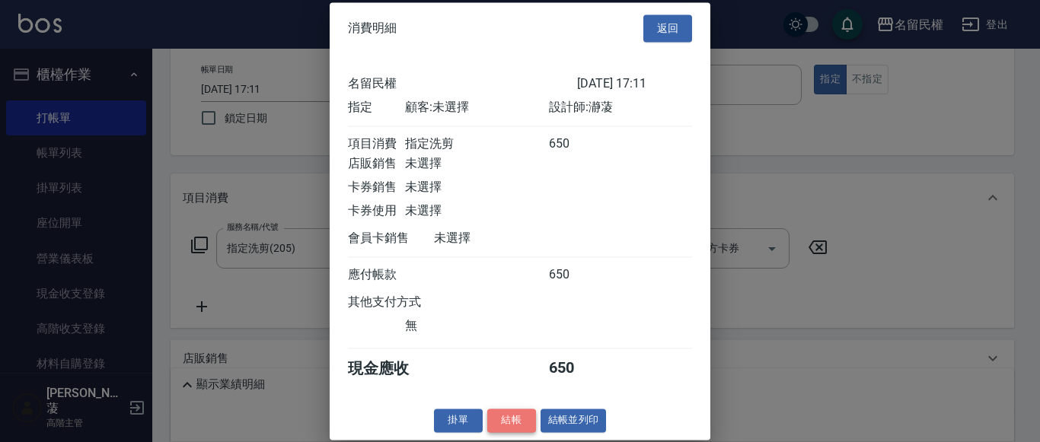
click at [514, 426] on button "結帳" at bounding box center [511, 421] width 49 height 24
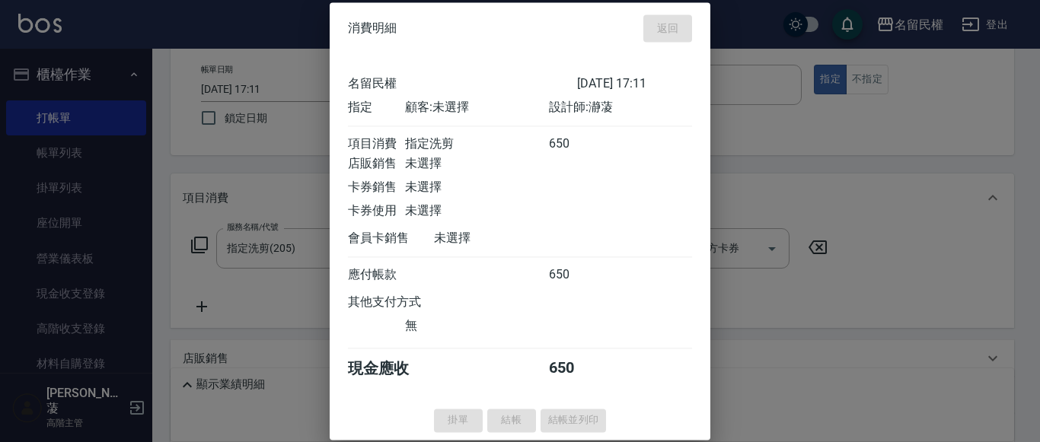
type input "[DATE] 17:24"
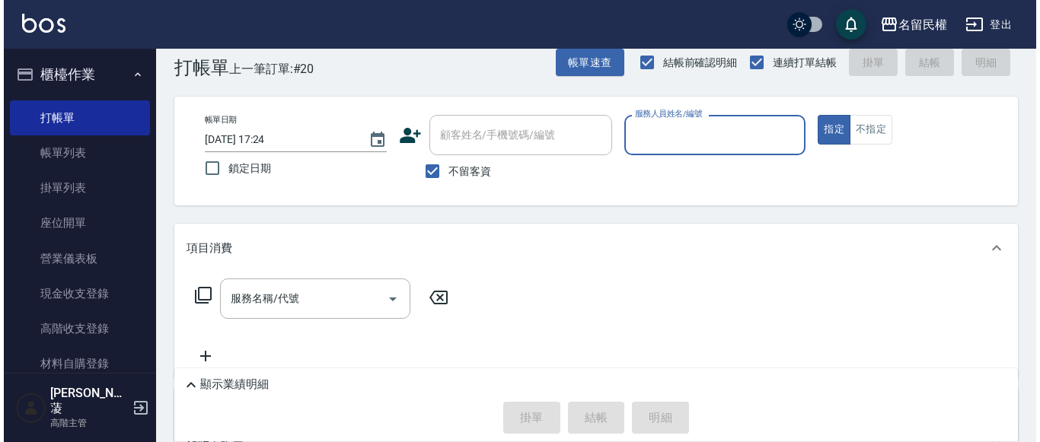
scroll to position [0, 0]
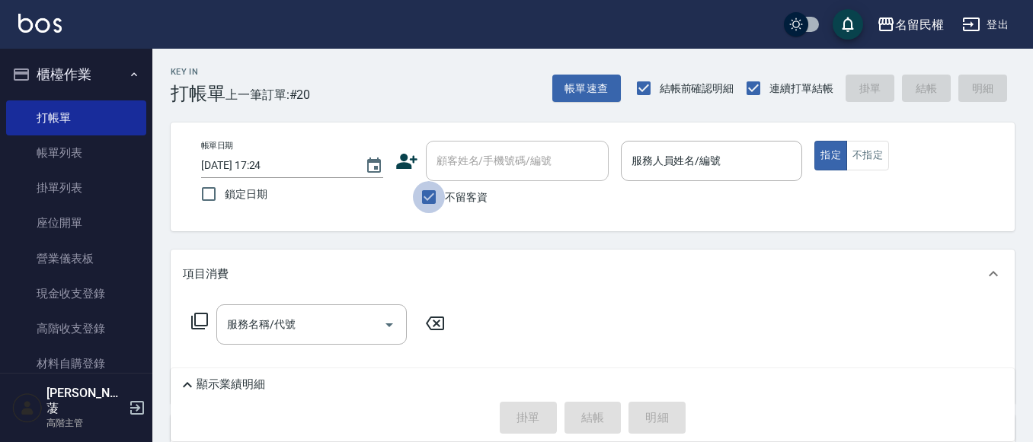
drag, startPoint x: 431, startPoint y: 203, endPoint x: 428, endPoint y: 187, distance: 15.5
click at [431, 200] on input "不留客資" at bounding box center [429, 197] width 32 height 32
checkbox input "false"
click at [450, 168] on input "顧客姓名/手機號碼/編號" at bounding box center [506, 161] width 146 height 27
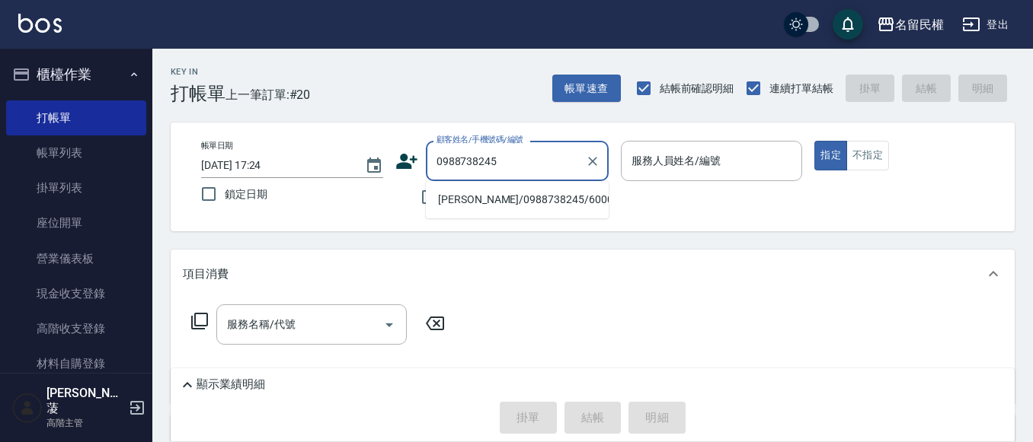
click at [468, 201] on li "[PERSON_NAME]/0988738245/6000" at bounding box center [517, 199] width 183 height 25
type input "[PERSON_NAME]/0988738245/6000"
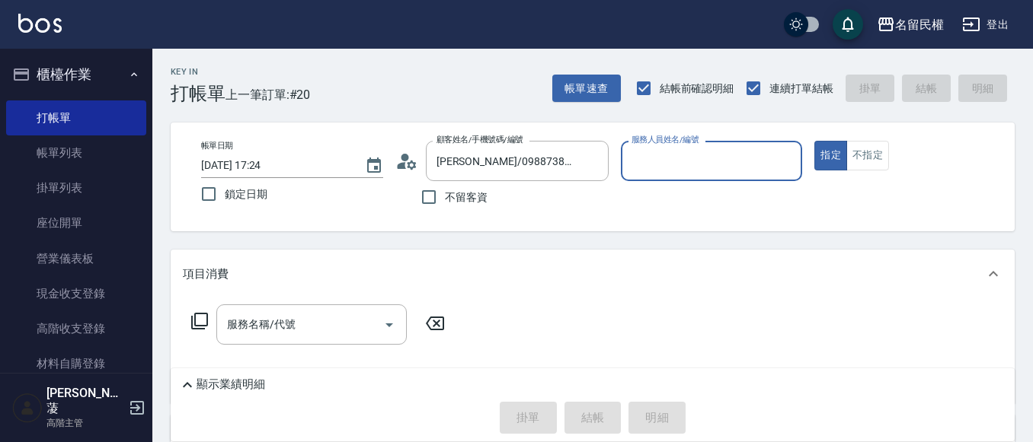
click at [400, 158] on icon at bounding box center [406, 161] width 23 height 23
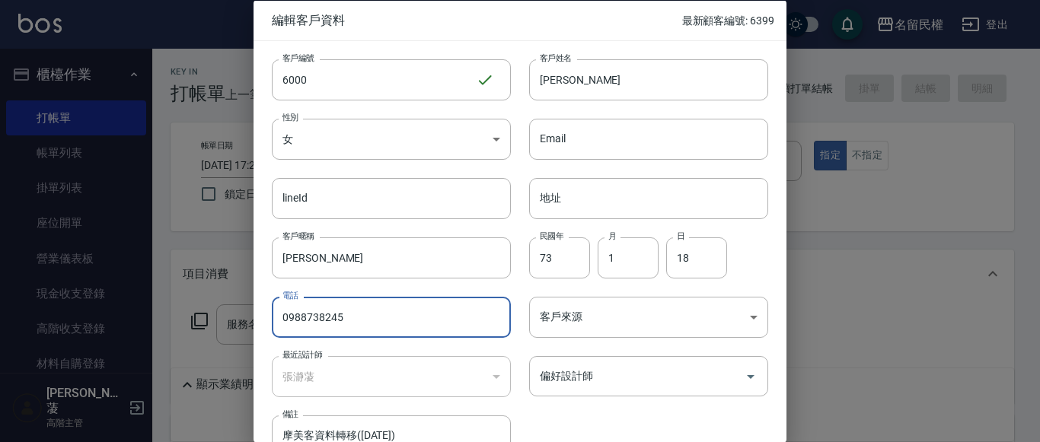
drag, startPoint x: 277, startPoint y: 318, endPoint x: 363, endPoint y: 325, distance: 86.3
click at [363, 325] on input "0988738245" at bounding box center [391, 317] width 239 height 41
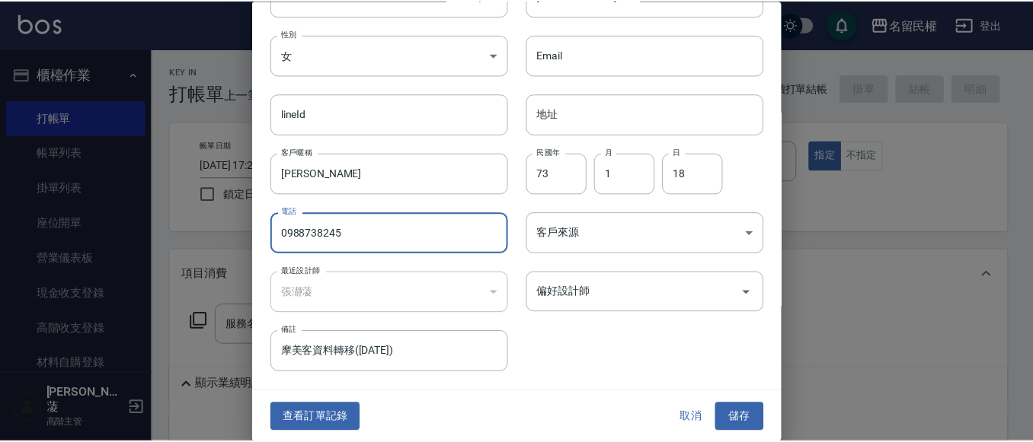
scroll to position [85, 0]
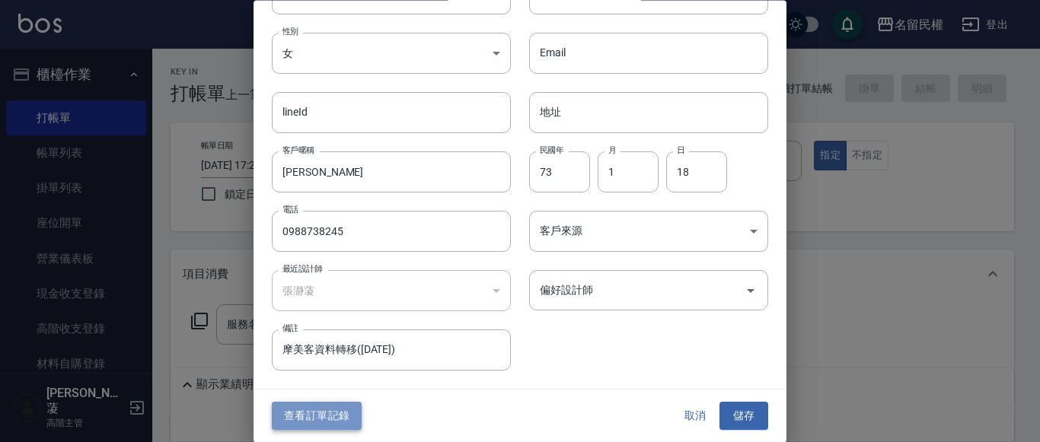
click at [302, 410] on button "查看訂單記錄" at bounding box center [317, 417] width 90 height 28
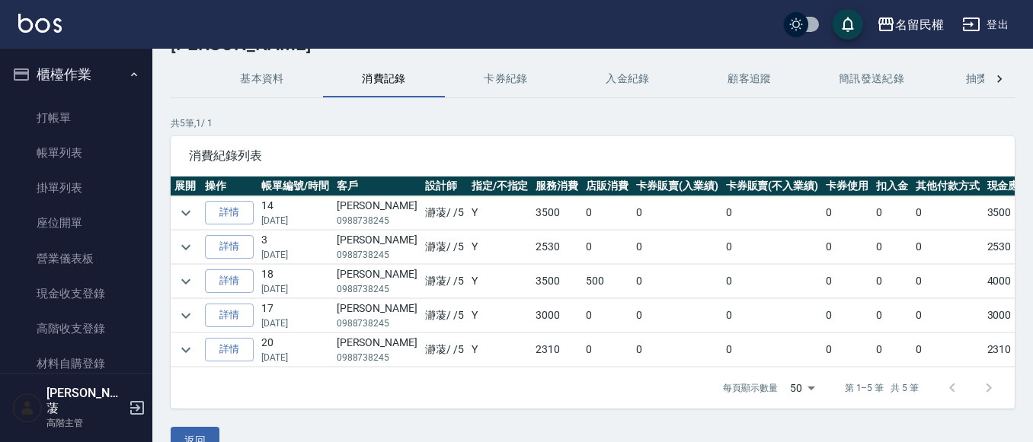
scroll to position [76, 0]
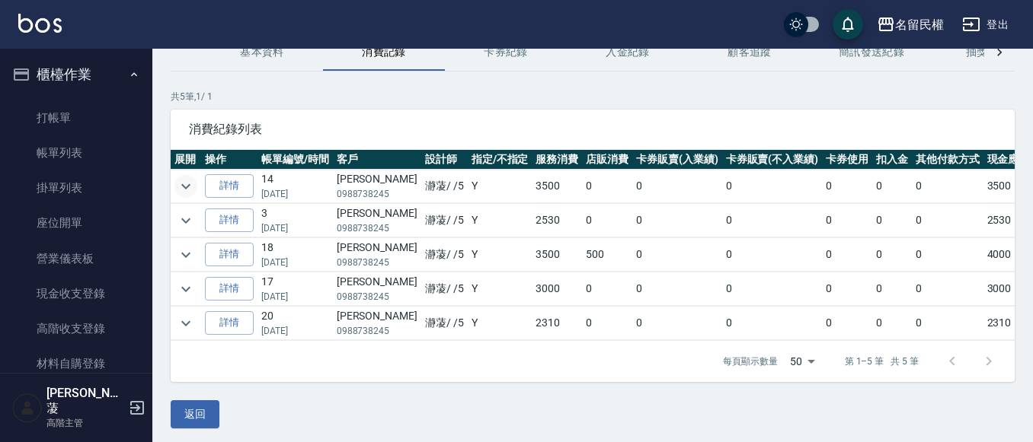
click at [180, 184] on icon "expand row" at bounding box center [186, 186] width 18 height 18
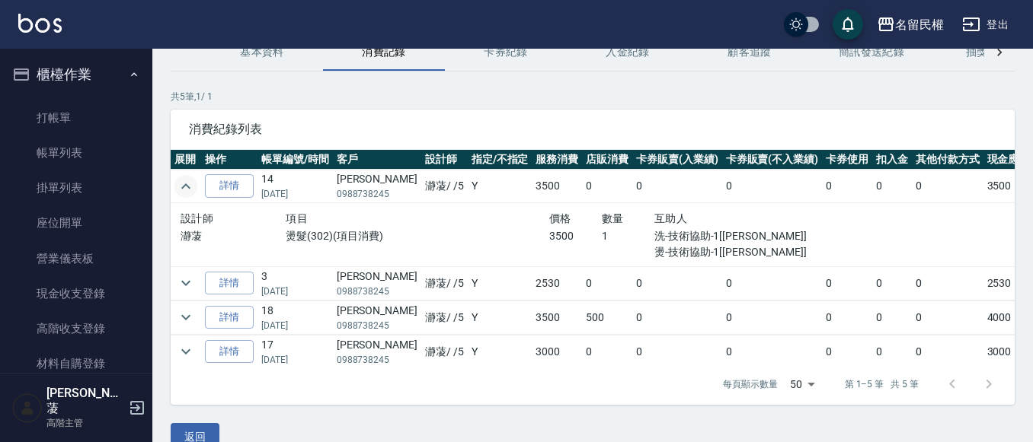
scroll to position [52, 0]
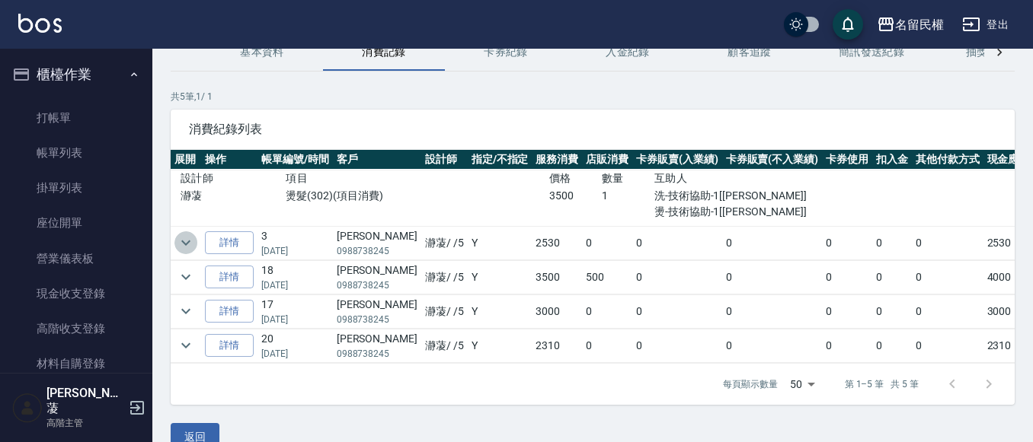
click at [187, 234] on icon "expand row" at bounding box center [186, 243] width 18 height 18
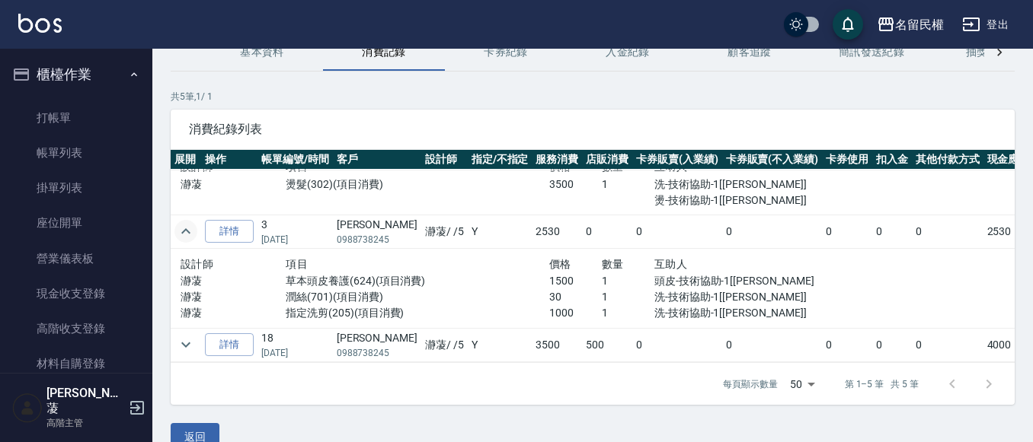
scroll to position [128, 0]
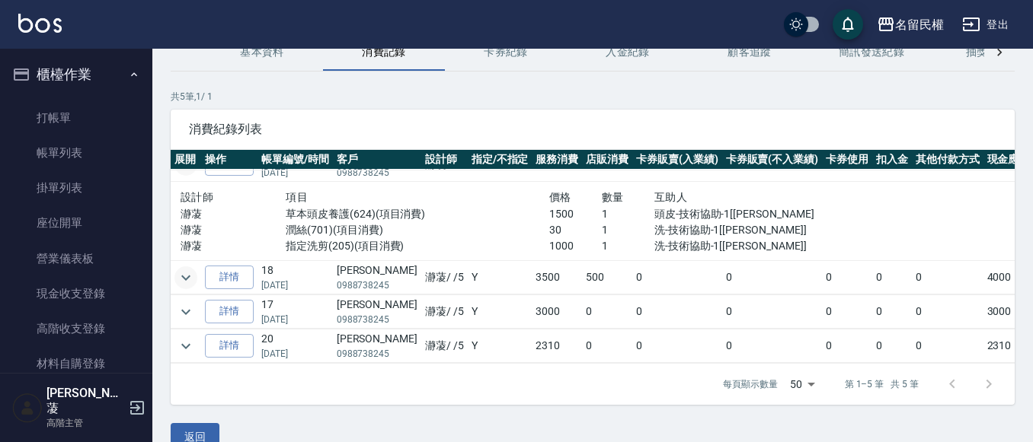
click at [187, 269] on icon "expand row" at bounding box center [186, 278] width 18 height 18
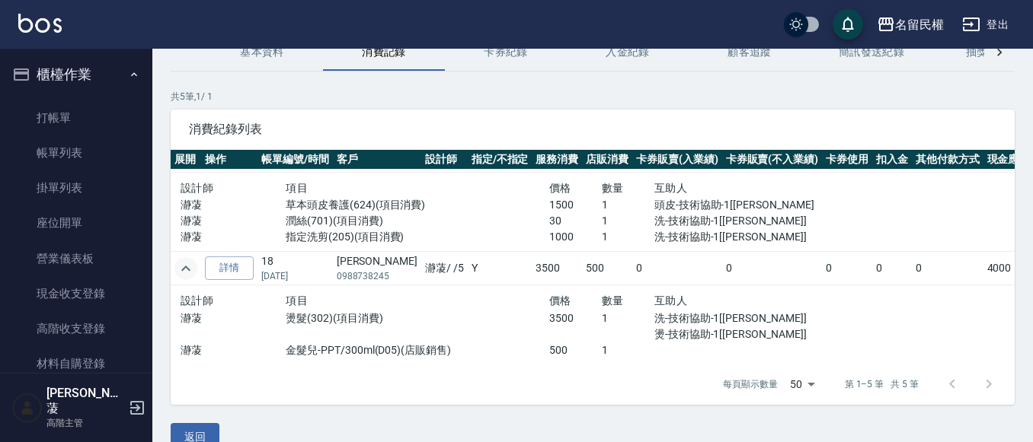
scroll to position [204, 0]
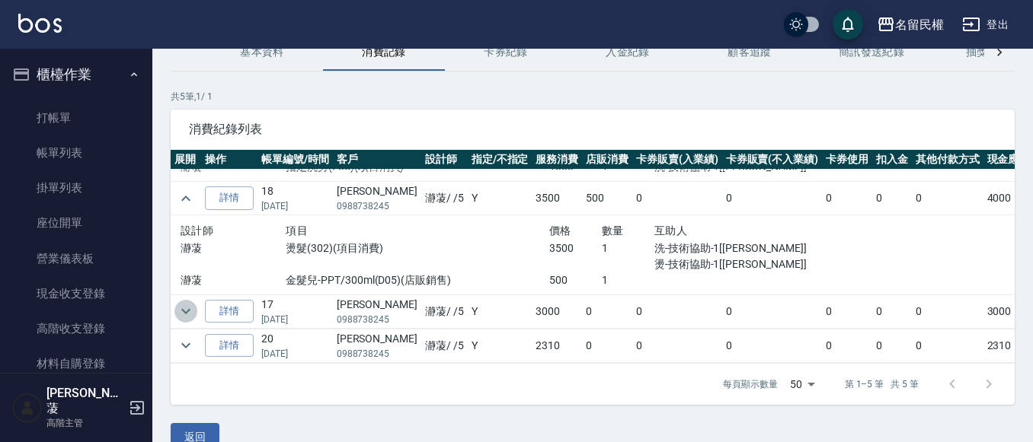
click at [184, 302] on icon "expand row" at bounding box center [186, 311] width 18 height 18
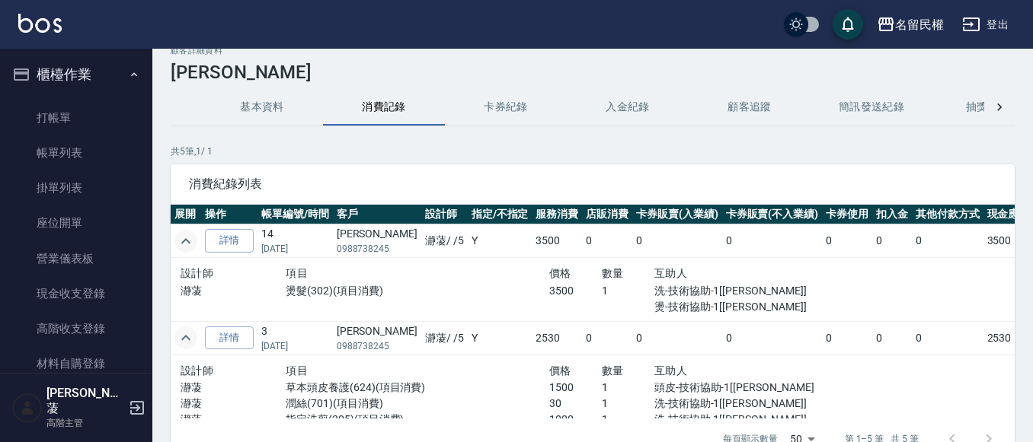
scroll to position [0, 0]
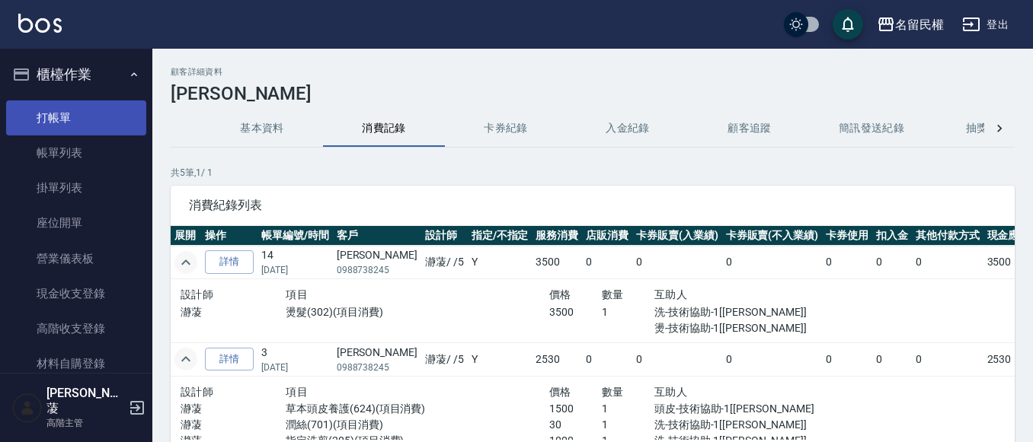
click at [72, 110] on link "打帳單" at bounding box center [76, 118] width 140 height 35
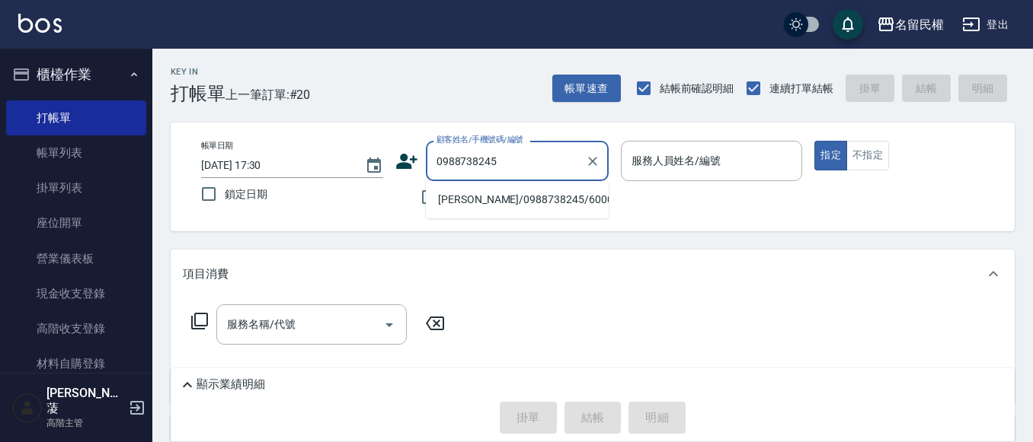
click at [478, 200] on li "[PERSON_NAME]/0988738245/6000" at bounding box center [517, 199] width 183 height 25
type input "[PERSON_NAME]/0988738245/6000"
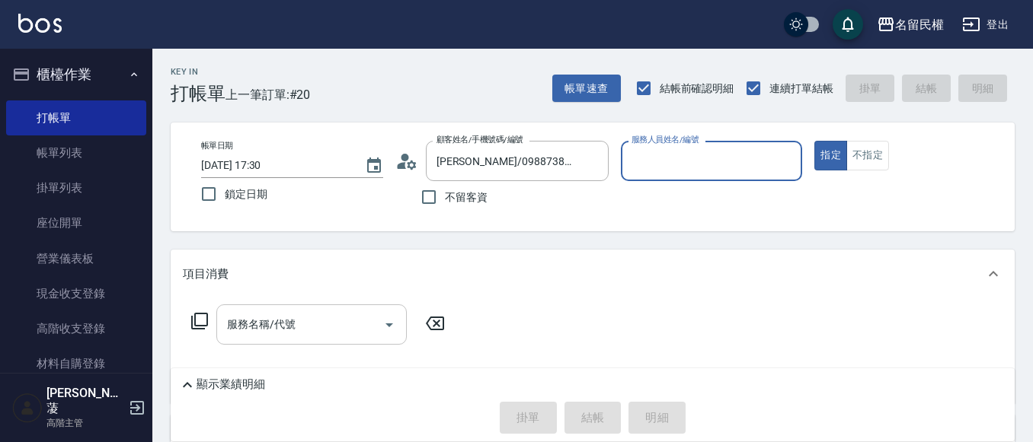
click at [311, 327] on input "服務名稱/代號" at bounding box center [300, 324] width 154 height 27
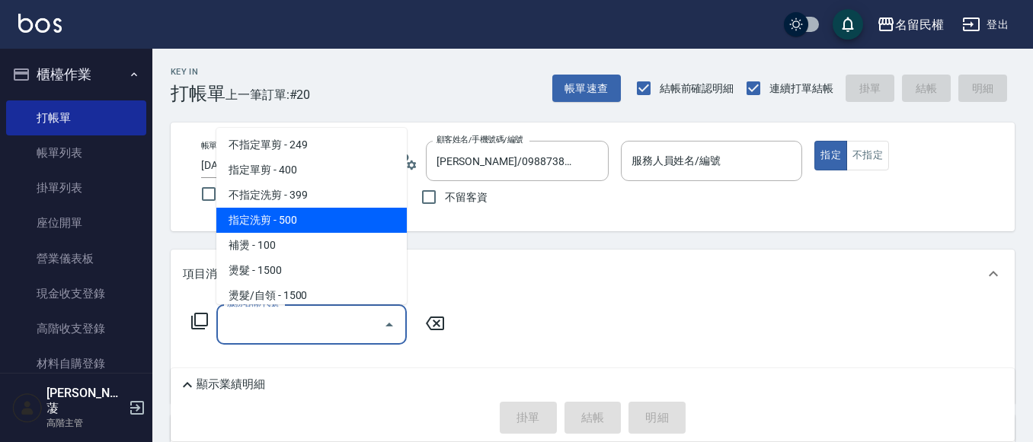
scroll to position [228, 0]
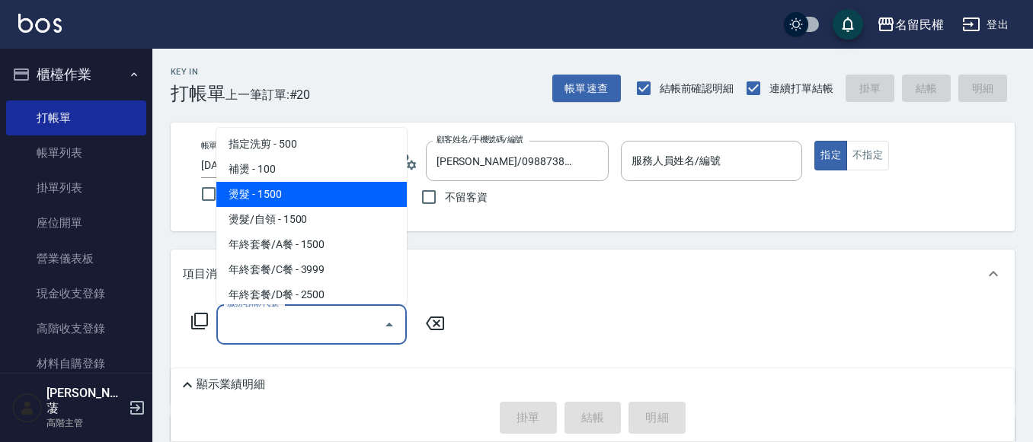
click at [270, 190] on span "燙髮 - 1500" at bounding box center [311, 194] width 190 height 25
type input "燙髮(302)"
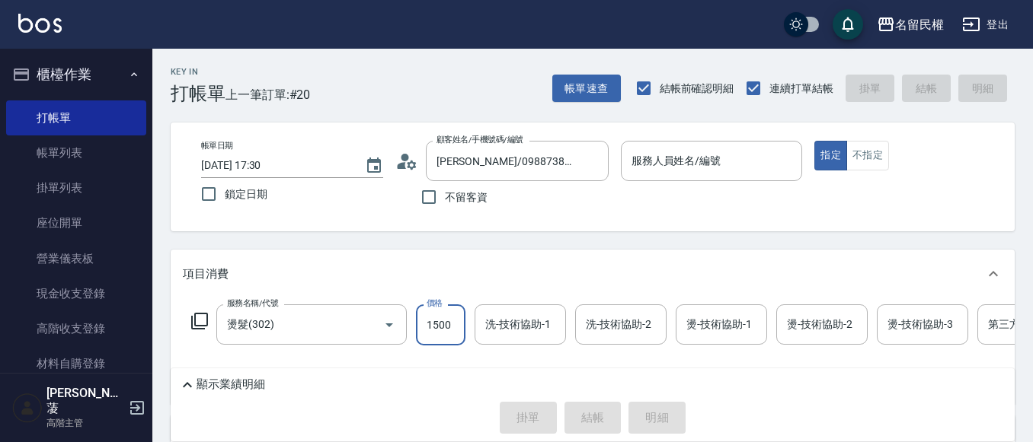
click at [454, 335] on input "1500" at bounding box center [440, 325] width 49 height 41
type input "3500"
click at [514, 327] on input "洗-技術協助-1" at bounding box center [520, 324] width 78 height 27
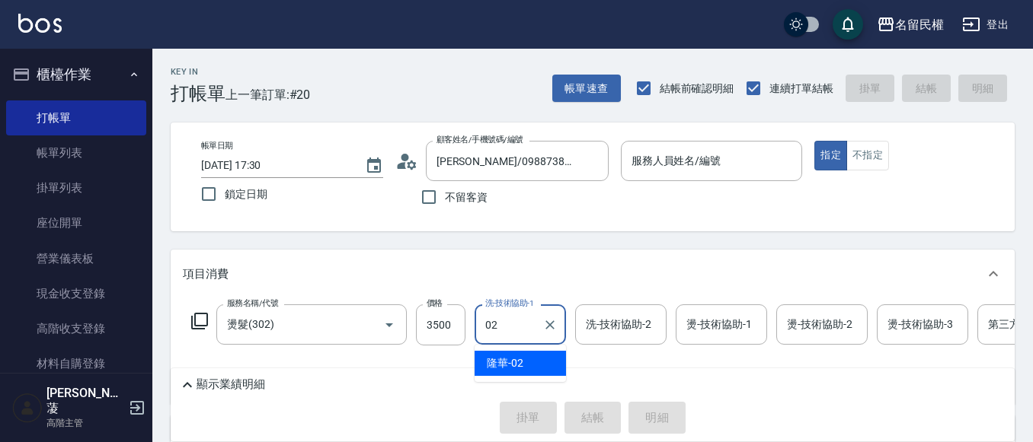
type input "0"
type input "[PERSON_NAME]-27"
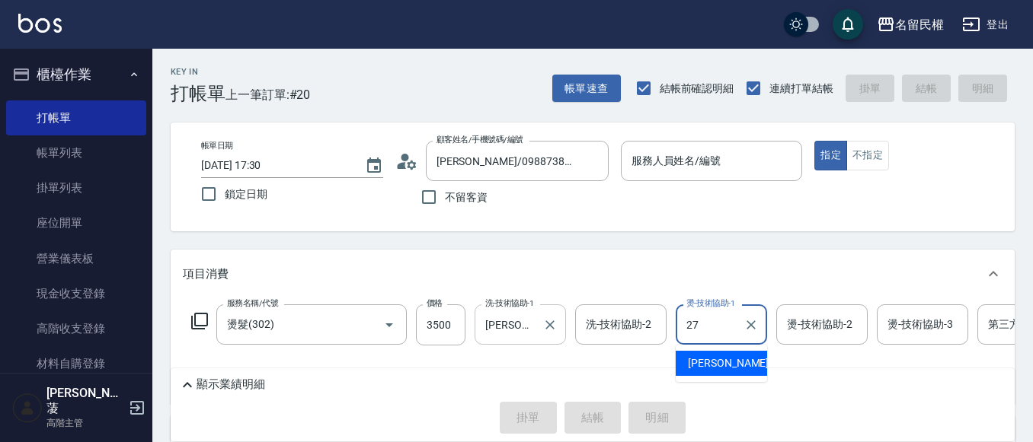
type input "[PERSON_NAME]-27"
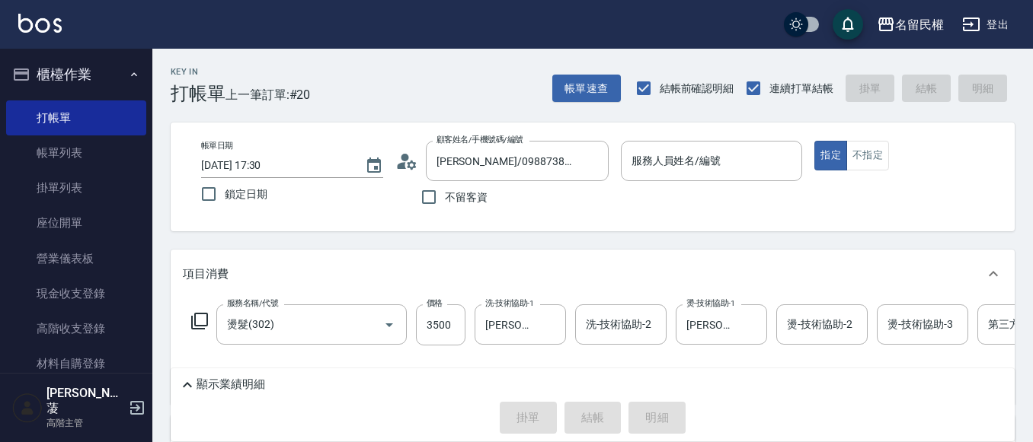
click at [450, 200] on span "不留客資" at bounding box center [466, 198] width 43 height 16
click at [445, 200] on input "不留客資" at bounding box center [429, 197] width 32 height 32
checkbox input "true"
drag, startPoint x: 487, startPoint y: 158, endPoint x: 426, endPoint y: 196, distance: 71.6
click at [426, 198] on input "不留客資" at bounding box center [429, 197] width 32 height 32
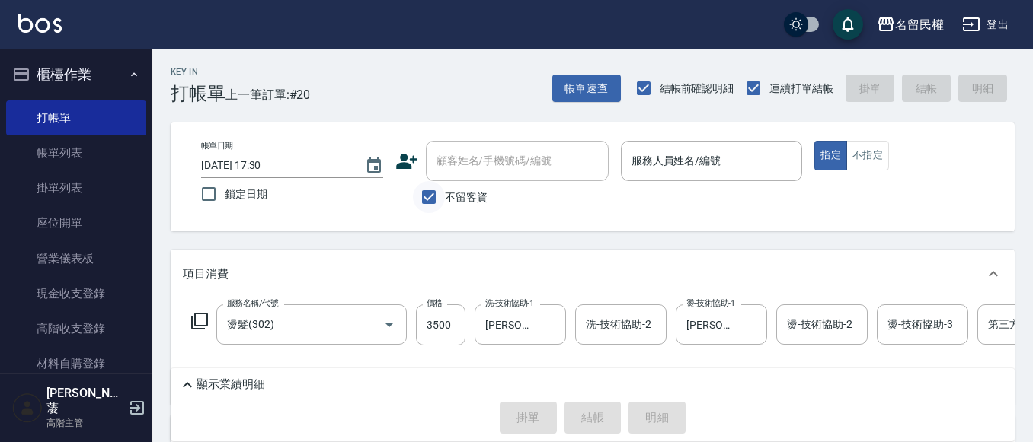
checkbox input "false"
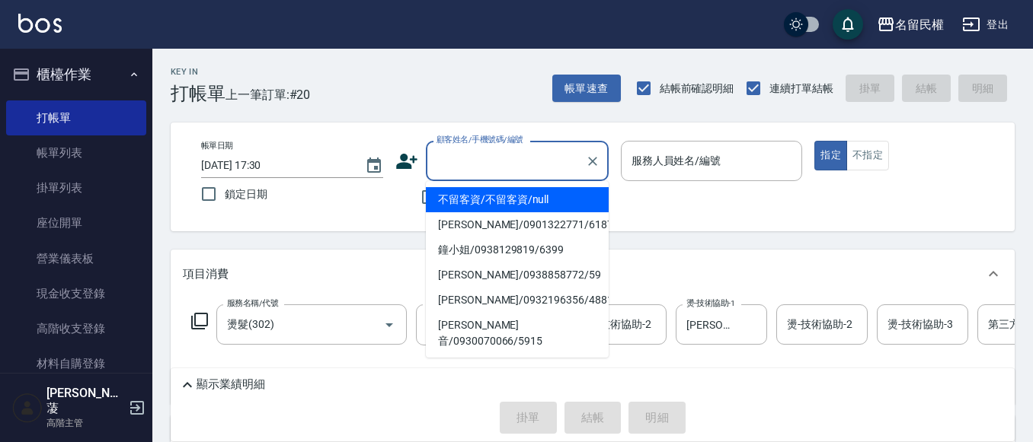
paste input "0988738245"
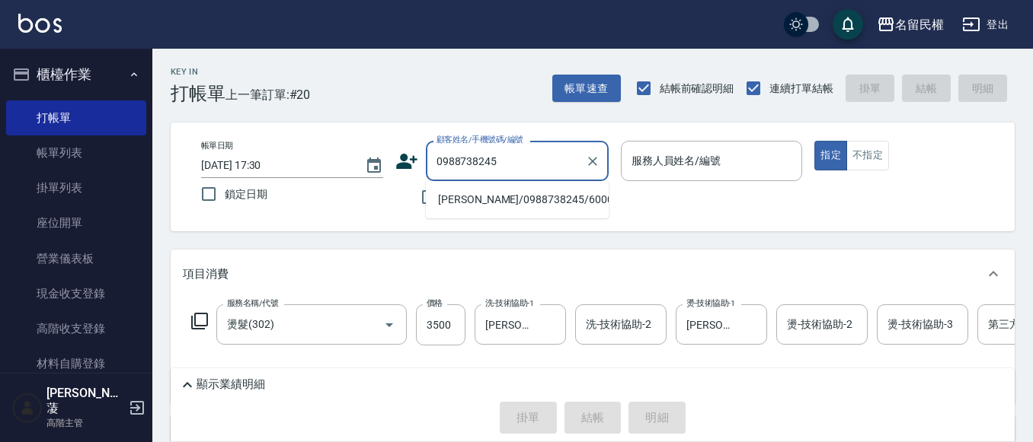
click at [506, 201] on li "[PERSON_NAME]/0988738245/6000" at bounding box center [517, 199] width 183 height 25
type input "[PERSON_NAME]/0988738245/6000"
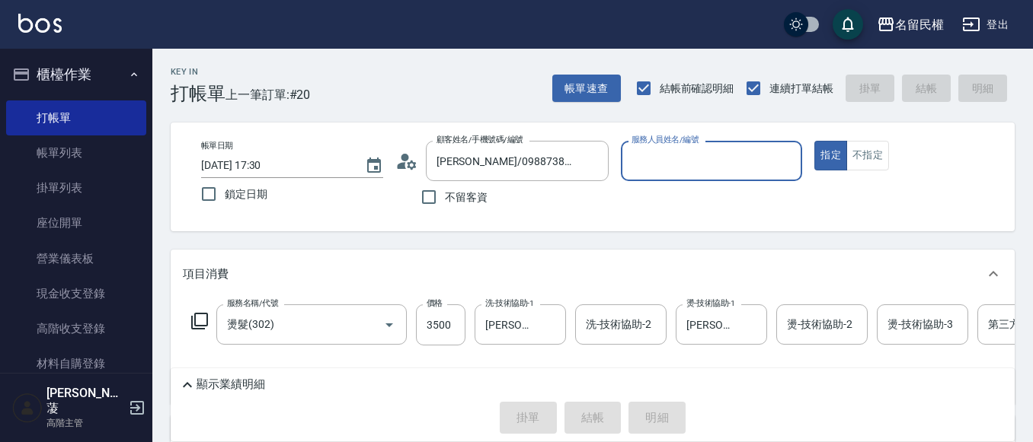
click at [674, 161] on input "服務人員姓名/編號" at bounding box center [711, 161] width 168 height 27
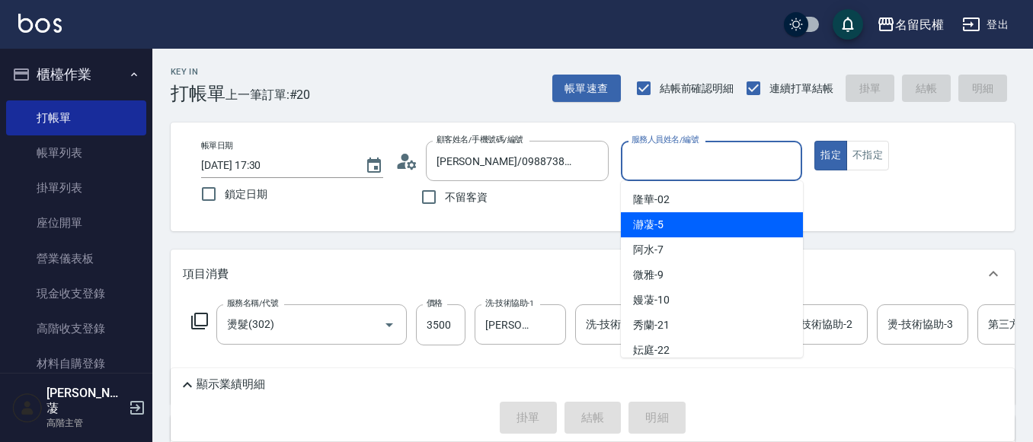
click at [646, 222] on span "瀞蓤 -5" at bounding box center [648, 225] width 30 height 16
type input "瀞蓤-5"
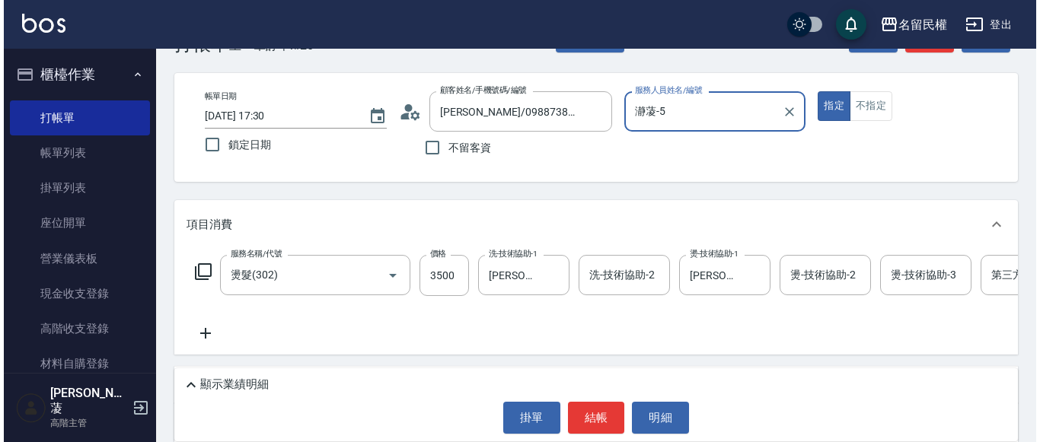
scroll to position [76, 0]
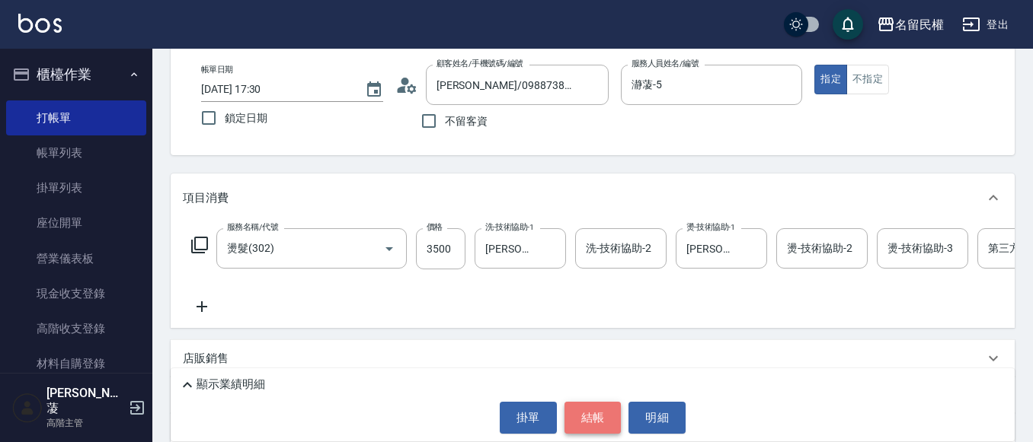
click at [598, 420] on button "結帳" at bounding box center [592, 418] width 57 height 32
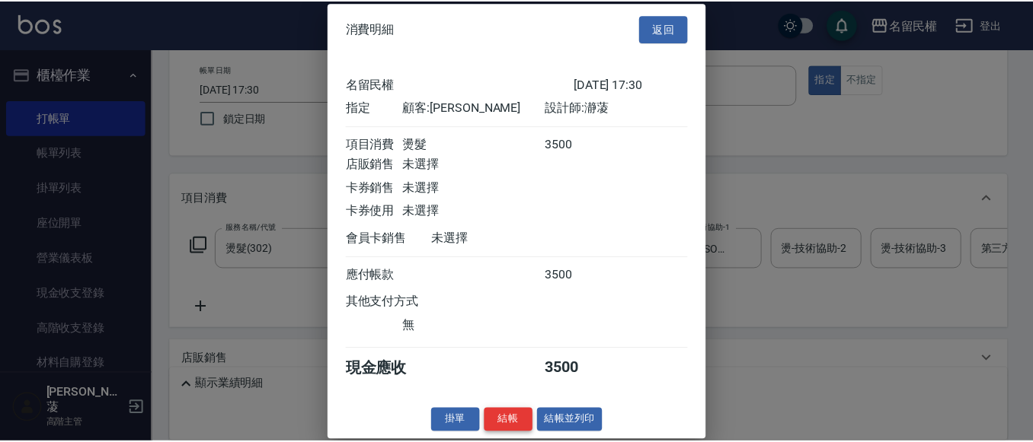
scroll to position [20, 0]
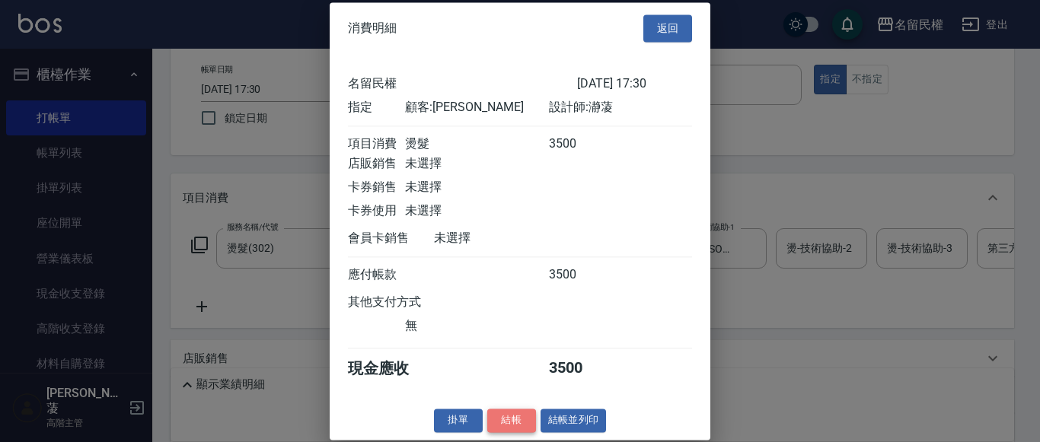
click at [516, 421] on button "結帳" at bounding box center [511, 421] width 49 height 24
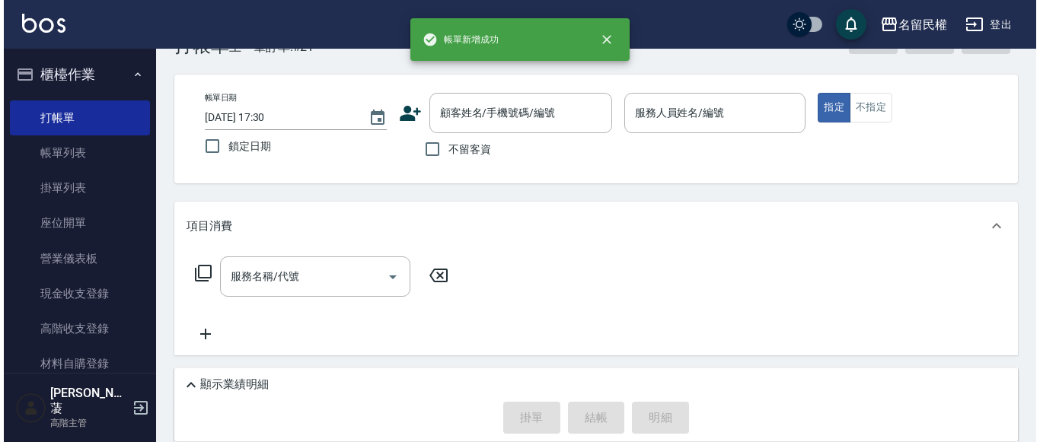
scroll to position [0, 0]
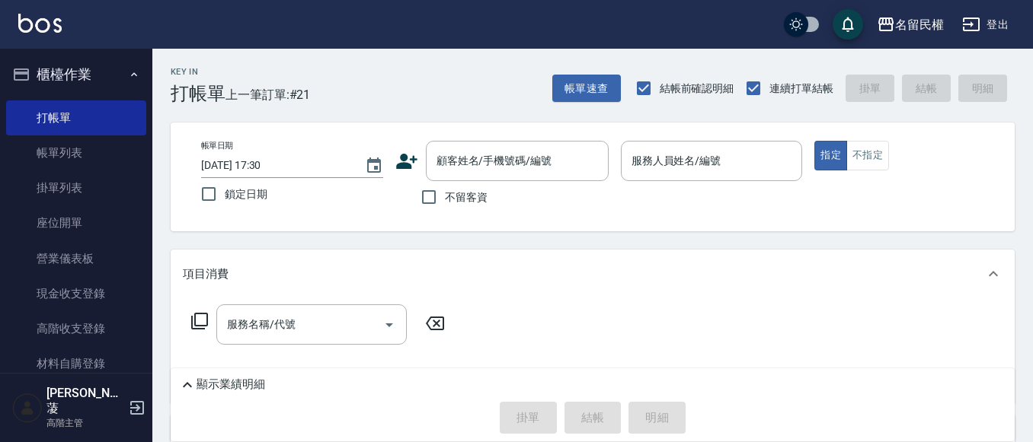
click at [449, 200] on span "不留客資" at bounding box center [466, 198] width 43 height 16
click at [445, 200] on input "不留客資" at bounding box center [429, 197] width 32 height 32
checkbox input "true"
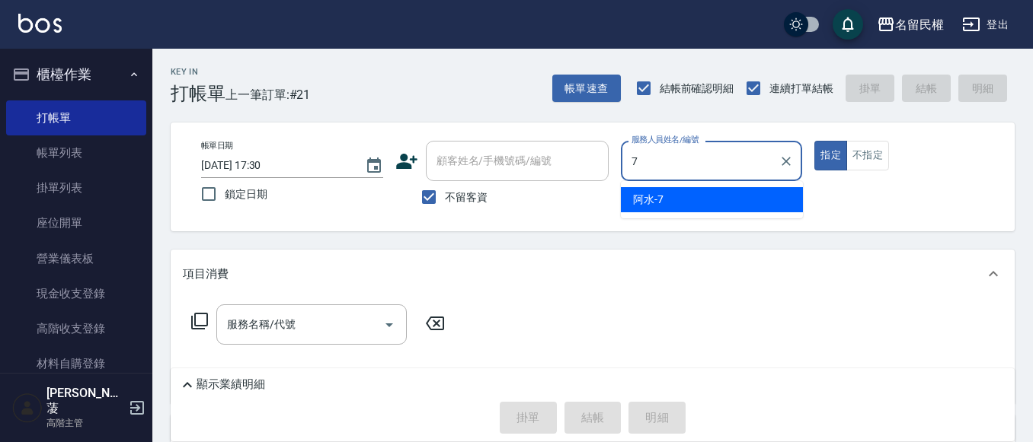
type input "阿水-7"
type button "true"
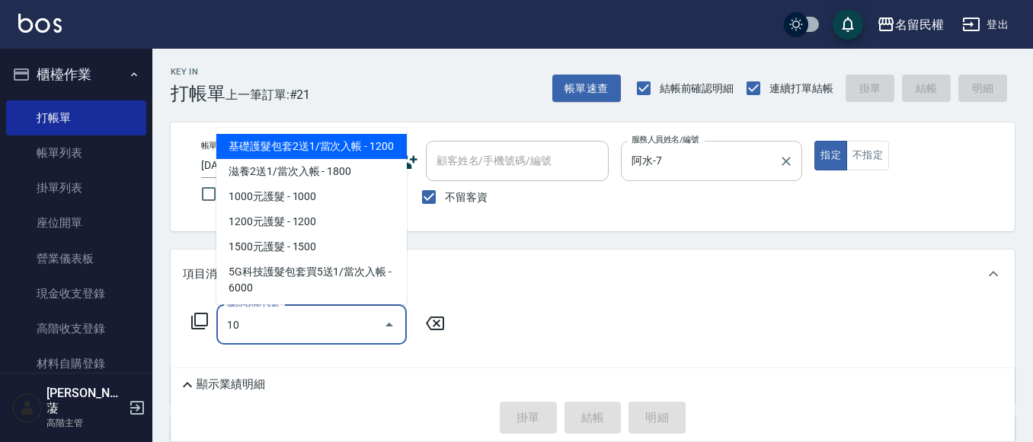
type input "1"
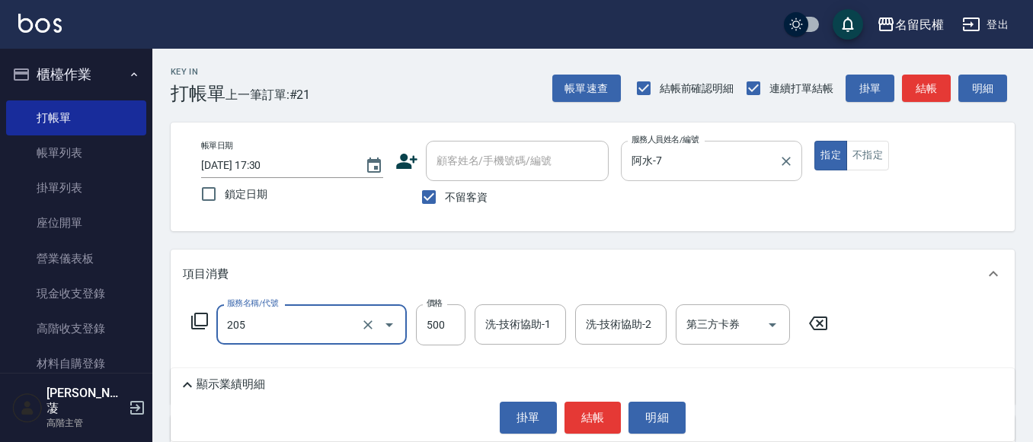
type input "指定洗剪(205)"
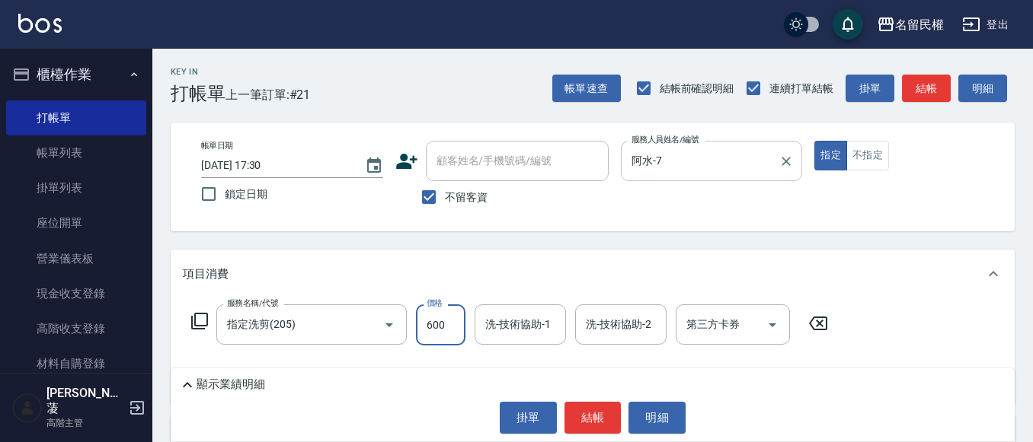
type input "600"
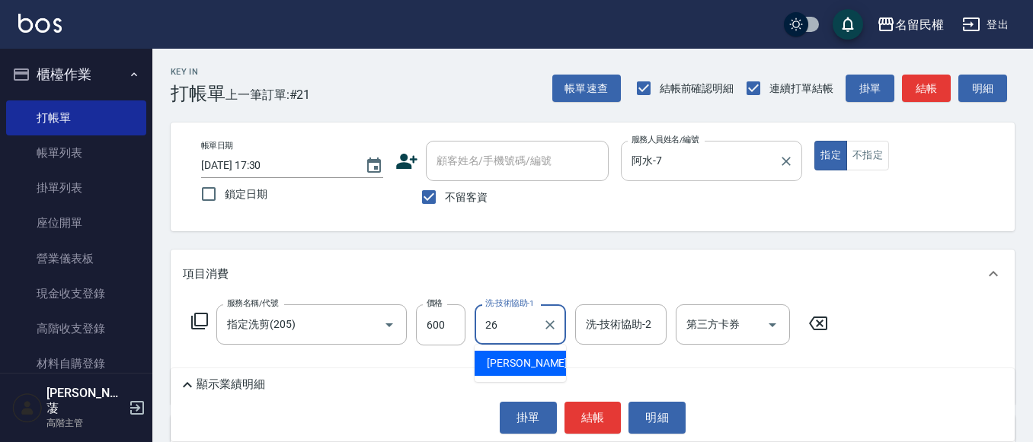
type input "沅莘-26"
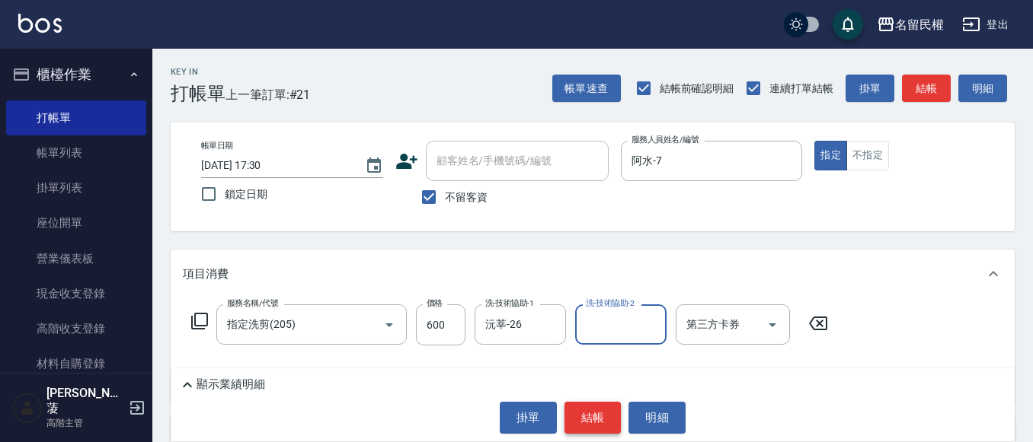
click at [603, 423] on button "結帳" at bounding box center [592, 418] width 57 height 32
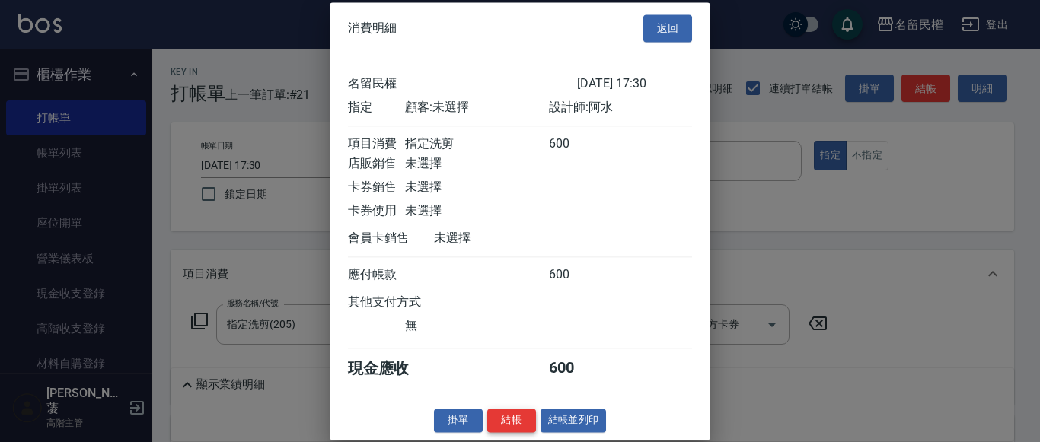
click at [490, 433] on button "結帳" at bounding box center [511, 421] width 49 height 24
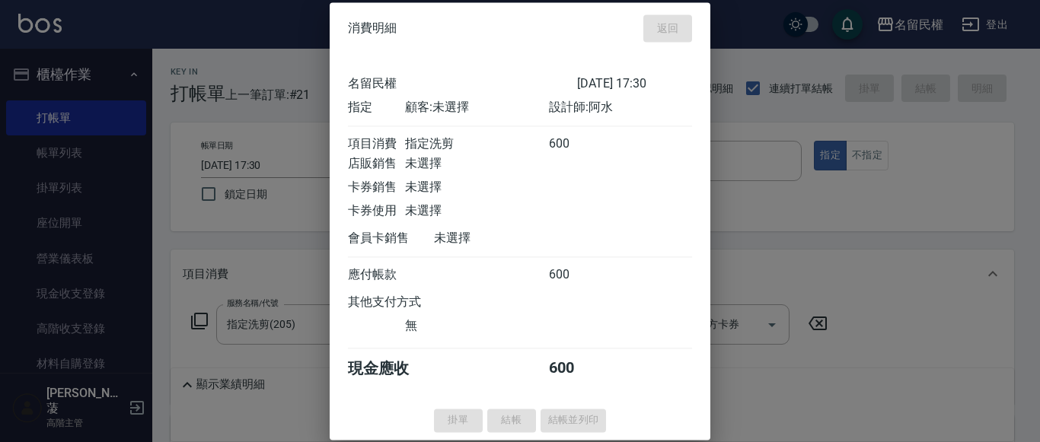
type input "[DATE] 17:33"
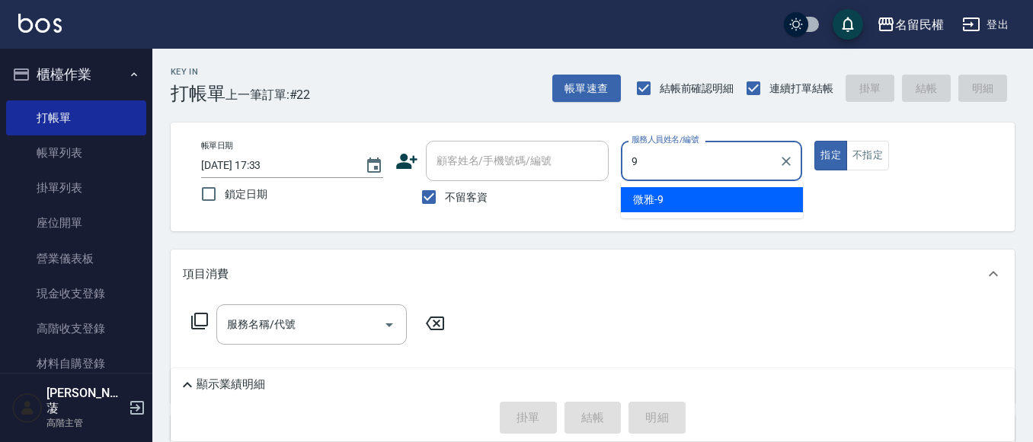
type input "微雅-9"
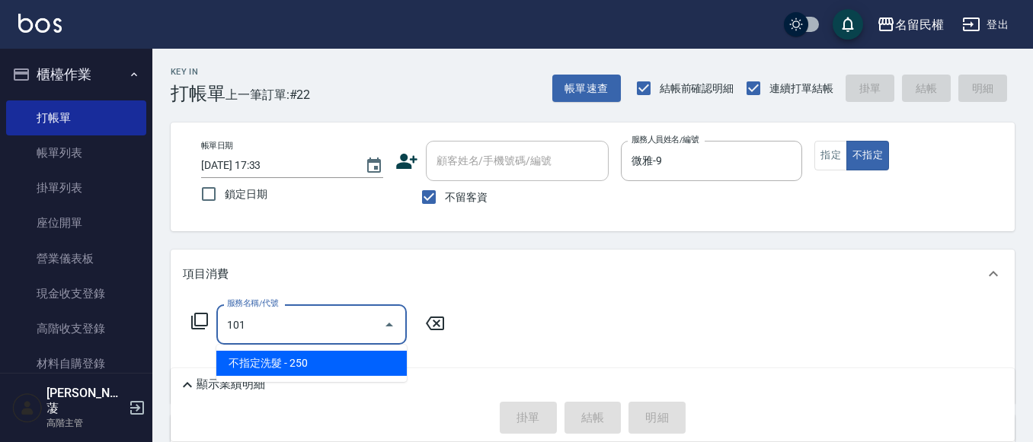
type input "不指定洗髮(101)"
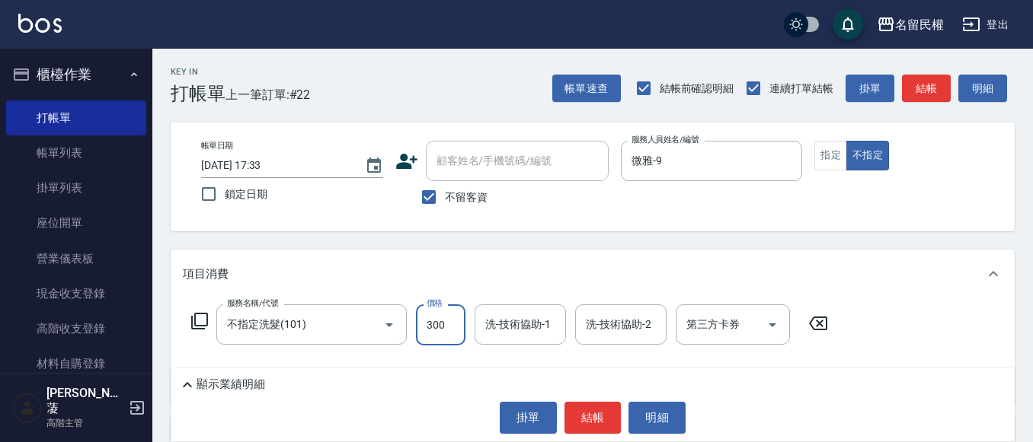
type input "300"
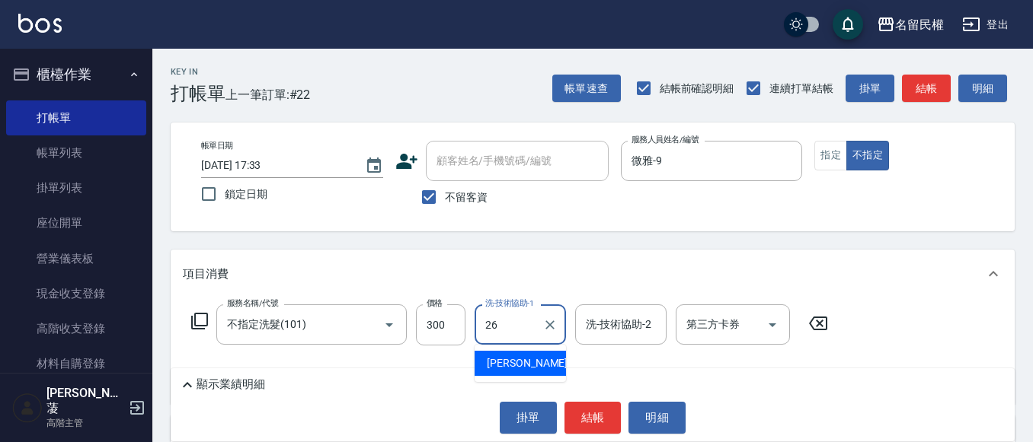
type input "沅莘-26"
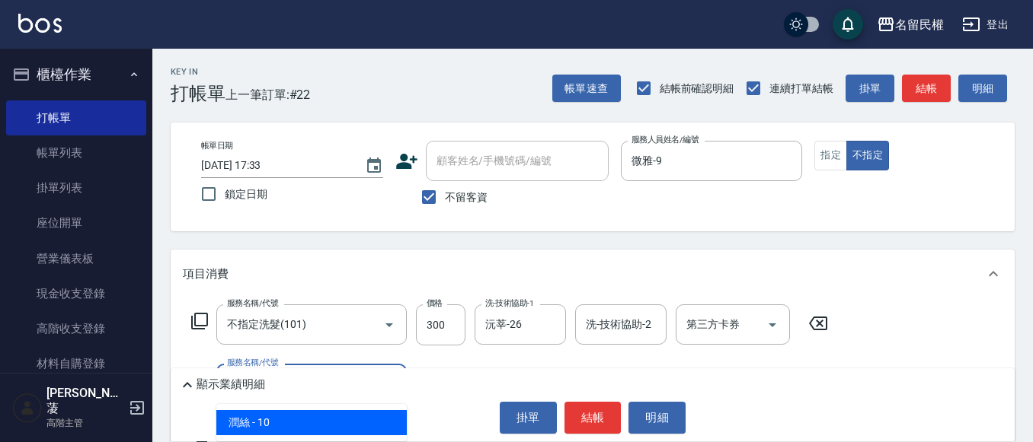
type input "[PERSON_NAME](701)"
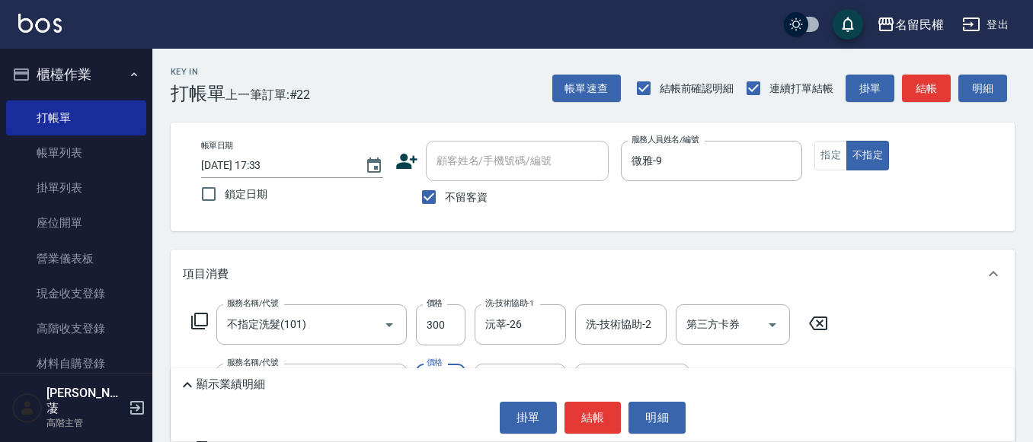
type input "30"
type input "沅莘-26"
click at [584, 415] on button "結帳" at bounding box center [592, 418] width 57 height 32
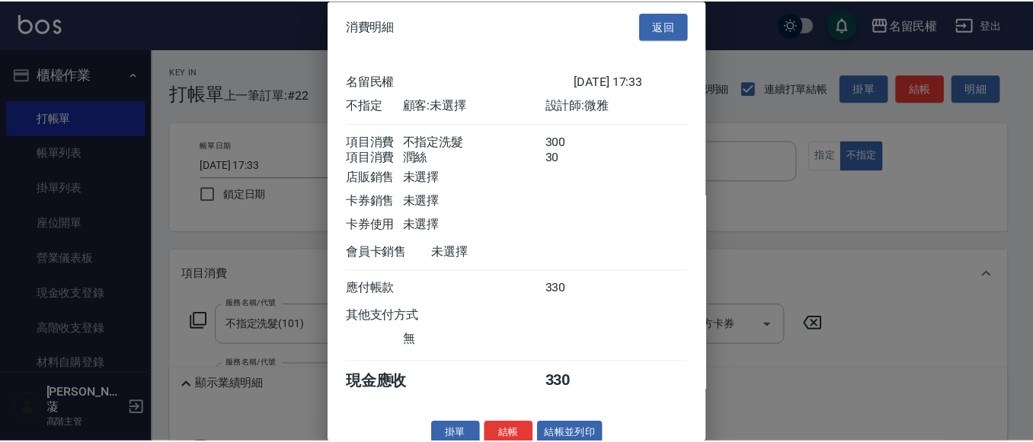
scroll to position [38, 0]
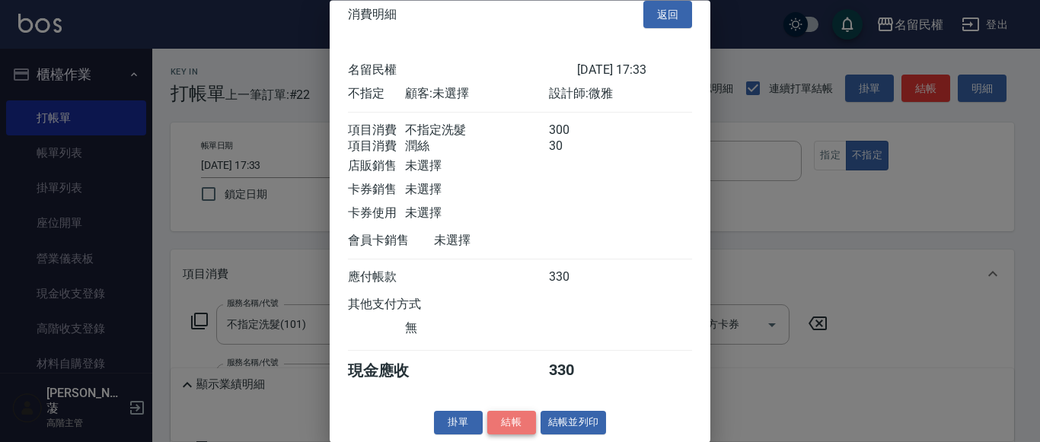
click at [512, 426] on button "結帳" at bounding box center [511, 424] width 49 height 24
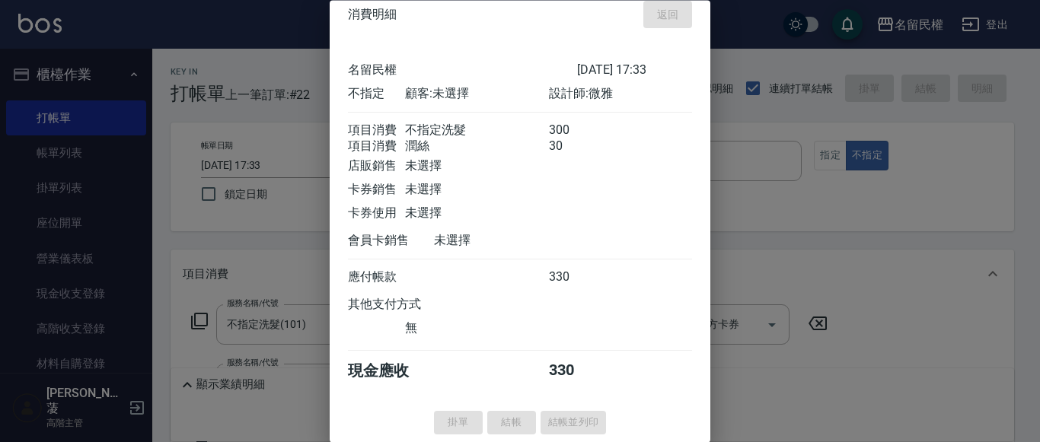
type input "[DATE] 17:50"
